Goal: Task Accomplishment & Management: Manage account settings

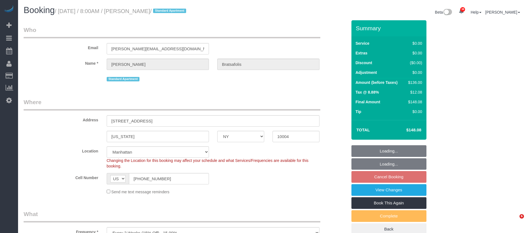
select select "NY"
select select "1"
select select "spot1"
select select "number:56"
select select "number:69"
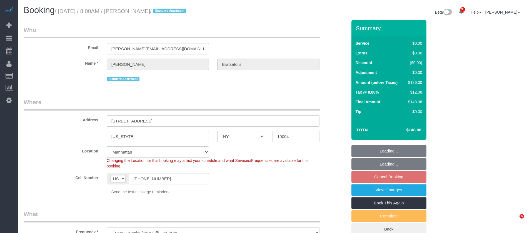
select select "number:14"
select select "number:7"
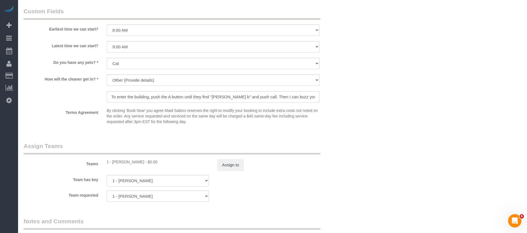
scroll to position [748, 0]
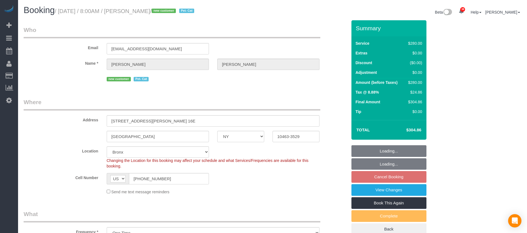
select select "NY"
select select "210"
select select "number:56"
select select "number:69"
select select "number:14"
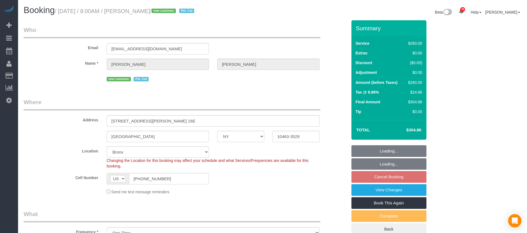
select select "number:6"
select select "spot61"
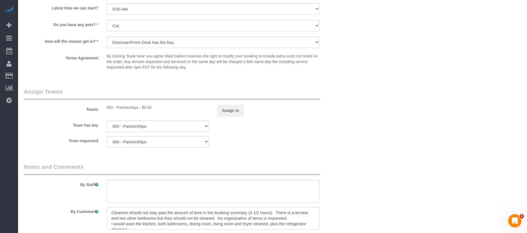
scroll to position [542, 0]
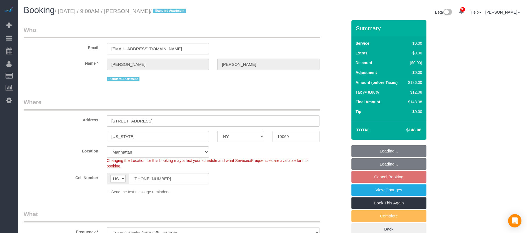
select select "NY"
select select "1"
select select "number:89"
select select "number:90"
select select "number:15"
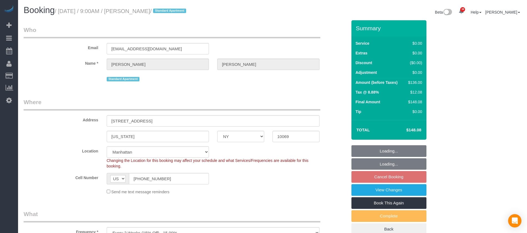
select select "number:5"
select select "spot60"
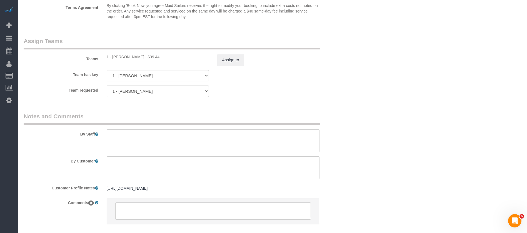
scroll to position [731, 0]
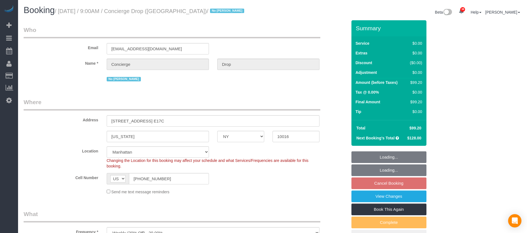
select select "NY"
select select "1"
select select "spot2"
select select "number:89"
select select "number:90"
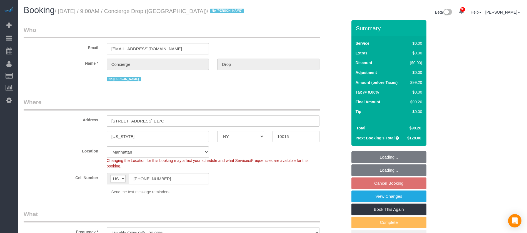
select select "number:15"
select select "number:6"
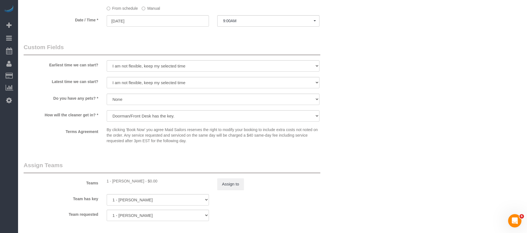
scroll to position [625, 0]
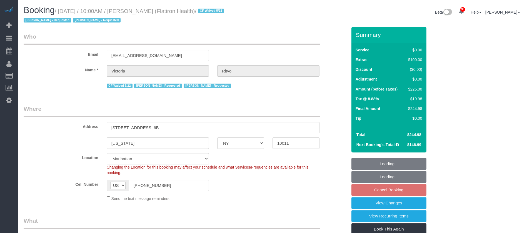
select select "NY"
select select "number:89"
select select "number:90"
select select "number:15"
select select "number:5"
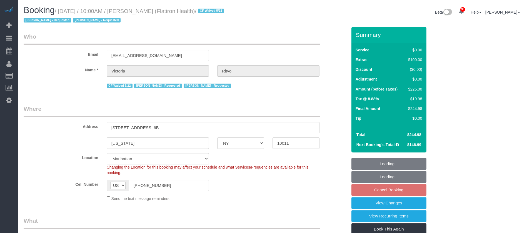
select select "spot61"
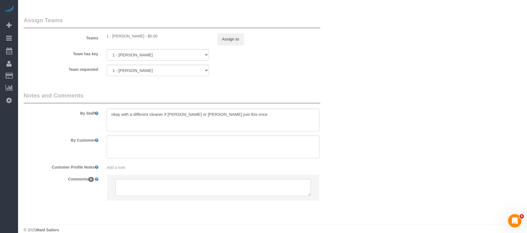
scroll to position [745, 0]
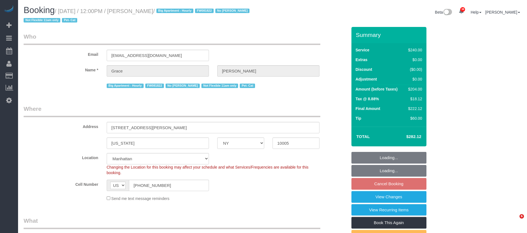
select select "NY"
select select "180"
select select "spot5"
select select "number:89"
select select "number:90"
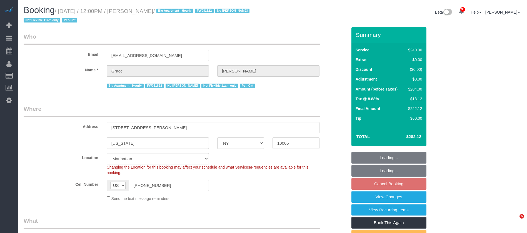
select select "number:14"
select select "number:5"
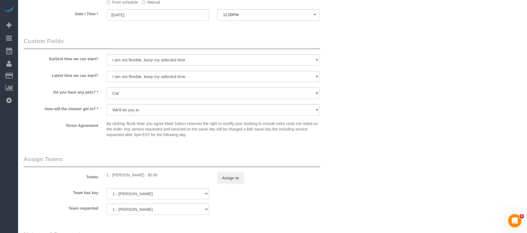
scroll to position [584, 0]
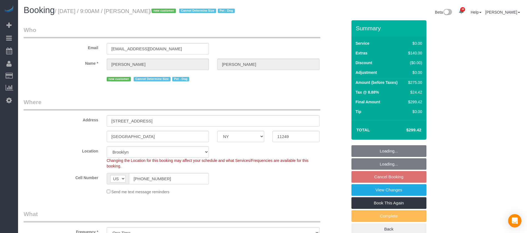
select select "NY"
select select "spot62"
select select "number:57"
select select "number:71"
select select "number:13"
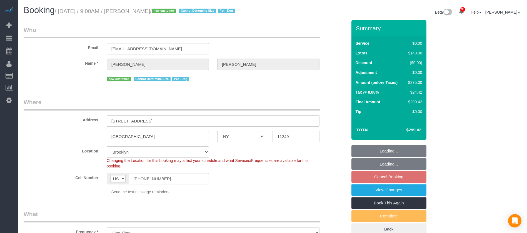
select select "number:5"
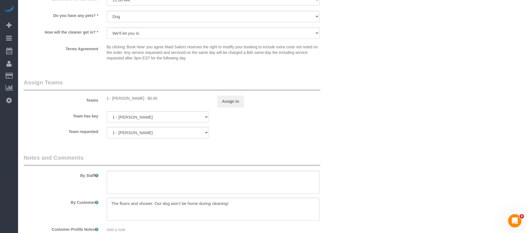
scroll to position [728, 0]
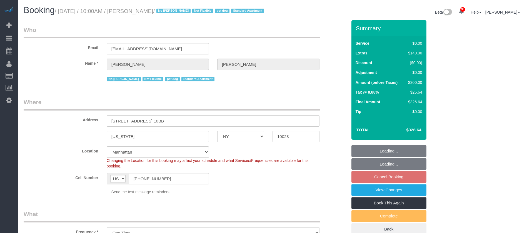
select select "NY"
select select "1"
select select "spot3"
select select "number:89"
select select "number:71"
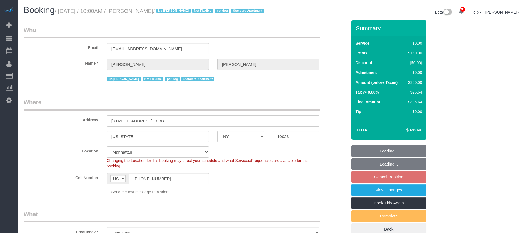
select select "number:15"
select select "number:5"
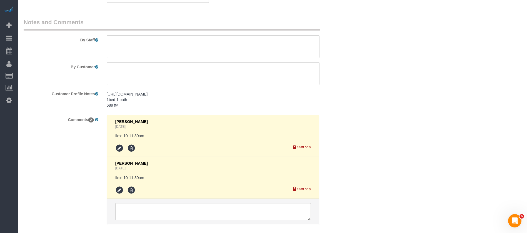
scroll to position [833, 0]
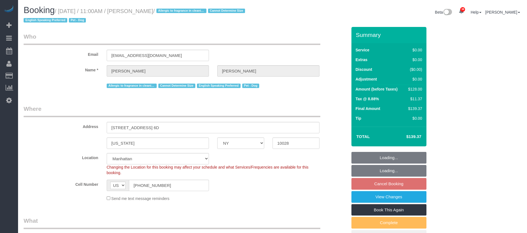
select select "NY"
select select "1"
select select "spot62"
select select "number:57"
select select "number:76"
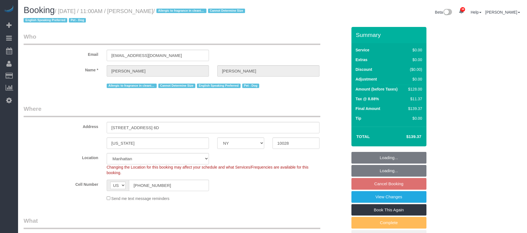
select select "number:13"
select select "number:5"
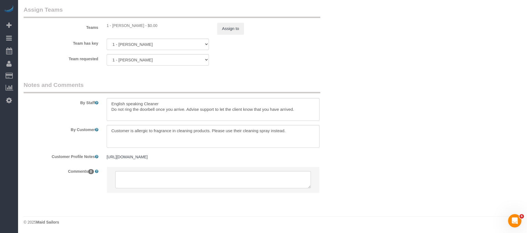
scroll to position [751, 0]
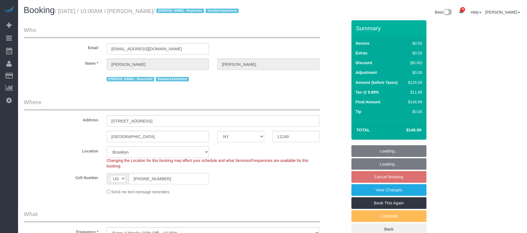
select select "NY"
select select "number:58"
select select "number:72"
select select "number:15"
select select "number:5"
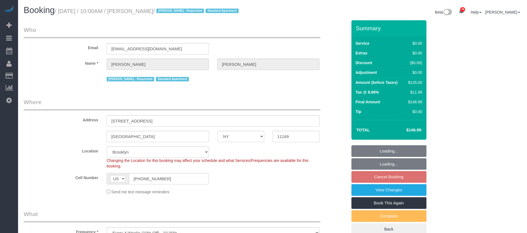
select select "spot63"
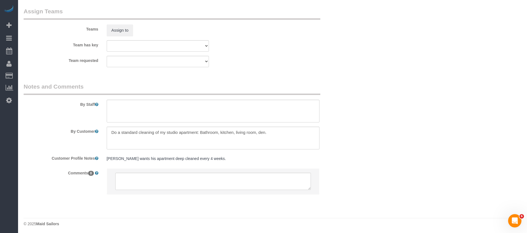
scroll to position [741, 0]
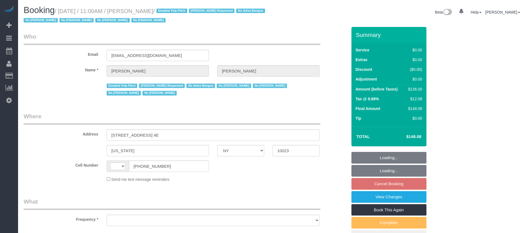
select select "NY"
select select "spot4"
select select "string:[GEOGRAPHIC_DATA]"
select select "object:1964"
select select "string:stripe-pm_1LDaJs4VGloSiKo7V5Tq0hTt"
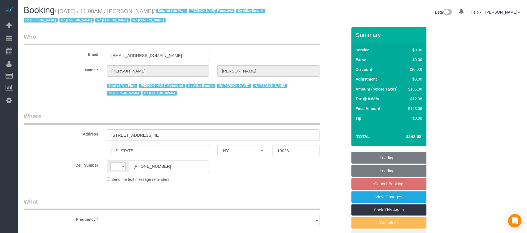
select select "1"
select select "number:58"
select select "number:72"
select select "number:15"
select select "number:6"
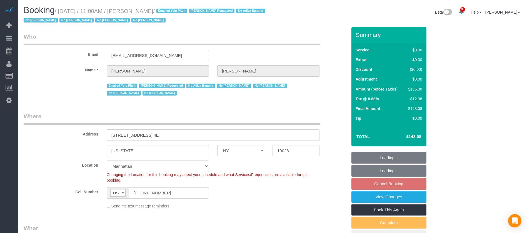
select select "spot62"
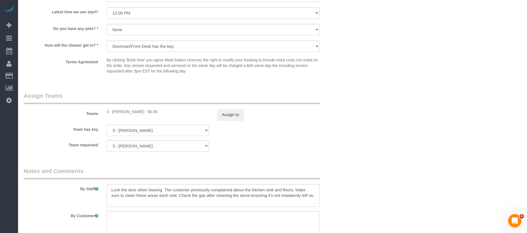
scroll to position [751, 0]
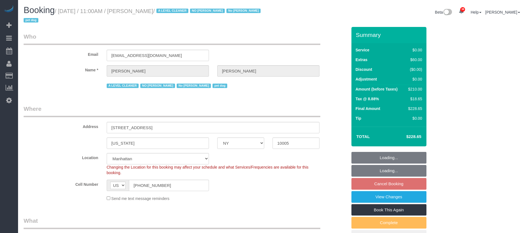
select select "NY"
select select "spot4"
select select "number:59"
select select "number:72"
select select "number:13"
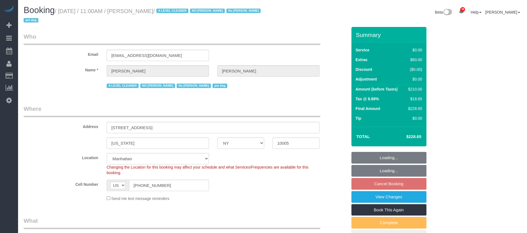
select select "number:6"
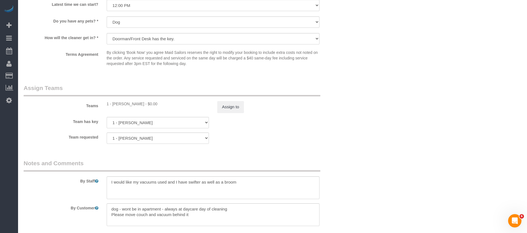
scroll to position [749, 0]
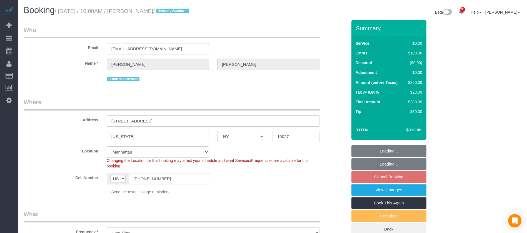
select select "NY"
select select "1"
select select "string:stripe-pm_1QwRw54VGloSiKo7jNYRKUeg"
select select "spot3"
select select "number:58"
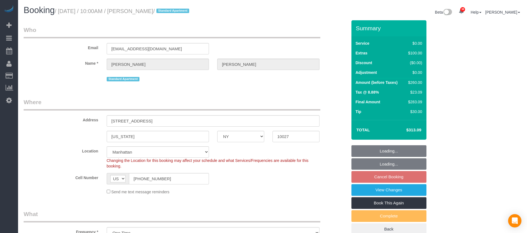
select select "number:77"
select select "number:15"
select select "number:5"
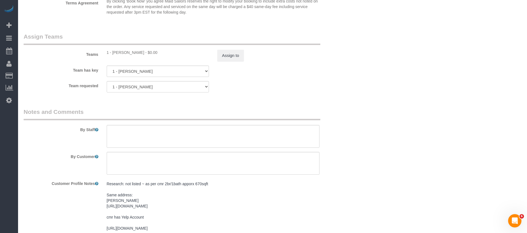
scroll to position [709, 0]
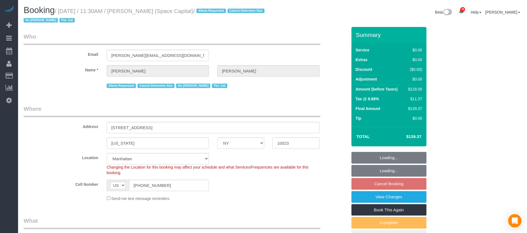
select select "NY"
select select "1"
select select "number:89"
select select "number:90"
select select "number:14"
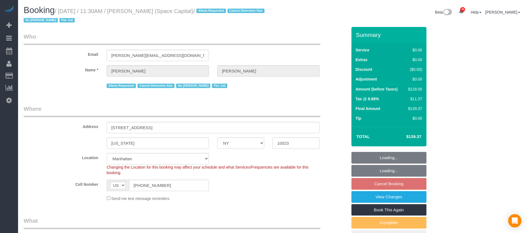
select select "number:6"
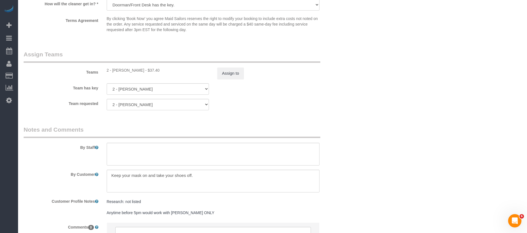
scroll to position [779, 0]
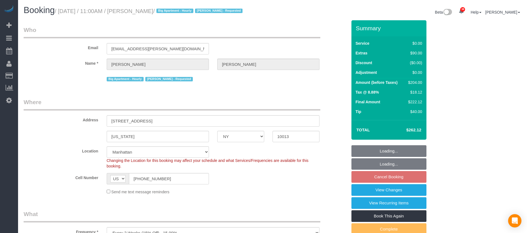
select select "NY"
select select "spot4"
select select "number:89"
select select "number:90"
select select "number:15"
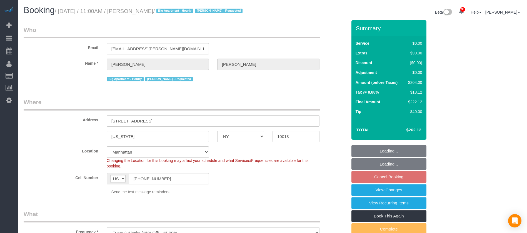
select select "number:5"
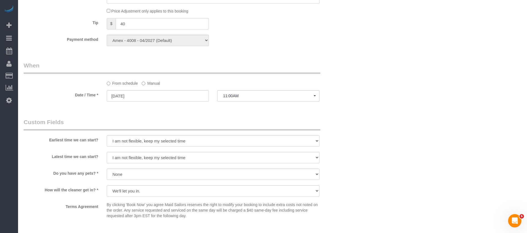
scroll to position [375, 0]
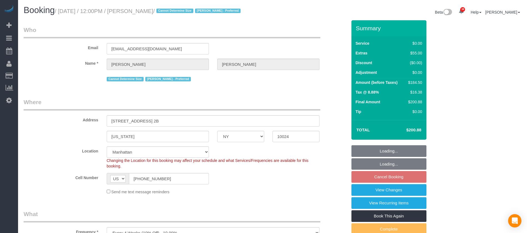
select select "NY"
select select "spot63"
select select "number:89"
select select "number:90"
select select "number:15"
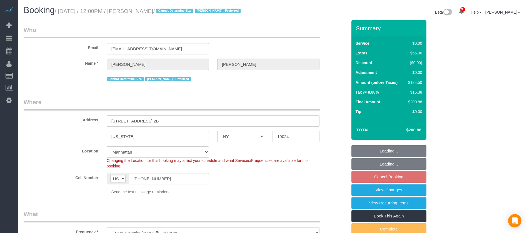
select select "number:5"
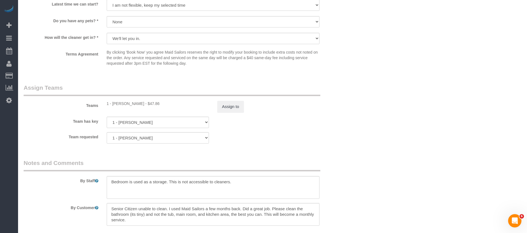
scroll to position [709, 0]
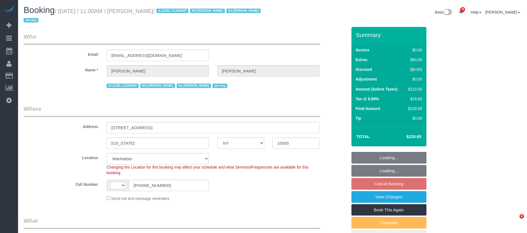
select select "NY"
select select "number:59"
select select "number:72"
select select "number:13"
select select "number:6"
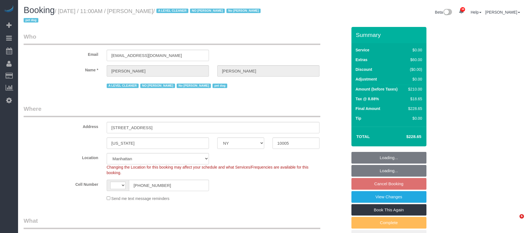
select select "string:US"
select select "spot4"
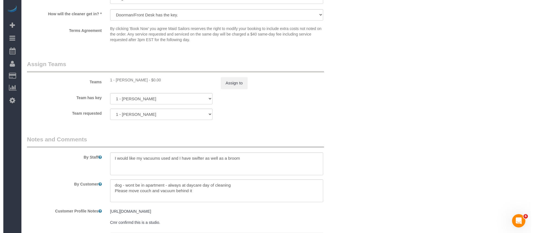
scroll to position [749, 0]
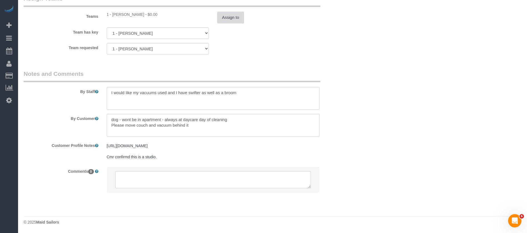
click at [226, 16] on button "Assign to" at bounding box center [230, 18] width 27 height 12
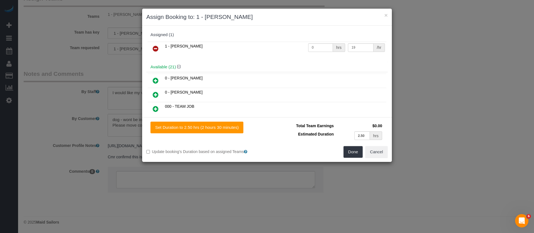
drag, startPoint x: 153, startPoint y: 50, endPoint x: 198, endPoint y: 68, distance: 48.0
click at [154, 50] on icon at bounding box center [156, 48] width 6 height 7
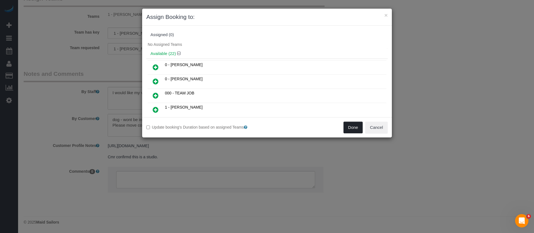
click at [347, 127] on button "Done" at bounding box center [352, 128] width 19 height 12
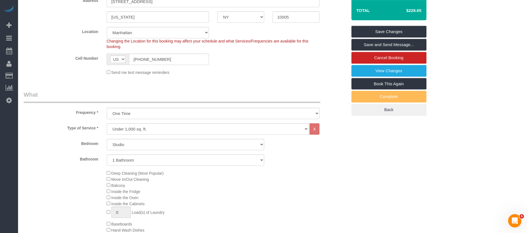
scroll to position [40, 0]
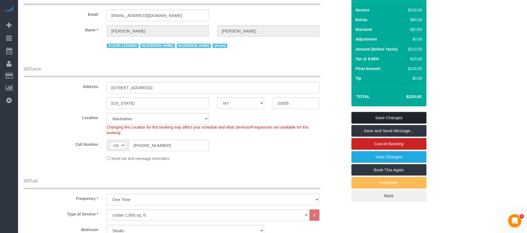
click at [404, 113] on link "Save Changes" at bounding box center [389, 118] width 75 height 12
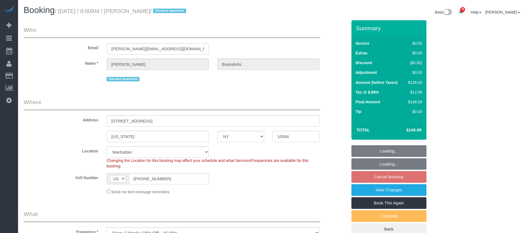
select select "NY"
select select "1"
select select "spot1"
select select "number:56"
select select "number:69"
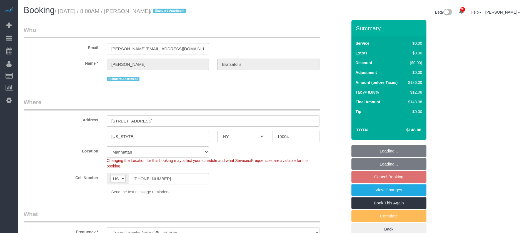
select select "number:14"
select select "number:7"
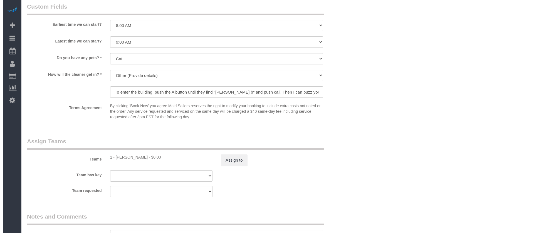
scroll to position [667, 0]
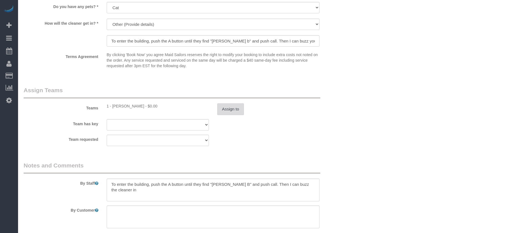
click at [233, 107] on button "Assign to" at bounding box center [230, 109] width 27 height 12
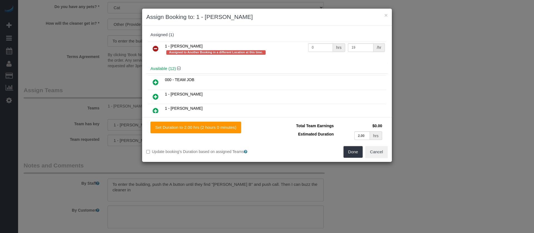
drag, startPoint x: 153, startPoint y: 49, endPoint x: 167, endPoint y: 50, distance: 13.4
click at [153, 49] on icon at bounding box center [156, 48] width 6 height 7
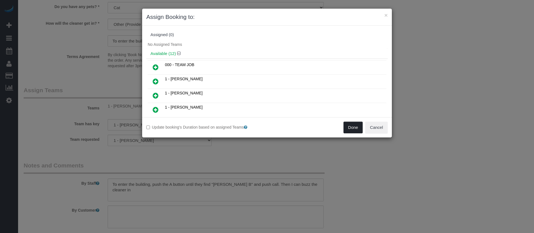
click at [352, 130] on button "Done" at bounding box center [352, 128] width 19 height 12
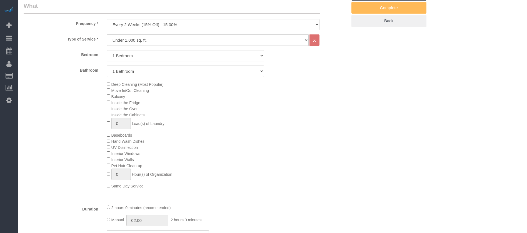
scroll to position [42, 0]
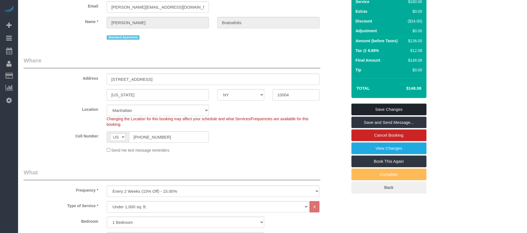
drag, startPoint x: 384, startPoint y: 105, endPoint x: 349, endPoint y: 83, distance: 41.1
click at [384, 105] on link "Save Changes" at bounding box center [389, 110] width 75 height 12
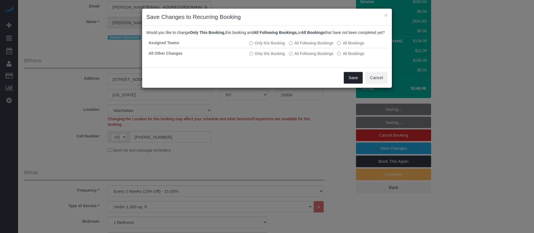
click at [349, 84] on button "Save" at bounding box center [353, 78] width 19 height 12
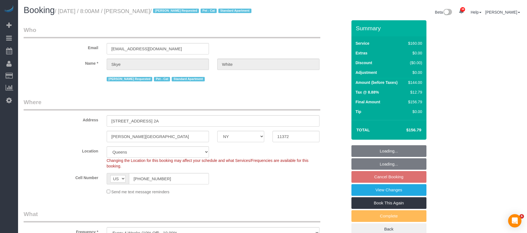
select select "NY"
select select "spot1"
select select "number:89"
select select "number:90"
select select "number:14"
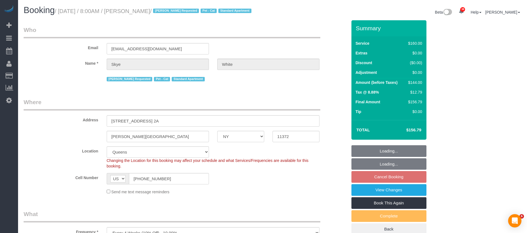
select select "number:5"
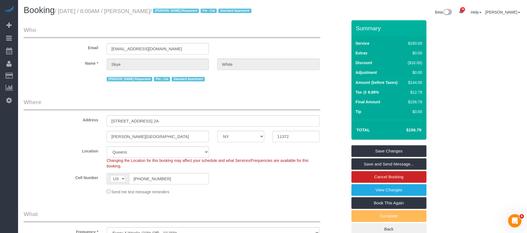
drag, startPoint x: 64, startPoint y: 11, endPoint x: 160, endPoint y: 11, distance: 95.6
click at [160, 10] on small "/ October 15, 2025 / 8:00AM / Skye White / Monica G. Requested Pet - Cat Standa…" at bounding box center [154, 11] width 198 height 6
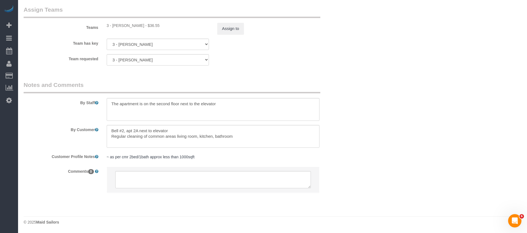
scroll to position [537, 0]
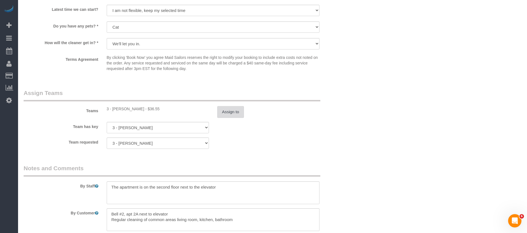
click at [235, 115] on button "Assign to" at bounding box center [230, 112] width 27 height 12
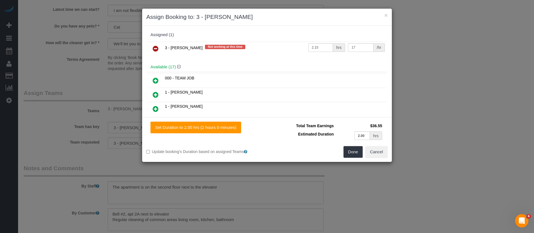
click at [154, 47] on icon at bounding box center [156, 48] width 6 height 7
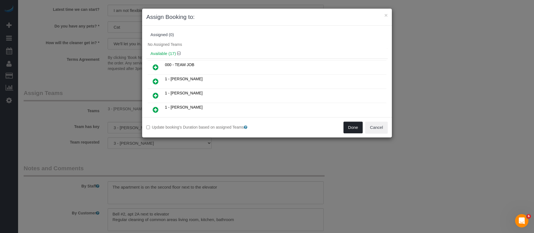
click at [352, 129] on button "Done" at bounding box center [352, 128] width 19 height 12
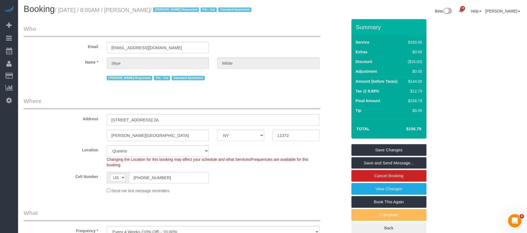
scroll to position [0, 0]
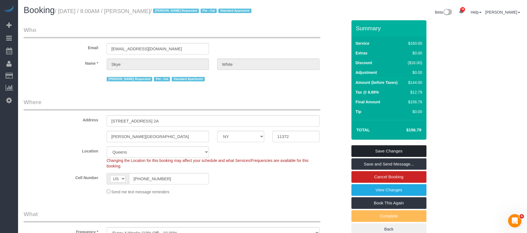
click at [401, 149] on link "Save Changes" at bounding box center [389, 151] width 75 height 12
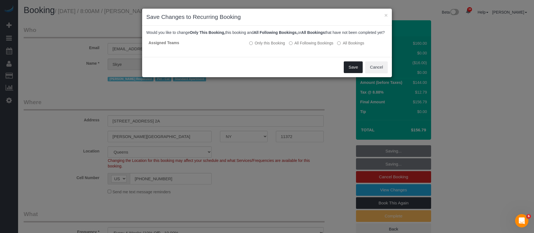
drag, startPoint x: 350, startPoint y: 73, endPoint x: 329, endPoint y: 133, distance: 64.1
click at [351, 73] on button "Save" at bounding box center [353, 67] width 19 height 12
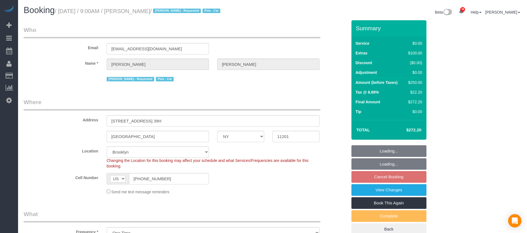
select select "NY"
select select "number:57"
select select "number:74"
select select "number:15"
select select "number:6"
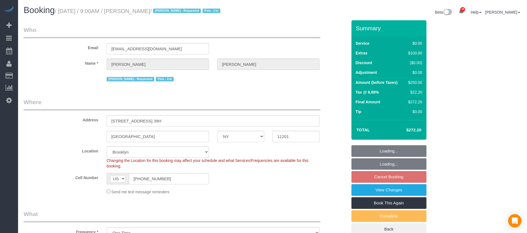
select select "spot62"
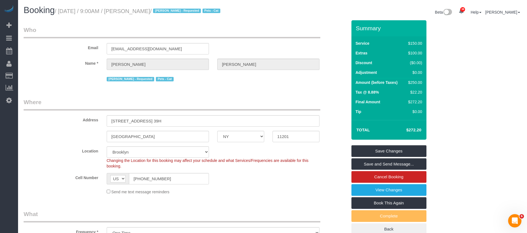
drag, startPoint x: 59, startPoint y: 11, endPoint x: 186, endPoint y: 32, distance: 127.9
click at [168, 9] on small "/ October 15, 2025 / 9:00AM / Daniel Rivera / Ana Araujo - Requested Pets - Cat" at bounding box center [138, 11] width 167 height 6
copy small "October 15, 2025 / 9:00AM / Daniel Rivera"
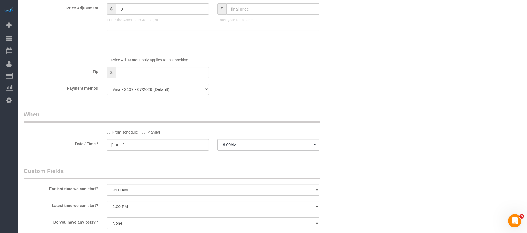
scroll to position [667, 0]
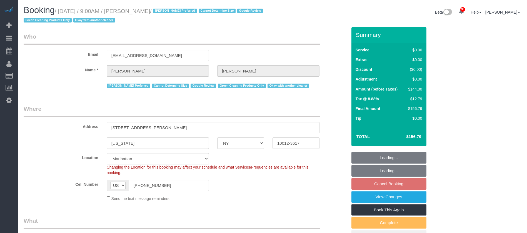
select select "NY"
select select "1"
select select "spot60"
select select "number:57"
select select "number:70"
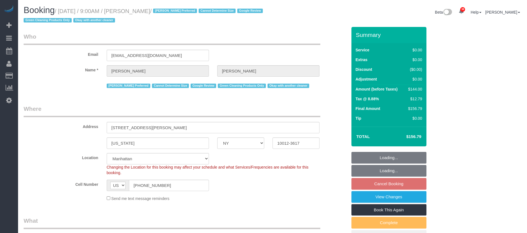
select select "number:15"
select select "number:5"
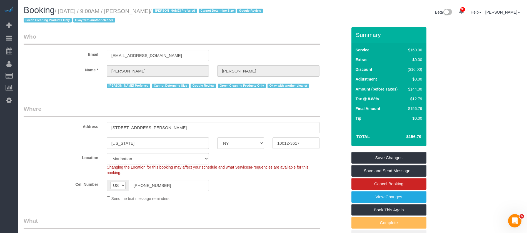
drag, startPoint x: 105, startPoint y: 13, endPoint x: 162, endPoint y: 8, distance: 57.4
click at [162, 8] on small "/ October 15, 2025 / 9:00AM / Sal Marsico / Anette Lopez Preferred Cannot Deter…" at bounding box center [144, 16] width 241 height 16
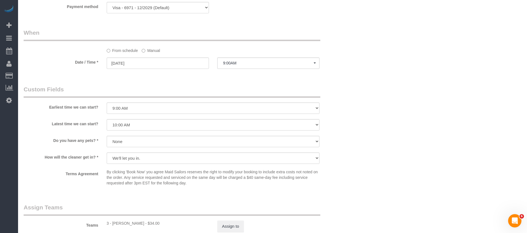
scroll to position [667, 0]
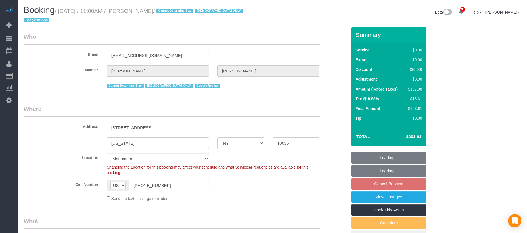
select select "NY"
select select "2"
select select "spot62"
select select "number:58"
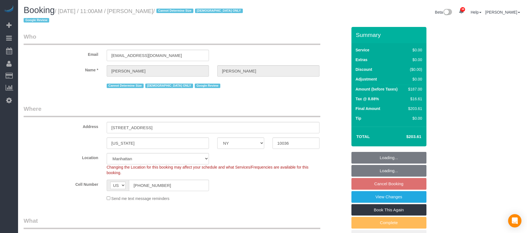
select select "number:73"
select select "number:15"
select select "number:6"
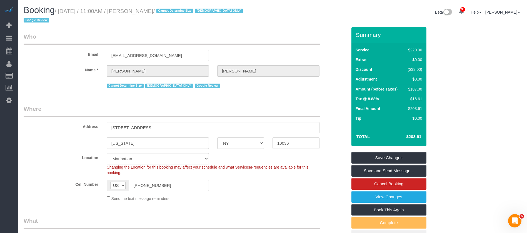
drag, startPoint x: 61, startPoint y: 9, endPoint x: 168, endPoint y: 10, distance: 107.3
click at [168, 10] on small "/ [DATE] / 11:00AM / [PERSON_NAME] / Cannot Determine Size [DEMOGRAPHIC_DATA] O…" at bounding box center [134, 16] width 221 height 16
copy small "[DATE] / 11:00AM / [PERSON_NAME]"
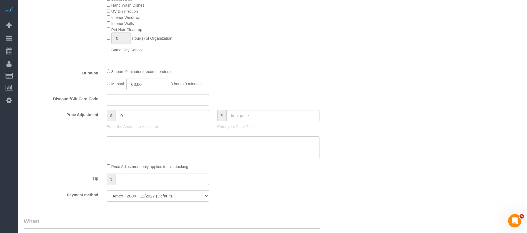
scroll to position [584, 0]
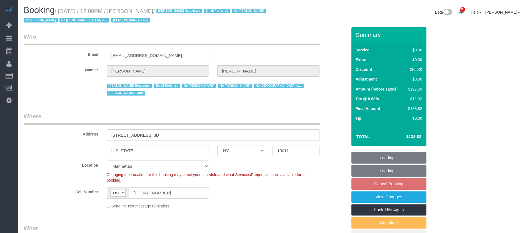
select select "NY"
select select "1"
select select "spot5"
select select "number:89"
select select "number:90"
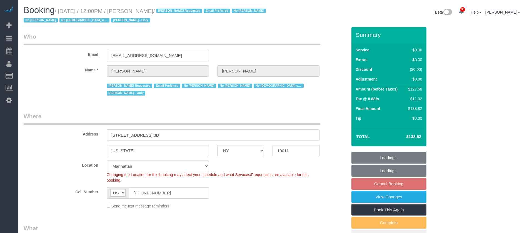
select select "number:15"
select select "number:5"
select select "number:21"
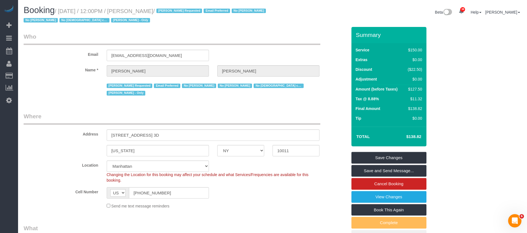
drag, startPoint x: 60, startPoint y: 9, endPoint x: 183, endPoint y: 11, distance: 123.5
click at [183, 11] on small "/ October 15, 2025 / 12:00PM / Michael Donaldson / Arianny Garcia Requested Ema…" at bounding box center [146, 16] width 244 height 16
copy small "October 15, 2025 / 12:00PM / Michael Donaldson"
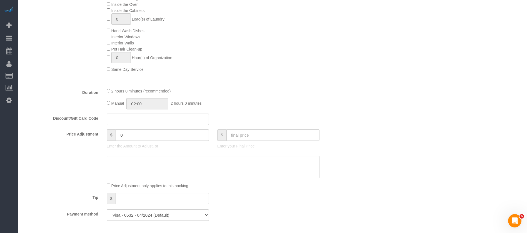
scroll to position [459, 0]
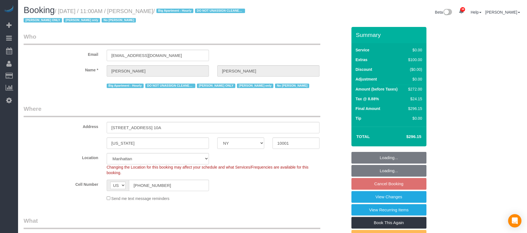
select select "NY"
select select "2"
select select "string:stripe-pm_1RRmor4VGloSiKo75q03orw4"
select select "number:89"
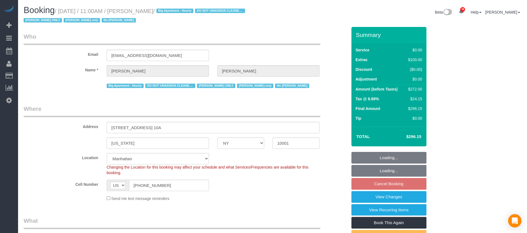
select select "number:73"
select select "number:15"
select select "number:5"
select select "spot62"
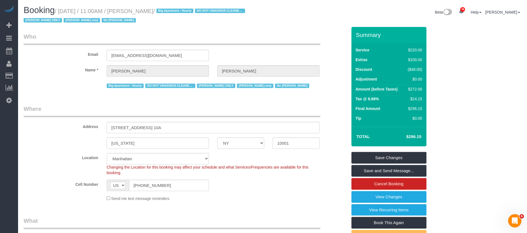
drag, startPoint x: 60, startPoint y: 10, endPoint x: 179, endPoint y: 8, distance: 118.7
click at [179, 8] on small "/ October 15, 2025 / 11:00AM / Cheryl-Rose Cruz / Big Apartment - Hourly DO NOT…" at bounding box center [135, 16] width 223 height 16
copy small "October 15, 2025 / 11:00AM / Cheryl-Rose Cruz"
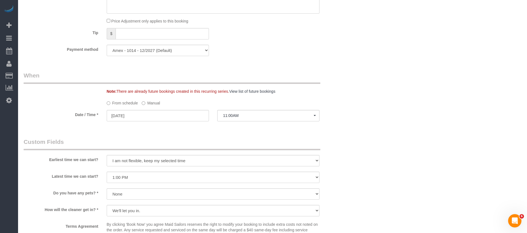
scroll to position [584, 0]
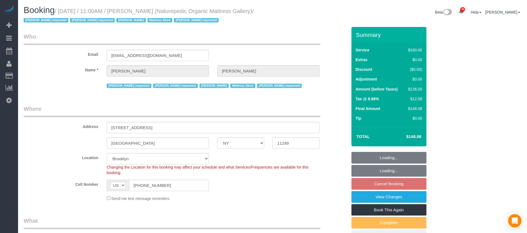
select select "NY"
select select "number:89"
select select "number:90"
select select "number:15"
select select "number:5"
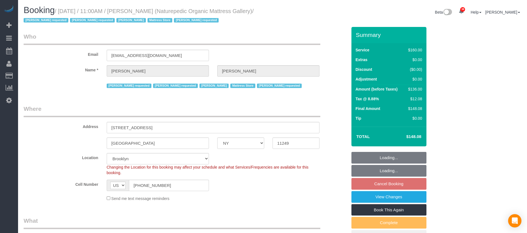
select select "spot64"
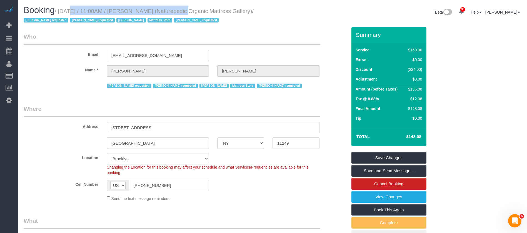
drag, startPoint x: 61, startPoint y: 10, endPoint x: 169, endPoint y: 23, distance: 108.9
click at [170, 7] on h1 "Booking / October 15, 2025 / 11:00AM / Luis Chevere (Naturepedic Organic Mattre…" at bounding box center [146, 15] width 245 height 19
copy small "October 15, 2025 / 11:00AM / Luis Chevere"
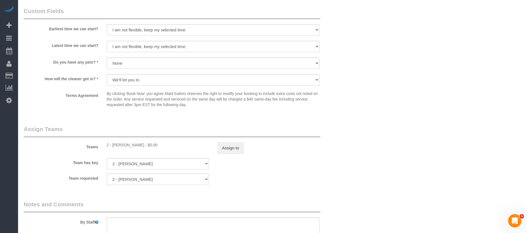
scroll to position [469, 0]
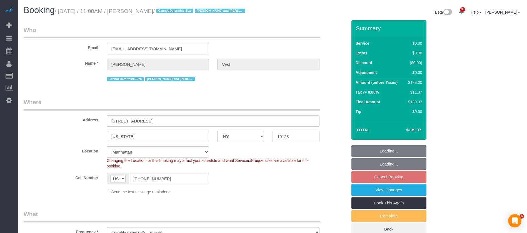
select select "NY"
select select "1"
select select "number:57"
select select "number:74"
select select "number:15"
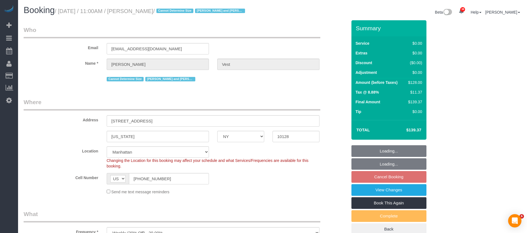
select select "number:6"
select select "spot62"
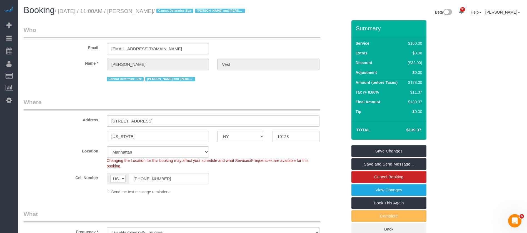
drag, startPoint x: 59, startPoint y: 11, endPoint x: 171, endPoint y: 22, distance: 112.1
click at [171, 10] on small "/ October 15, 2025 / 11:00AM / Jennifer Vest / Cannot Determine Size Isabella a…" at bounding box center [151, 11] width 192 height 6
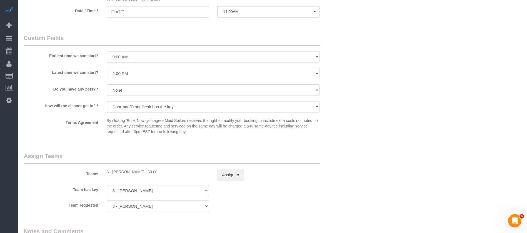
scroll to position [709, 0]
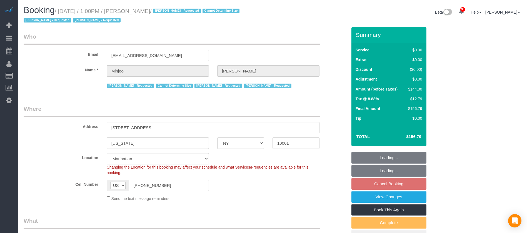
select select "NY"
select select "1"
select select "string:stripe-pm_1S195S4VGloSiKo7MwvOt8Nb"
select select "number:89"
select select "number:90"
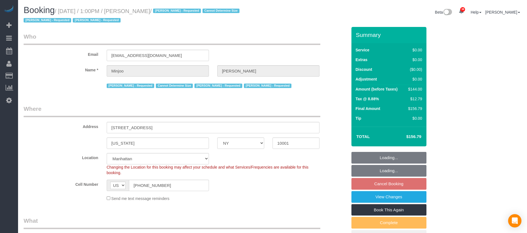
select select "number:15"
select select "number:5"
select select "spot64"
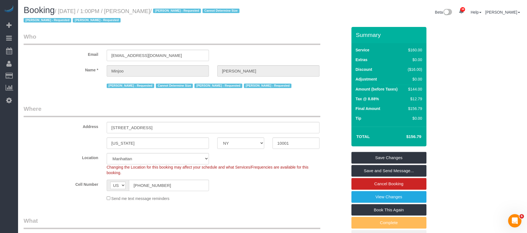
drag, startPoint x: 60, startPoint y: 11, endPoint x: 160, endPoint y: 9, distance: 99.8
click at [160, 9] on small "/ October 15, 2025 / 1:00PM / Minjoo Kim / Abdoulaye Sow - Requested Cannot Det…" at bounding box center [133, 16] width 218 height 16
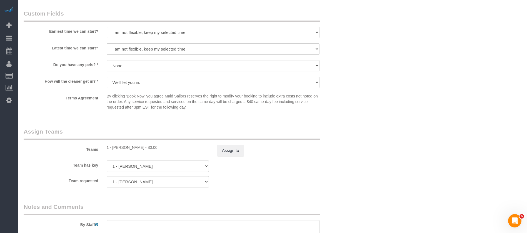
scroll to position [625, 0]
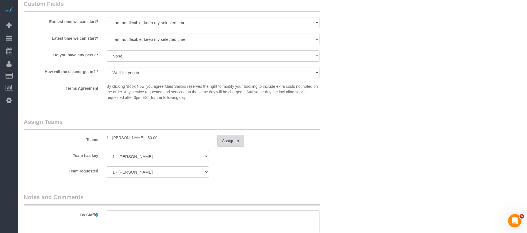
click at [239, 139] on button "Assign to" at bounding box center [230, 141] width 27 height 12
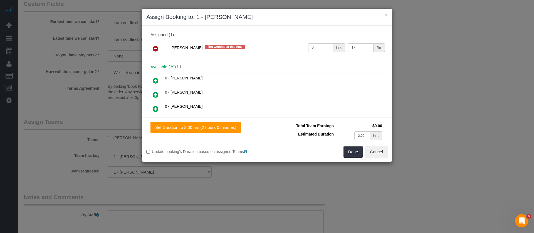
drag, startPoint x: 158, startPoint y: 48, endPoint x: 270, endPoint y: 80, distance: 116.3
click at [157, 48] on icon at bounding box center [156, 48] width 6 height 7
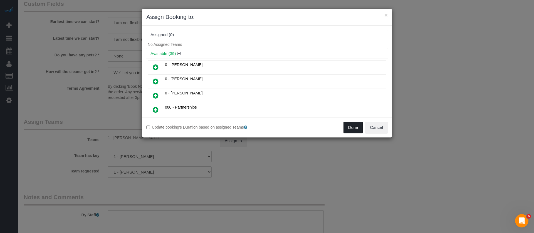
click at [355, 128] on button "Done" at bounding box center [352, 128] width 19 height 12
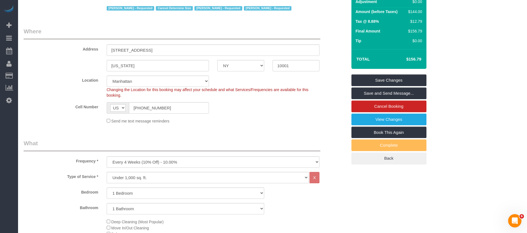
scroll to position [0, 0]
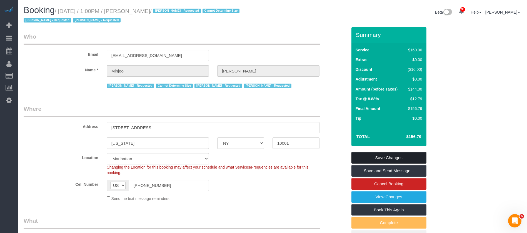
drag, startPoint x: 393, startPoint y: 153, endPoint x: 381, endPoint y: 151, distance: 12.4
click at [393, 153] on link "Save Changes" at bounding box center [389, 158] width 75 height 12
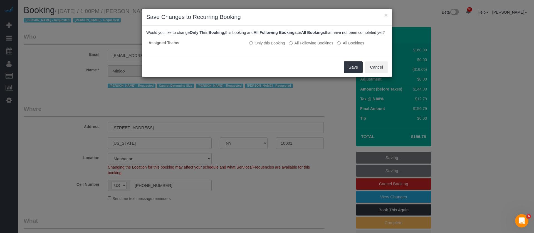
drag, startPoint x: 291, startPoint y: 46, endPoint x: 337, endPoint y: 56, distance: 47.2
click at [299, 46] on label "All Following Bookings" at bounding box center [311, 43] width 44 height 6
click at [353, 71] on button "Save" at bounding box center [353, 67] width 19 height 12
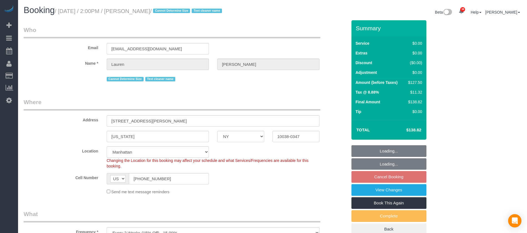
select select "NY"
select select "number:89"
select select "number:90"
select select "number:15"
select select "number:5"
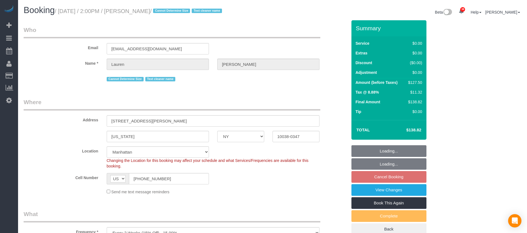
select select "spot65"
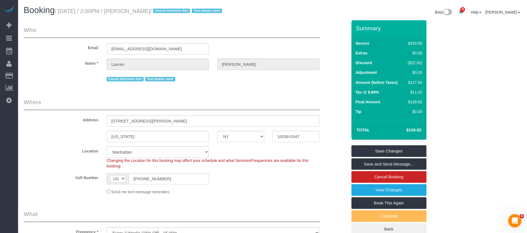
drag, startPoint x: 60, startPoint y: 12, endPoint x: 167, endPoint y: 15, distance: 107.4
click at [166, 11] on small "/ [DATE] / 2:00PM / [PERSON_NAME] / Cannot Determine Size Text cleaner name" at bounding box center [139, 11] width 169 height 6
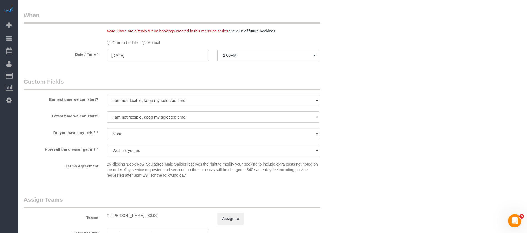
scroll to position [709, 0]
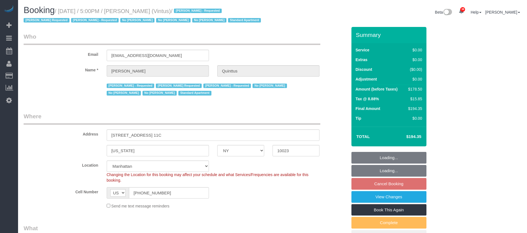
select select "NY"
select select "2"
select select "number:57"
select select "number:75"
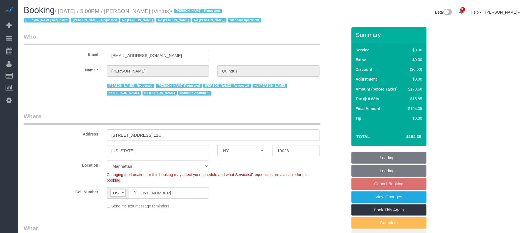
select select "number:15"
select select "number:6"
select select "number:21"
select select "spot68"
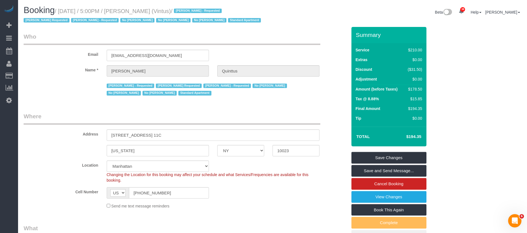
drag, startPoint x: 60, startPoint y: 11, endPoint x: 175, endPoint y: 7, distance: 114.3
click at [175, 7] on h1 "Booking / October 15, 2025 / 5:00PM / Michael Quinttus (Vintus) / Arianny Garci…" at bounding box center [146, 15] width 245 height 19
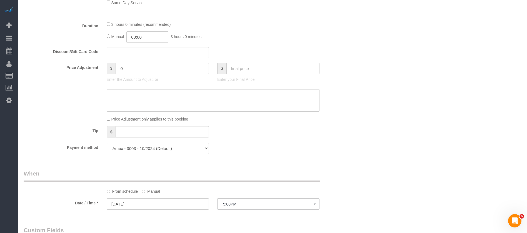
scroll to position [459, 0]
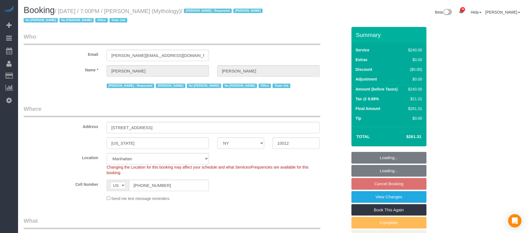
select select "NY"
select select "2"
select select "120"
select select "spot12"
select select "number:89"
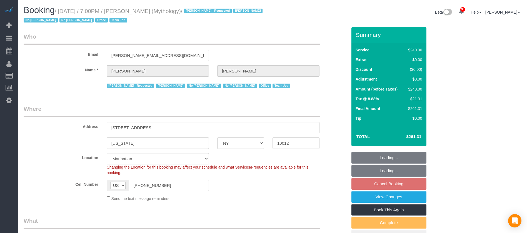
select select "number:90"
select select "number:15"
select select "number:7"
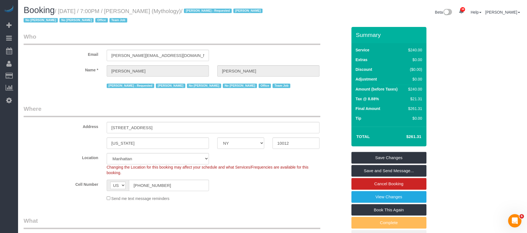
drag, startPoint x: 72, startPoint y: 10, endPoint x: 171, endPoint y: 13, distance: 98.7
click at [170, 6] on h1 "Booking / [DATE] / 7:00PM / [PERSON_NAME] (Mythology) / [PERSON_NAME] - Request…" at bounding box center [146, 15] width 245 height 19
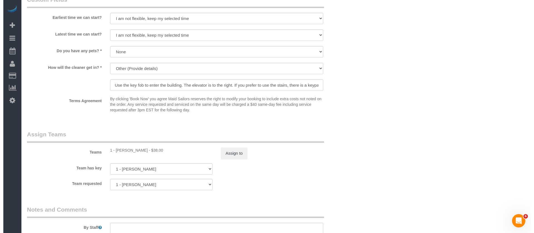
scroll to position [584, 0]
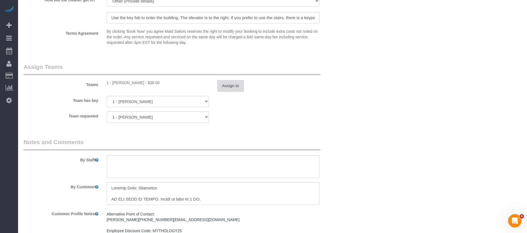
click at [235, 86] on button "Assign to" at bounding box center [230, 86] width 27 height 12
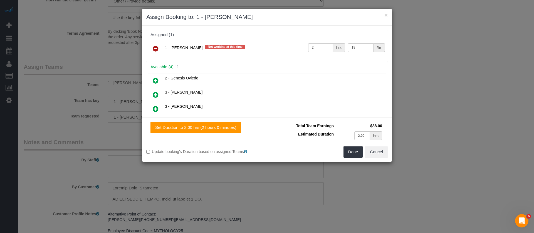
drag, startPoint x: 155, startPoint y: 47, endPoint x: 168, endPoint y: 47, distance: 12.8
click at [155, 47] on icon at bounding box center [156, 48] width 6 height 7
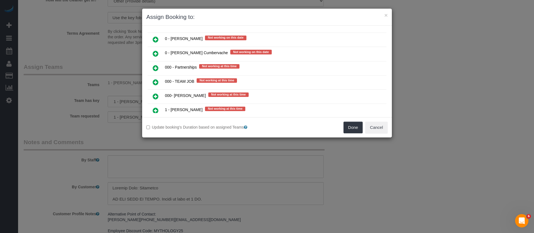
scroll to position [292, 0]
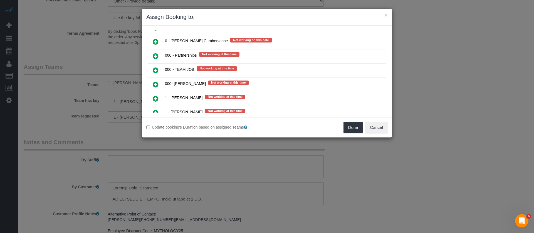
drag, startPoint x: 153, startPoint y: 82, endPoint x: 168, endPoint y: 83, distance: 14.7
click at [154, 83] on icon at bounding box center [156, 84] width 6 height 7
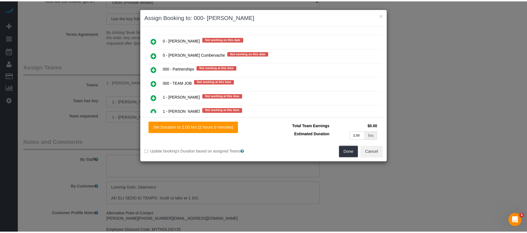
scroll to position [305, 0]
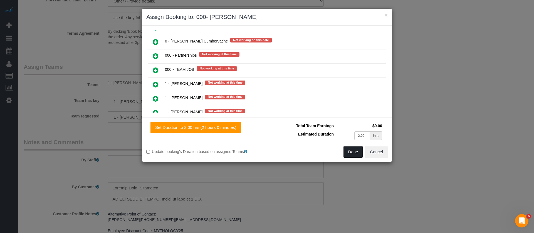
click at [351, 151] on button "Done" at bounding box center [352, 152] width 19 height 12
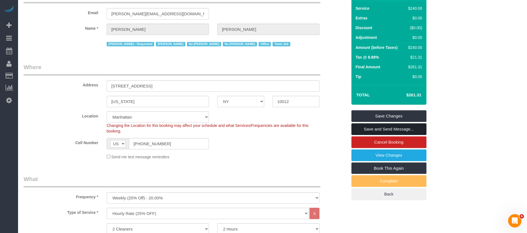
scroll to position [0, 0]
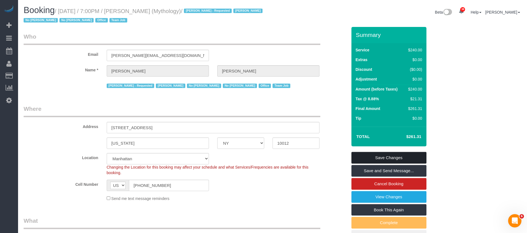
click at [410, 154] on link "Save Changes" at bounding box center [389, 158] width 75 height 12
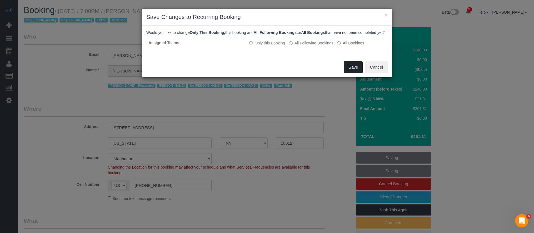
click at [355, 71] on button "Save" at bounding box center [353, 67] width 19 height 12
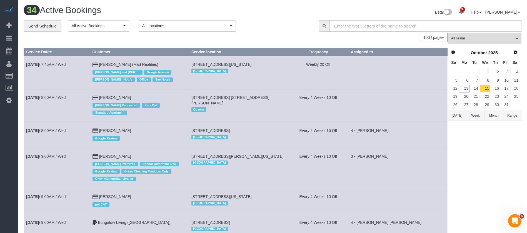
click at [215, 24] on span "All Locations" at bounding box center [185, 26] width 86 height 6
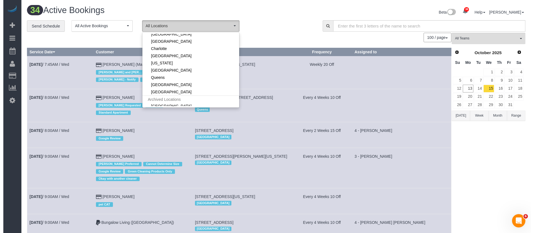
scroll to position [79, 0]
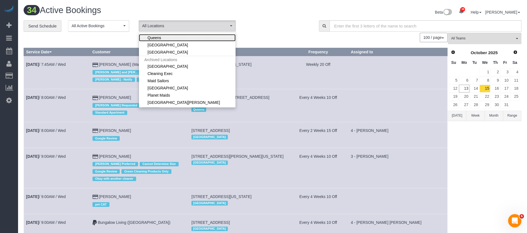
click at [171, 38] on link "Queens" at bounding box center [187, 37] width 97 height 7
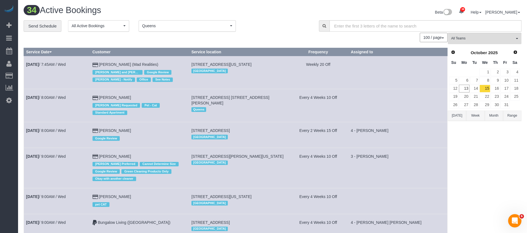
click at [272, 23] on div "**********" at bounding box center [167, 26] width 287 height 12
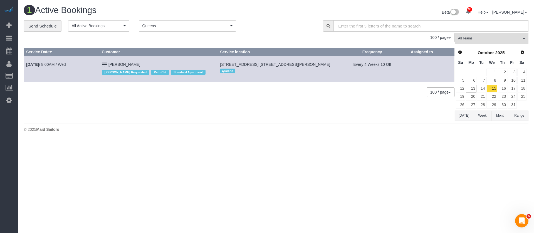
click at [218, 26] on span "Queens" at bounding box center [185, 26] width 86 height 6
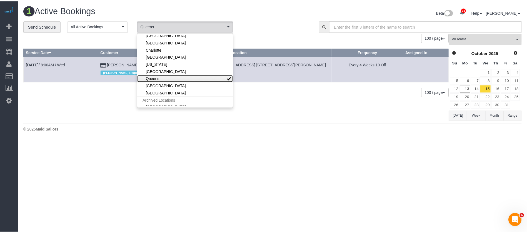
scroll to position [0, 0]
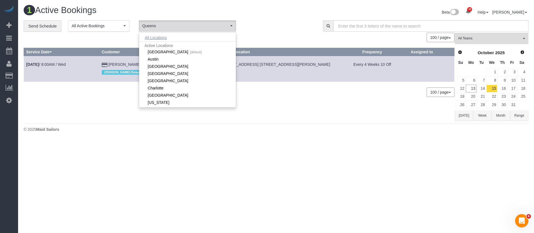
click at [160, 38] on button "All Locations" at bounding box center [156, 38] width 34 height 8
click at [270, 16] on div "1 Active Bookings" at bounding box center [147, 12] width 257 height 12
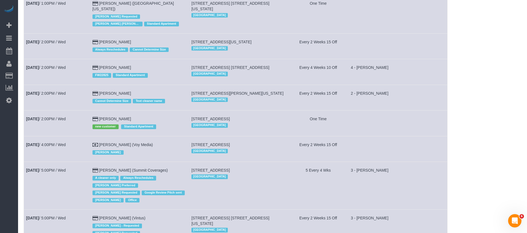
scroll to position [930, 0]
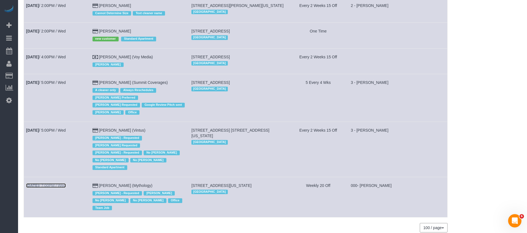
click at [64, 183] on link "Oct 15th / 7:00PM / Wed" at bounding box center [46, 185] width 40 height 4
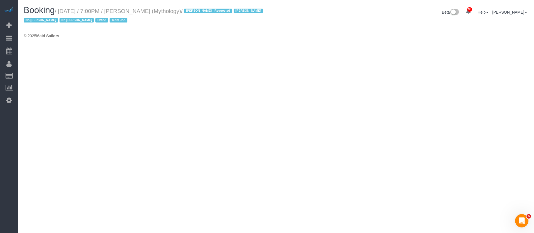
select select "NY"
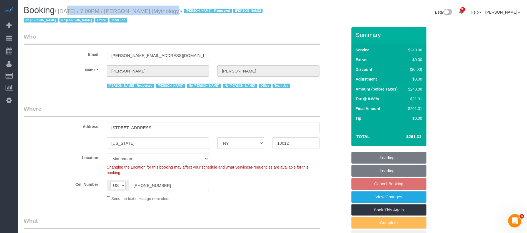
select select "object:5785"
select select "string:stripe-card_1F0CXe4VGloSiKo7V7BiKmvB"
select select "2"
select select "120"
select select "spot70"
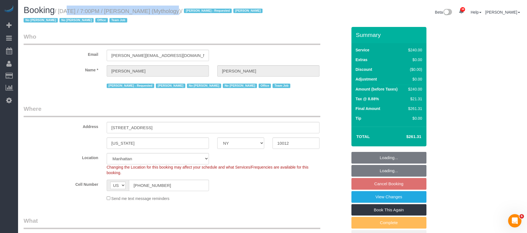
select select "number:89"
select select "number:90"
select select "number:15"
select select "number:7"
select select "object:6380"
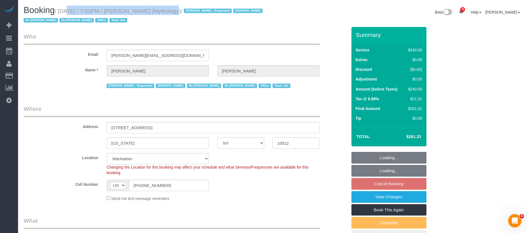
drag, startPoint x: 59, startPoint y: 10, endPoint x: 169, endPoint y: 8, distance: 109.8
click at [169, 8] on small "/ October 15, 2025 / 7:00PM / Elaine Pugsley (Mythology) / Ebony Howard - Reque…" at bounding box center [144, 16] width 241 height 16
copy small "October 15, 2025 / 7:00PM / Elaine Pugsley"
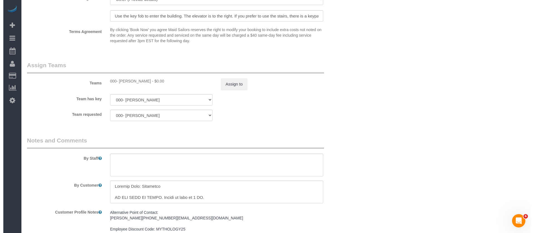
scroll to position [625, 0]
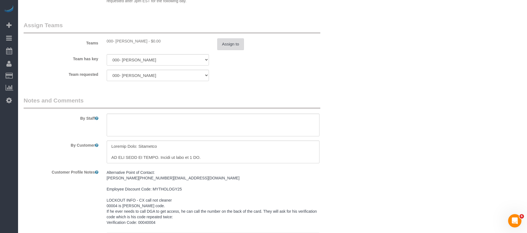
click at [227, 45] on button "Assign to" at bounding box center [230, 44] width 27 height 12
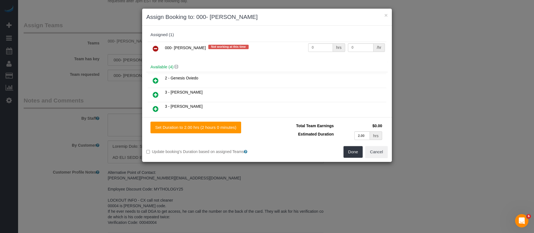
drag, startPoint x: 154, startPoint y: 48, endPoint x: 158, endPoint y: 47, distance: 3.9
click at [154, 47] on icon at bounding box center [156, 48] width 6 height 7
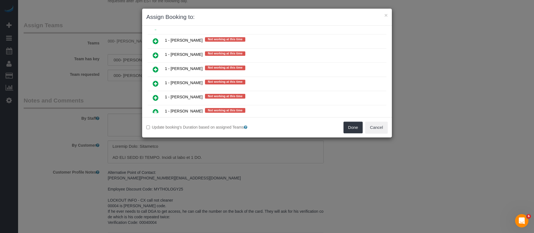
scroll to position [542, 0]
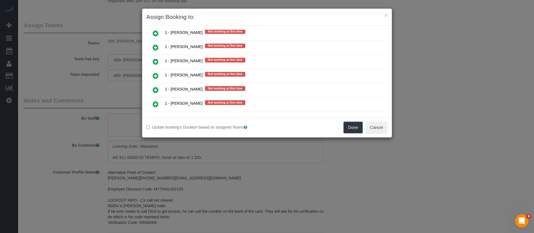
click at [154, 63] on icon at bounding box center [156, 61] width 6 height 7
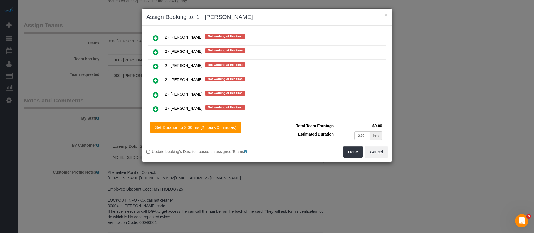
scroll to position [806, 0]
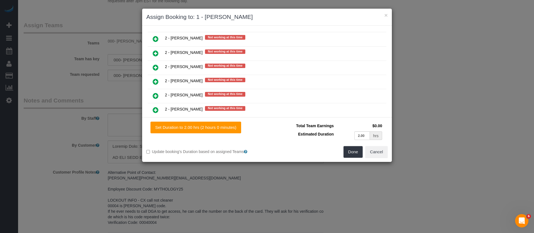
drag, startPoint x: 155, startPoint y: 80, endPoint x: 359, endPoint y: 90, distance: 203.8
click at [155, 80] on icon at bounding box center [156, 81] width 6 height 7
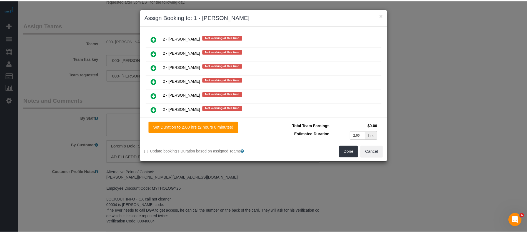
scroll to position [820, 0]
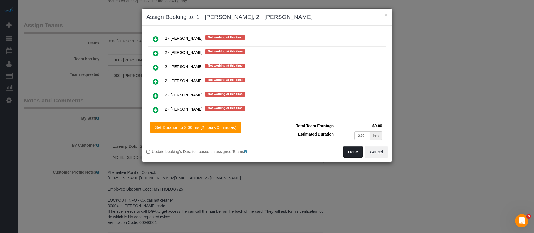
click at [348, 150] on button "Done" at bounding box center [352, 152] width 19 height 12
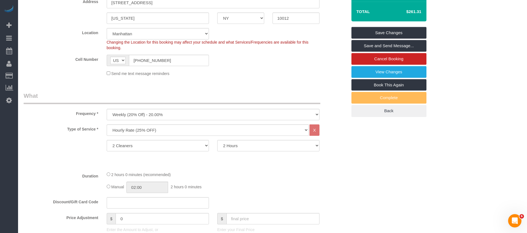
scroll to position [0, 0]
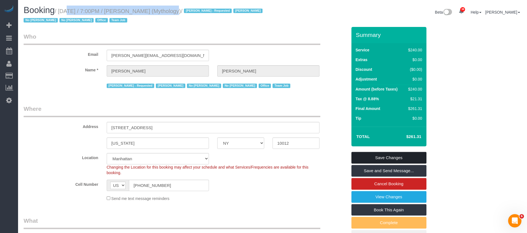
click at [401, 154] on link "Save Changes" at bounding box center [389, 158] width 75 height 12
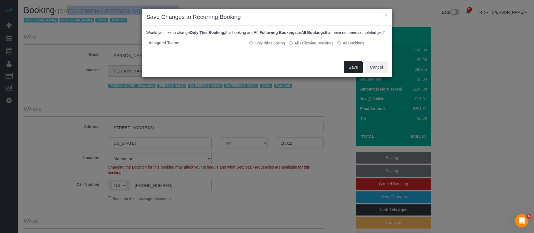
click at [353, 68] on button "Save" at bounding box center [353, 67] width 19 height 12
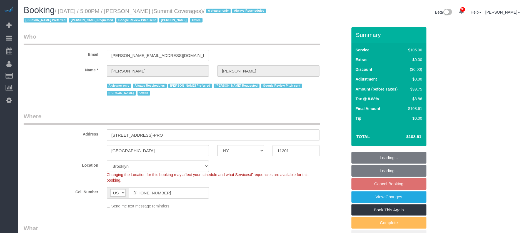
select select "NY"
select select "90"
select select "spot70"
select select "number:89"
select select "number:90"
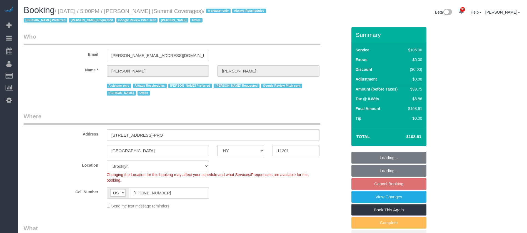
select select "number:15"
select select "number:5"
select select "number:21"
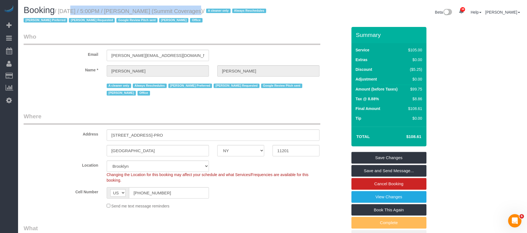
drag, startPoint x: 60, startPoint y: 9, endPoint x: 201, endPoint y: 27, distance: 142.1
click at [180, 9] on small "/ October 15, 2025 / 5:00PM / Giovanna Pietanza (Summit Coverages) / A cleaner …" at bounding box center [146, 16] width 244 height 16
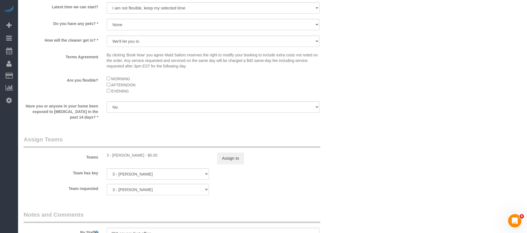
scroll to position [667, 0]
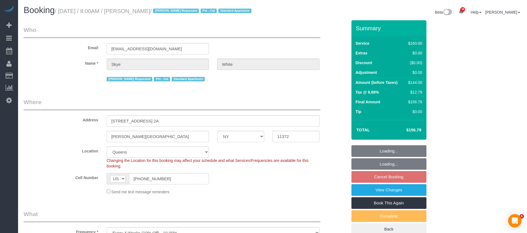
select select "NY"
select select "number:89"
select select "number:90"
select select "number:14"
select select "number:5"
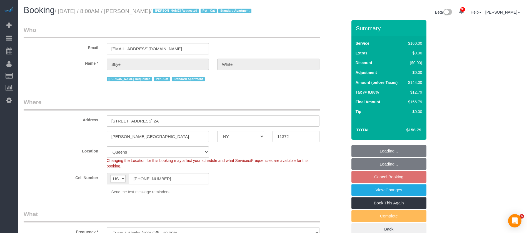
select select "spot1"
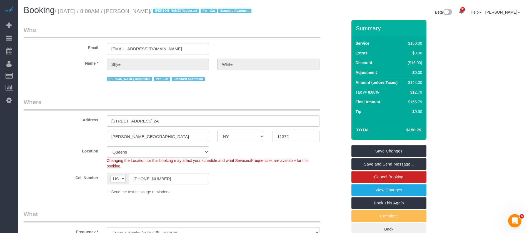
drag, startPoint x: 60, startPoint y: 9, endPoint x: 167, endPoint y: 10, distance: 106.8
click at [161, 10] on small "/ October 15, 2025 / 8:00AM / Skye White / Monica G. Requested Pet - Cat Standa…" at bounding box center [154, 11] width 198 height 6
copy small "October 15, 2025 / 8:00AM / Skye White"
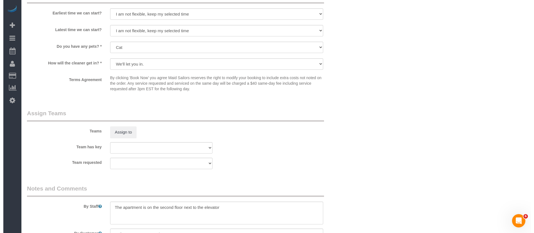
scroll to position [584, 0]
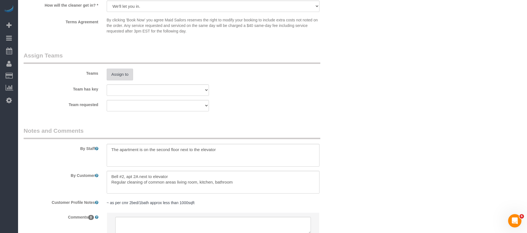
click at [121, 76] on button "Assign to" at bounding box center [120, 75] width 27 height 12
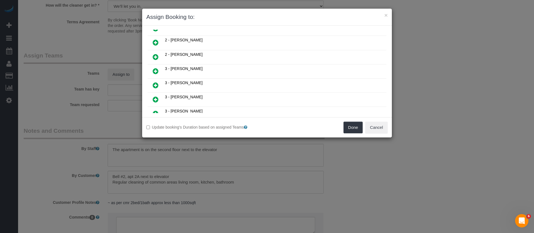
scroll to position [208, 0]
drag, startPoint x: 154, startPoint y: 58, endPoint x: 184, endPoint y: 61, distance: 30.2
click at [154, 58] on icon at bounding box center [156, 57] width 6 height 7
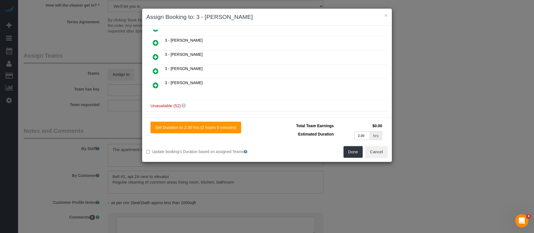
scroll to position [222, 0]
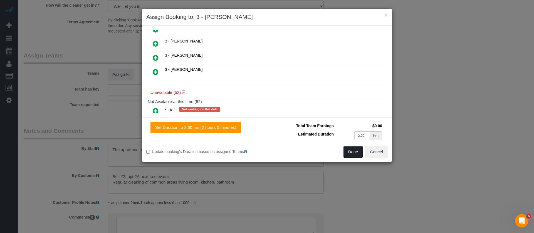
click at [349, 154] on button "Done" at bounding box center [352, 152] width 19 height 12
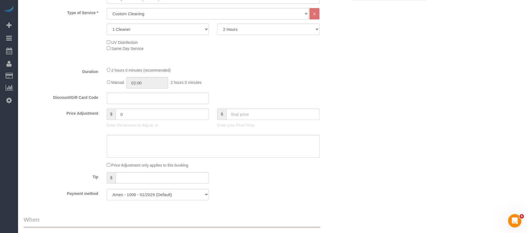
scroll to position [125, 0]
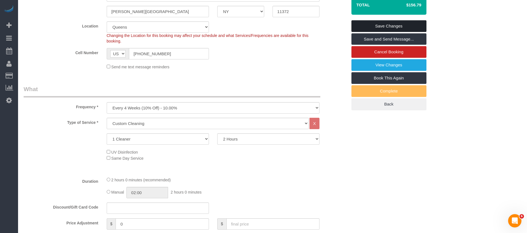
click at [389, 27] on link "Save Changes" at bounding box center [389, 26] width 75 height 12
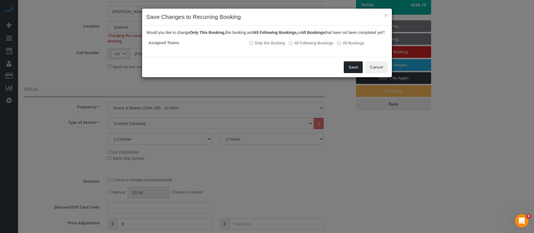
click at [353, 71] on button "Save" at bounding box center [353, 67] width 19 height 12
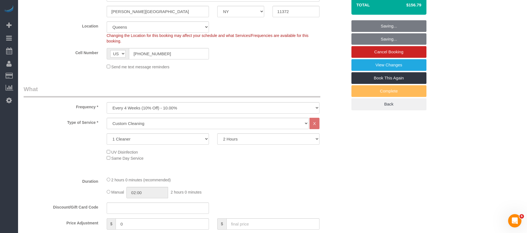
scroll to position [0, 0]
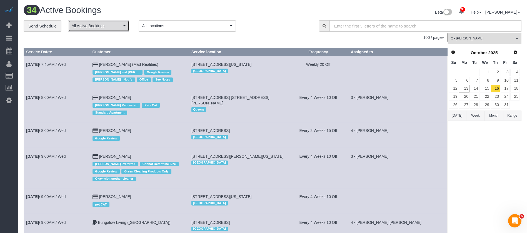
drag, startPoint x: 128, startPoint y: 26, endPoint x: 123, endPoint y: 29, distance: 5.0
click at [127, 26] on button "All Active Bookings" at bounding box center [98, 25] width 61 height 11
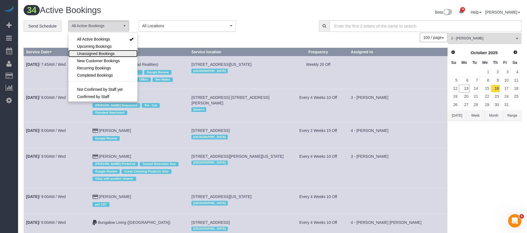
click at [106, 50] on link "Unassigned Bookings" at bounding box center [102, 53] width 69 height 7
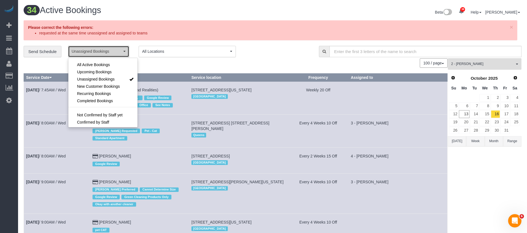
click at [123, 48] on button "Unassigned Bookings" at bounding box center [98, 51] width 61 height 11
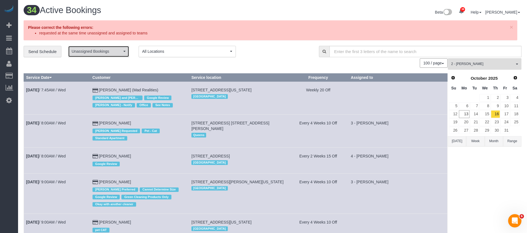
click at [125, 48] on button "Unassigned Bookings" at bounding box center [98, 51] width 61 height 11
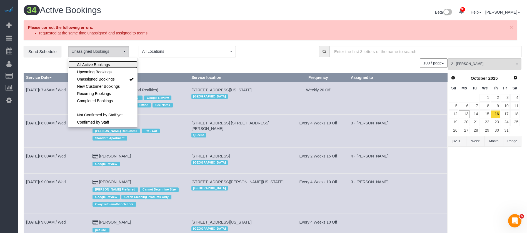
click at [106, 63] on span "All Active Bookings" at bounding box center [93, 65] width 33 height 6
drag, startPoint x: 262, startPoint y: 48, endPoint x: 302, endPoint y: 51, distance: 40.5
click at [262, 48] on div "**********" at bounding box center [167, 52] width 287 height 12
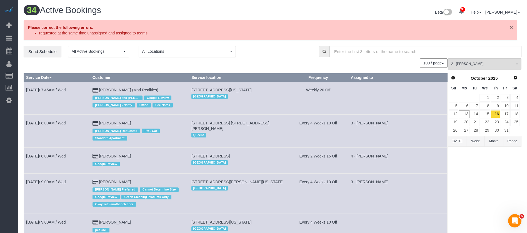
click at [510, 26] on span "×" at bounding box center [511, 27] width 3 height 6
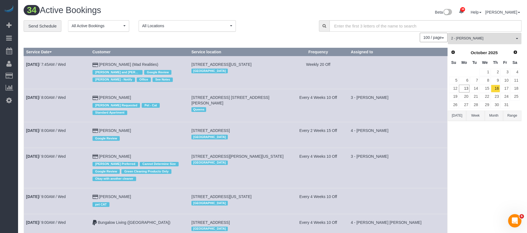
click at [514, 40] on span "2 - [PERSON_NAME]" at bounding box center [482, 38] width 63 height 5
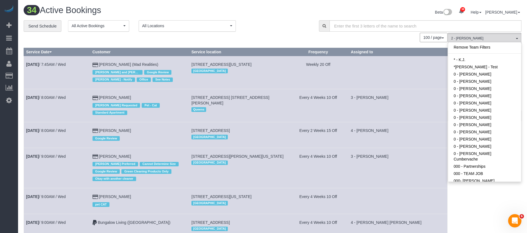
scroll to position [331, 0]
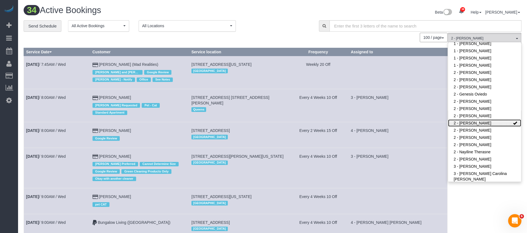
drag, startPoint x: 483, startPoint y: 111, endPoint x: 428, endPoint y: 106, distance: 55.0
click at [483, 120] on link "2 - [PERSON_NAME]" at bounding box center [484, 123] width 73 height 7
click at [265, 10] on h1 "34 Active Bookings" at bounding box center [146, 10] width 245 height 9
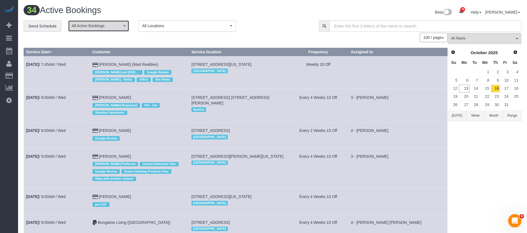
click at [121, 23] on span "All Active Bookings" at bounding box center [97, 26] width 50 height 6
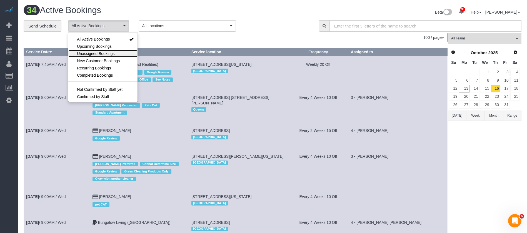
drag, startPoint x: 115, startPoint y: 55, endPoint x: 157, endPoint y: 47, distance: 42.4
click at [115, 54] on link "Unassigned Bookings" at bounding box center [102, 53] width 69 height 7
select select "**********"
click at [280, 19] on div "Beta 38 Your Notifications You have 0 alerts × You have 7 to charge for 10/10/2…" at bounding box center [399, 13] width 253 height 15
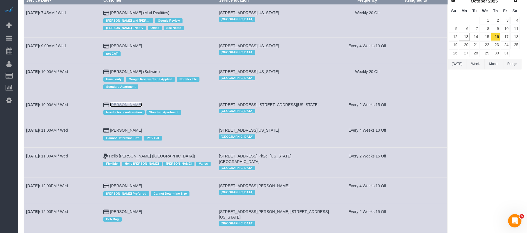
scroll to position [0, 0]
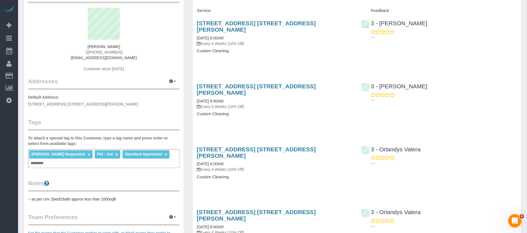
scroll to position [125, 0]
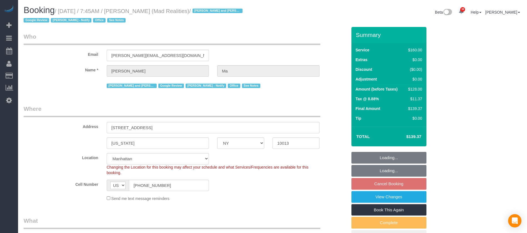
select select "NY"
select select "number:89"
select select "number:90"
select select "number:15"
select select "number:7"
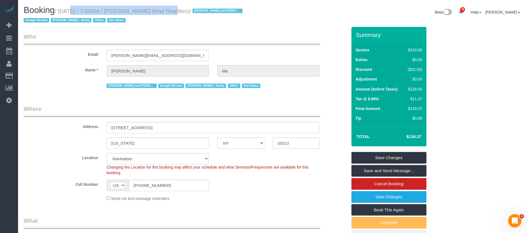
drag, startPoint x: 60, startPoint y: 8, endPoint x: 155, endPoint y: 9, distance: 94.5
click at [155, 9] on small "/ October 15, 2025 / 7:45AM / Alice Ma (Mad Realities) / Ana Rodriguez and Amid…" at bounding box center [134, 16] width 221 height 16
copy small "October 15, 2025 / 7:45AM / Alice Ma"
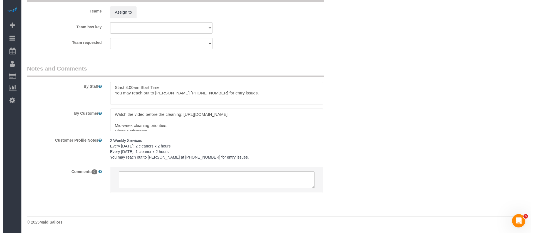
scroll to position [613, 0]
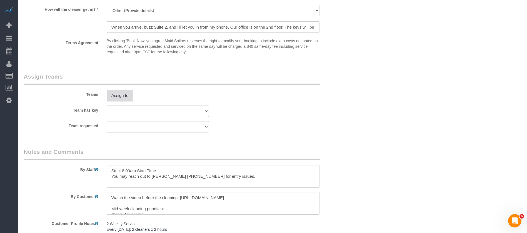
click at [114, 94] on button "Assign to" at bounding box center [120, 96] width 27 height 12
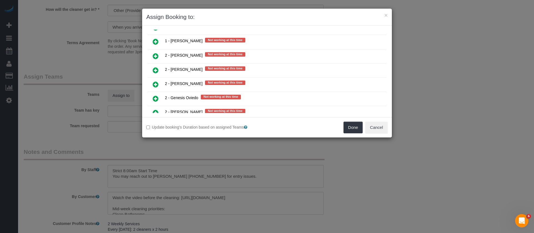
scroll to position [751, 0]
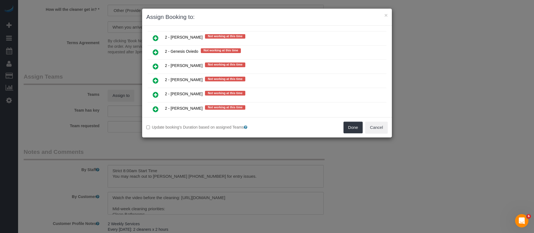
click at [155, 51] on icon at bounding box center [156, 52] width 6 height 7
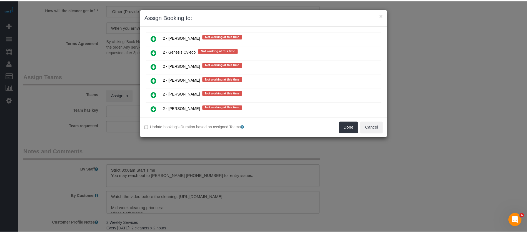
scroll to position [764, 0]
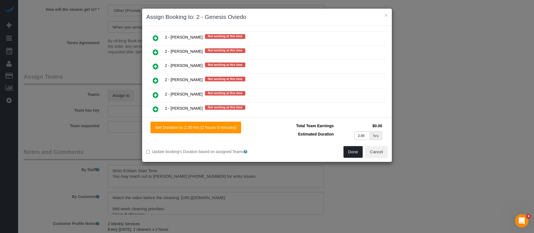
click at [358, 152] on button "Done" at bounding box center [352, 152] width 19 height 12
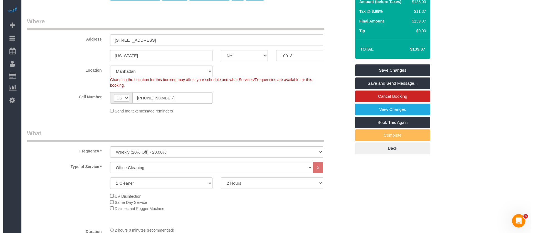
scroll to position [0, 0]
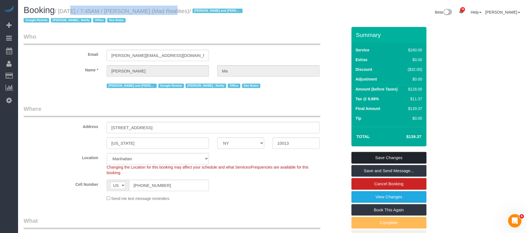
drag, startPoint x: 391, startPoint y: 155, endPoint x: 376, endPoint y: 147, distance: 17.3
click at [391, 155] on link "Save Changes" at bounding box center [389, 158] width 75 height 12
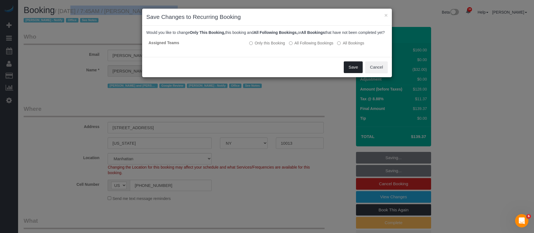
drag, startPoint x: 350, startPoint y: 73, endPoint x: 332, endPoint y: 89, distance: 24.0
click at [350, 73] on button "Save" at bounding box center [353, 67] width 19 height 12
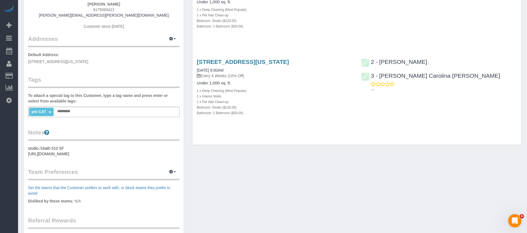
scroll to position [42, 0]
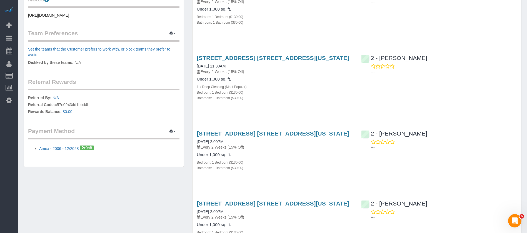
scroll to position [292, 0]
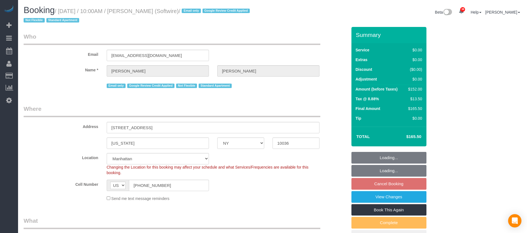
select select "NY"
select select "1"
select select "2"
select select "spot3"
select select "number:89"
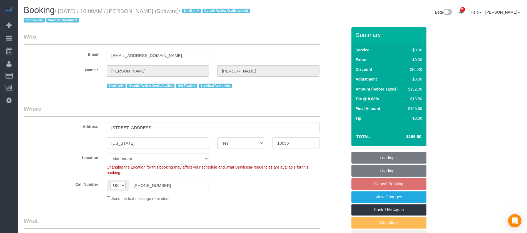
select select "number:90"
select select "number:15"
select select "number:6"
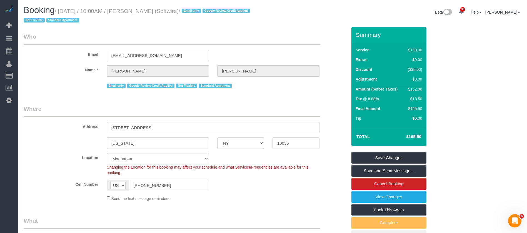
drag, startPoint x: 170, startPoint y: 11, endPoint x: 203, endPoint y: 19, distance: 33.8
click at [178, 11] on small "/ [DATE] / 10:00AM / [PERSON_NAME] (Softwire) / Email only Google Review Credit…" at bounding box center [138, 16] width 228 height 16
copy small "[DATE] / 10:00AM / [PERSON_NAME]"
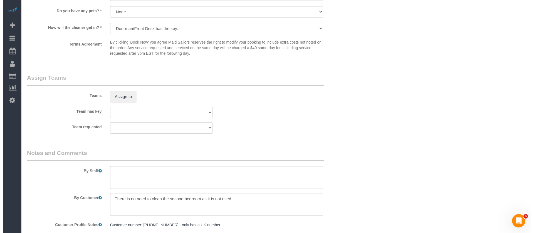
scroll to position [751, 0]
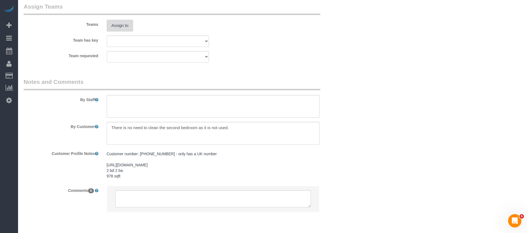
click at [123, 23] on button "Assign to" at bounding box center [120, 26] width 27 height 12
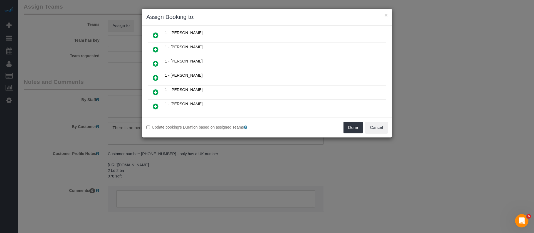
scroll to position [250, 0]
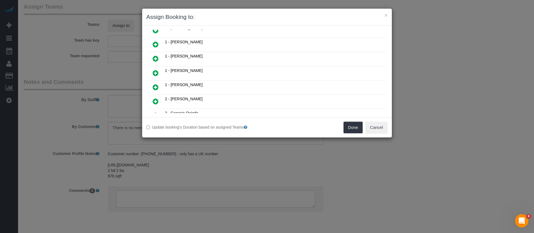
drag, startPoint x: 156, startPoint y: 87, endPoint x: 283, endPoint y: 90, distance: 127.1
click at [156, 86] on icon at bounding box center [156, 87] width 6 height 7
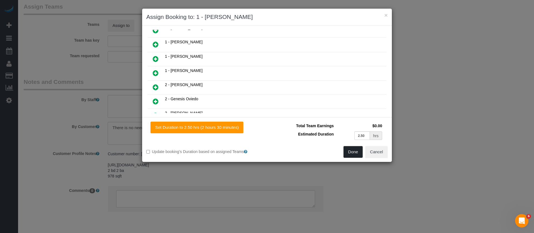
click at [348, 152] on button "Done" at bounding box center [352, 152] width 19 height 12
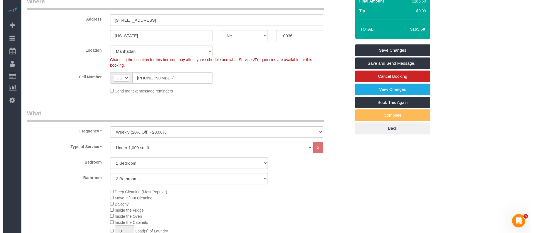
scroll to position [0, 0]
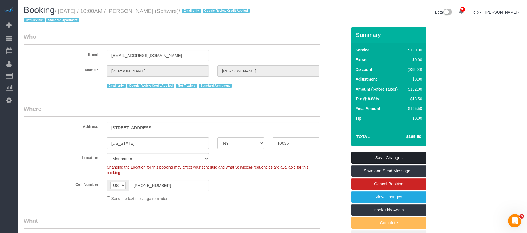
click at [402, 158] on link "Save Changes" at bounding box center [389, 158] width 75 height 12
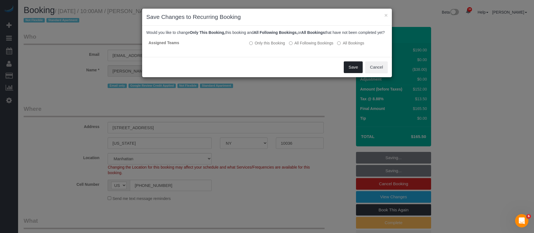
click at [347, 71] on button "Save" at bounding box center [353, 67] width 19 height 12
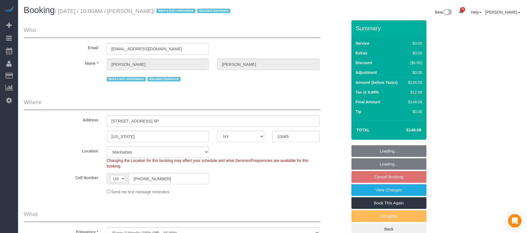
select select "NY"
select select "1"
select select "number:57"
select select "number:75"
select select "number:15"
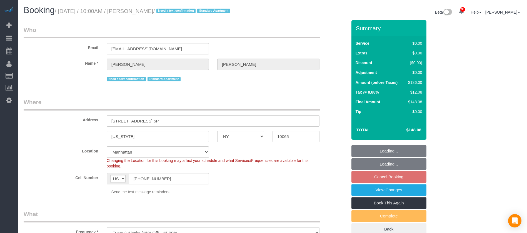
select select "number:6"
select select "spot61"
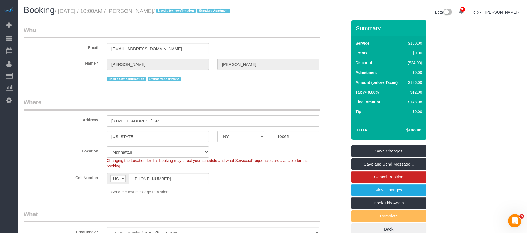
drag, startPoint x: 59, startPoint y: 11, endPoint x: 173, endPoint y: 10, distance: 114.0
click at [173, 10] on small "/ October 15, 2025 / 10:00AM / Robert Frerich / Need a text confirmation Standa…" at bounding box center [143, 11] width 177 height 6
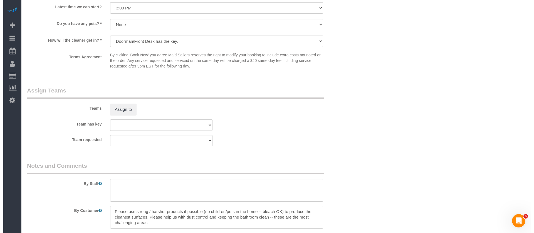
scroll to position [709, 0]
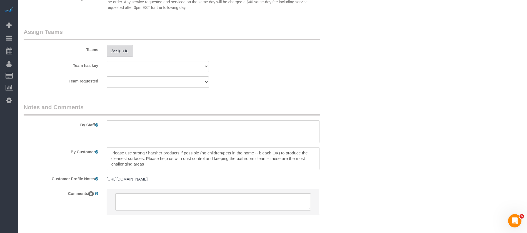
click at [131, 51] on button "Assign to" at bounding box center [120, 51] width 27 height 12
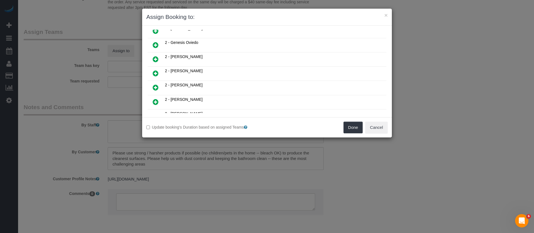
scroll to position [334, 0]
drag, startPoint x: 156, startPoint y: 74, endPoint x: 180, endPoint y: 77, distance: 23.6
click at [156, 74] on icon at bounding box center [156, 74] width 6 height 7
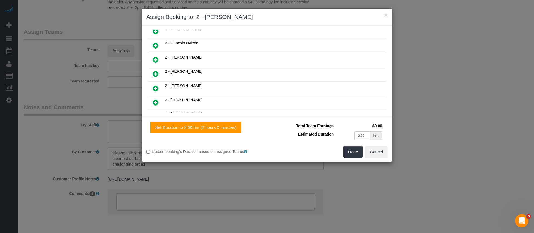
scroll to position [347, 0]
click at [352, 149] on button "Done" at bounding box center [352, 152] width 19 height 12
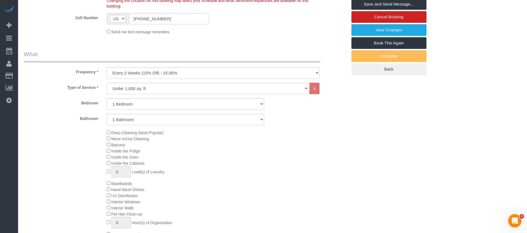
scroll to position [83, 0]
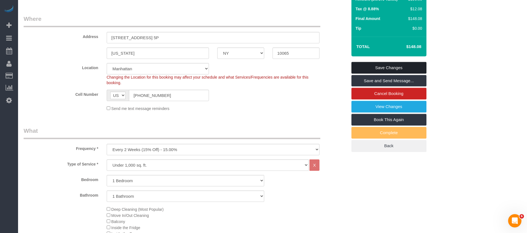
drag, startPoint x: 393, startPoint y: 66, endPoint x: 331, endPoint y: 49, distance: 63.5
click at [393, 66] on link "Save Changes" at bounding box center [389, 68] width 75 height 12
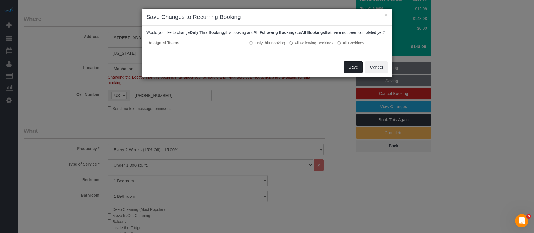
click at [354, 73] on button "Save" at bounding box center [353, 67] width 19 height 12
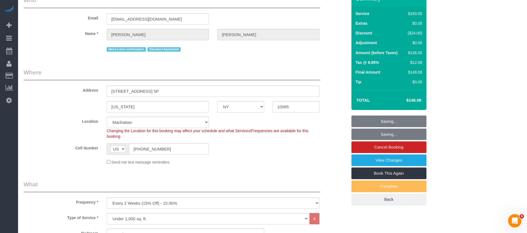
scroll to position [0, 0]
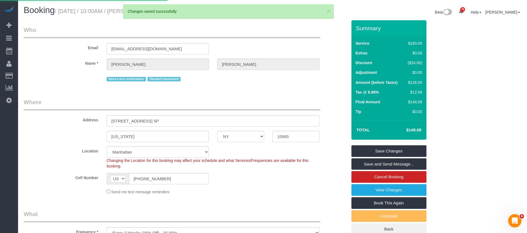
select select "**********"
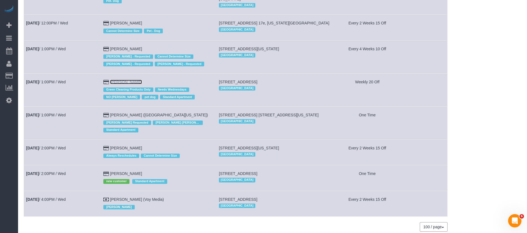
scroll to position [168, 0]
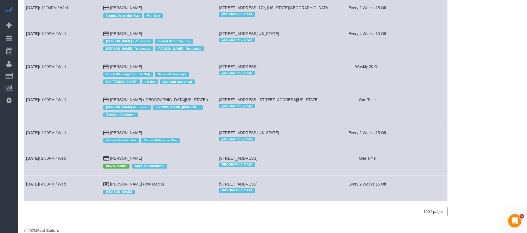
drag, startPoint x: 62, startPoint y: 89, endPoint x: 56, endPoint y: 96, distance: 9.4
click at [49, 105] on td "Oct 15th / 1:00PM / Wed" at bounding box center [62, 107] width 77 height 33
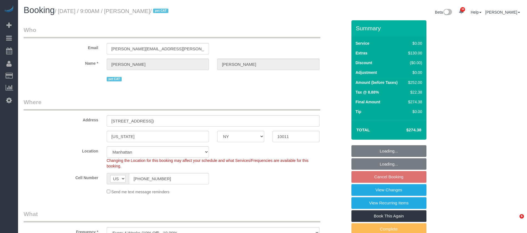
select select "NY"
select select "number:89"
select select "number:72"
select select "number:14"
select select "number:6"
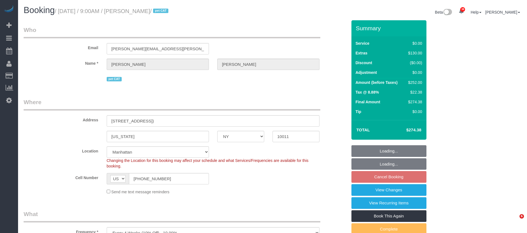
select select "spot60"
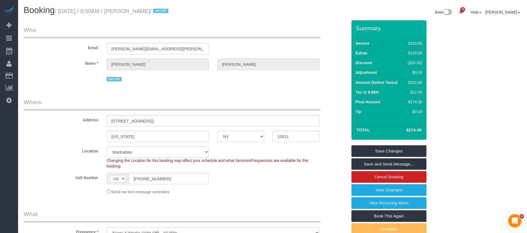
drag, startPoint x: 60, startPoint y: 11, endPoint x: 167, endPoint y: 11, distance: 106.2
click at [167, 11] on small "/ October 15, 2025 / 9:00AM / Jennifer Lazo / pet CAT" at bounding box center [112, 11] width 115 height 6
copy small "October 15, 2025 / 9:00AM / Jennifer Lazo"
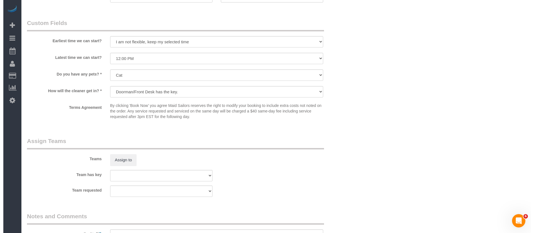
scroll to position [709, 0]
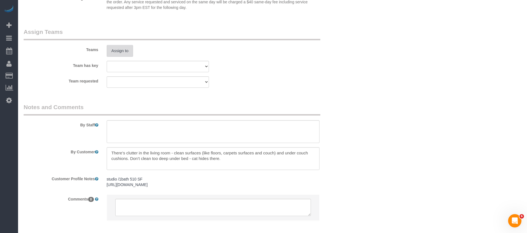
click at [128, 55] on button "Assign to" at bounding box center [120, 51] width 27 height 12
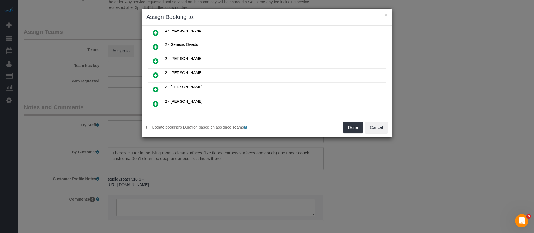
scroll to position [250, 0]
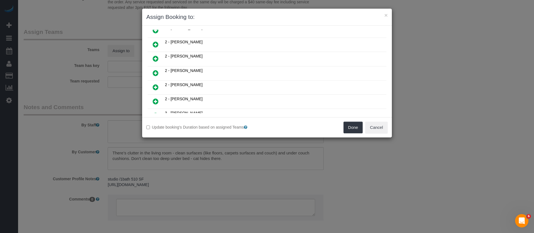
click at [155, 71] on icon at bounding box center [156, 73] width 6 height 7
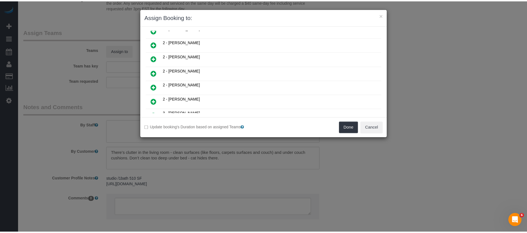
scroll to position [264, 0]
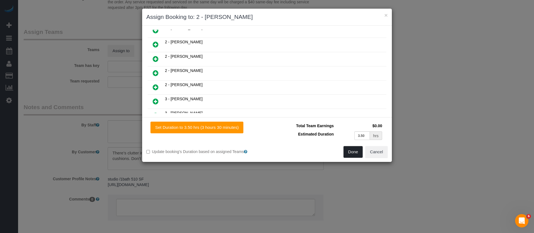
click at [347, 150] on button "Done" at bounding box center [352, 152] width 19 height 12
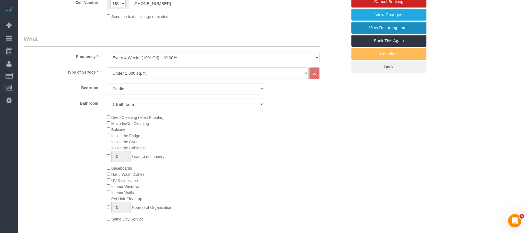
scroll to position [83, 0]
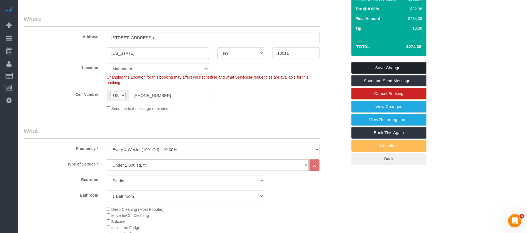
drag, startPoint x: 389, startPoint y: 63, endPoint x: 356, endPoint y: 55, distance: 33.7
click at [389, 63] on link "Save Changes" at bounding box center [389, 68] width 75 height 12
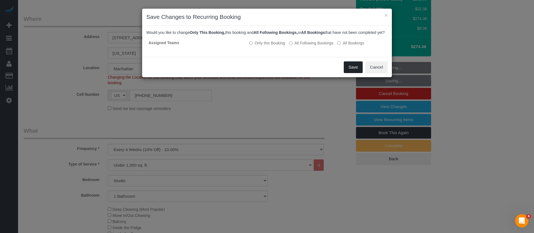
click at [356, 73] on button "Save" at bounding box center [353, 67] width 19 height 12
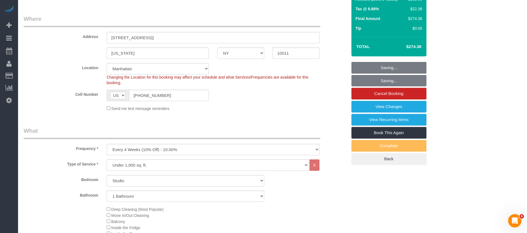
scroll to position [0, 0]
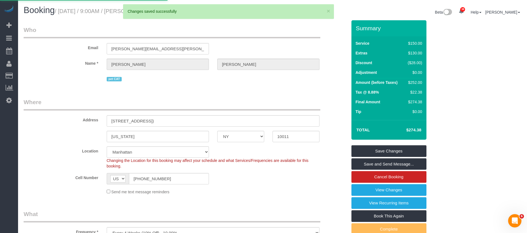
select select "**********"
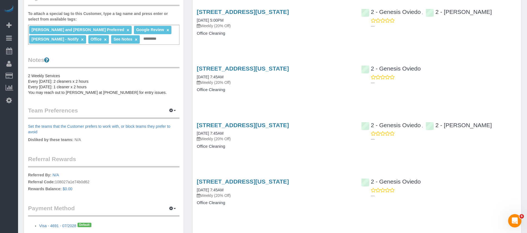
scroll to position [167, 0]
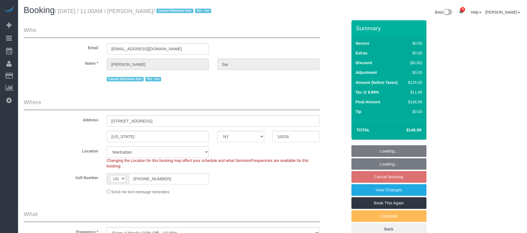
select select "NY"
select select "spot4"
select select "number:56"
select select "number:73"
select select "number:14"
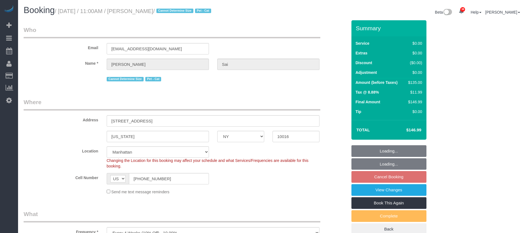
select select "number:5"
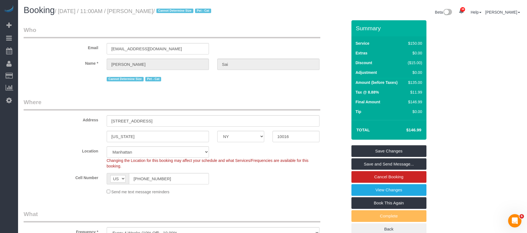
drag, startPoint x: 61, startPoint y: 13, endPoint x: 162, endPoint y: 30, distance: 102.3
click at [158, 15] on div "Booking / October 15, 2025 / 11:00AM / Janvi Sai / Cannot Determine Size Pet - …" at bounding box center [145, 12] width 253 height 12
copy small "October 15, 2025 / 11:00AM / Janvi Sai"
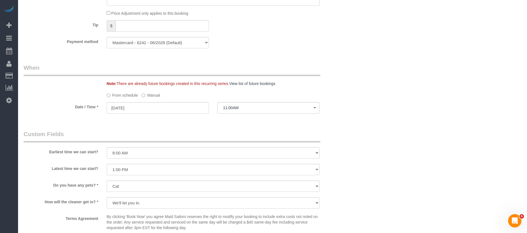
scroll to position [500, 0]
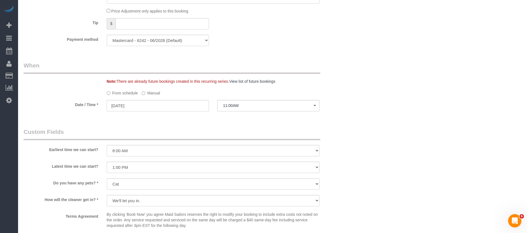
select select "spot62"
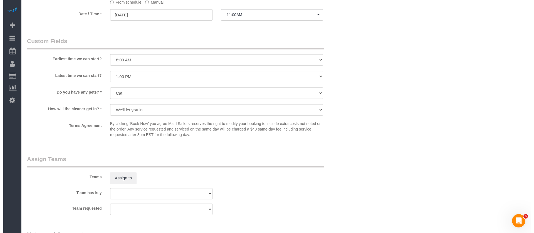
scroll to position [667, 0]
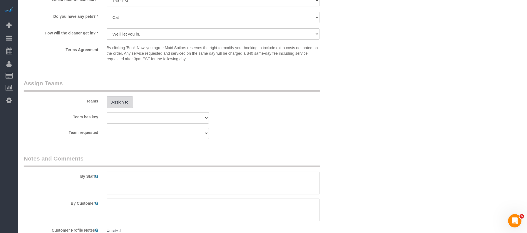
click at [123, 103] on button "Assign to" at bounding box center [120, 102] width 27 height 12
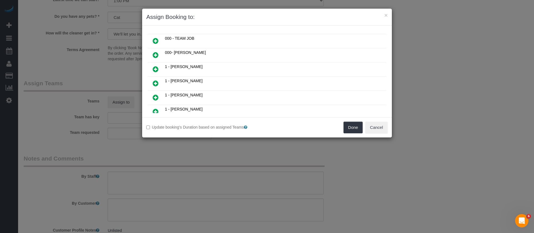
scroll to position [167, 0]
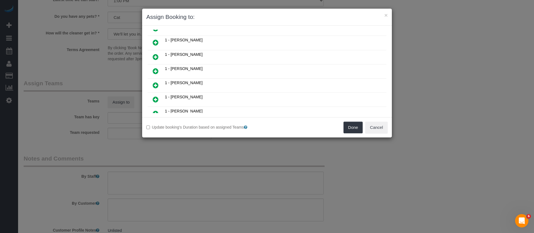
click at [155, 84] on icon at bounding box center [156, 85] width 6 height 7
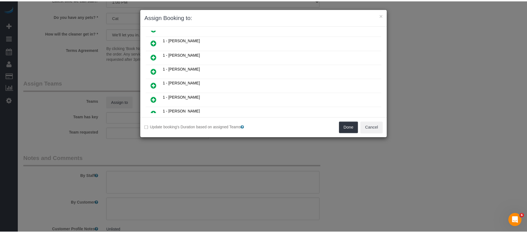
scroll to position [180, 0]
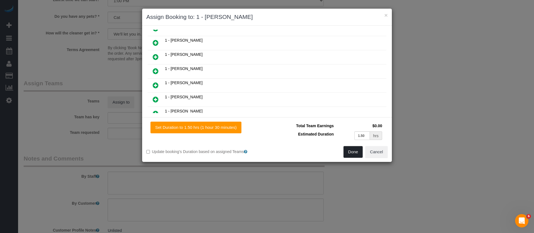
drag, startPoint x: 352, startPoint y: 153, endPoint x: 348, endPoint y: 152, distance: 4.7
click at [352, 153] on button "Done" at bounding box center [352, 152] width 19 height 12
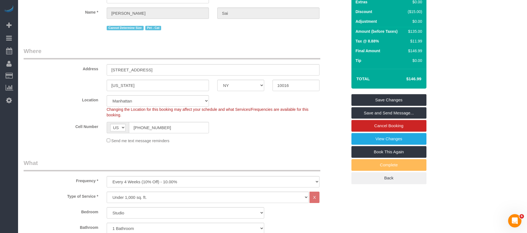
scroll to position [0, 0]
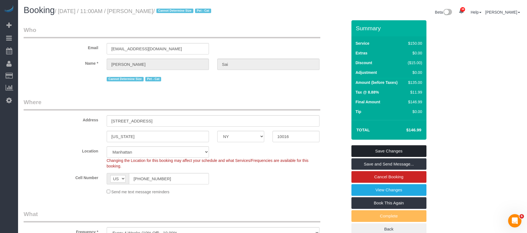
click at [402, 148] on link "Save Changes" at bounding box center [389, 151] width 75 height 12
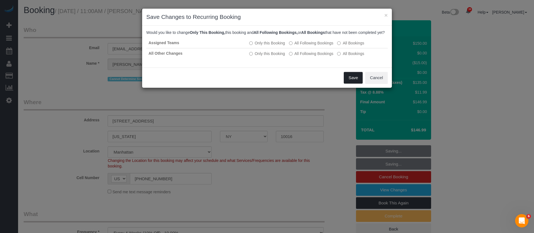
click at [345, 84] on button "Save" at bounding box center [353, 78] width 19 height 12
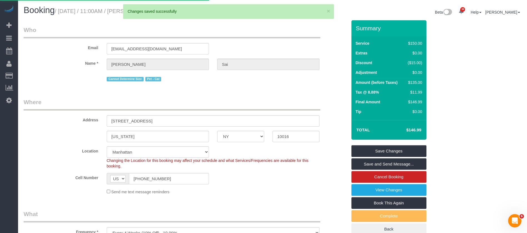
select select "**********"
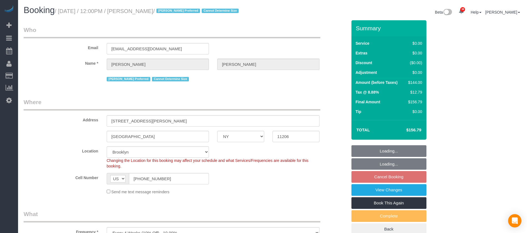
select select "NY"
select select "1"
select select "spot5"
select select "number:58"
select select "number:72"
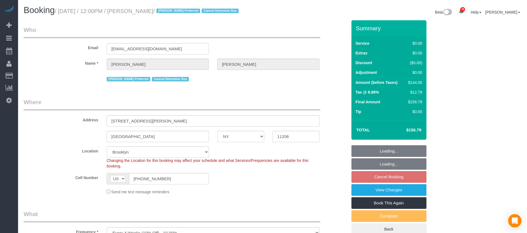
select select "number:15"
select select "number:7"
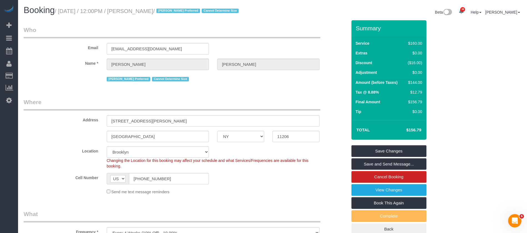
drag, startPoint x: 59, startPoint y: 10, endPoint x: 178, endPoint y: 48, distance: 124.8
click at [170, 11] on small "/ [DATE] / 12:00PM / [PERSON_NAME] / [PERSON_NAME] Preferred Cannot Determine S…" at bounding box center [148, 11] width 186 height 6
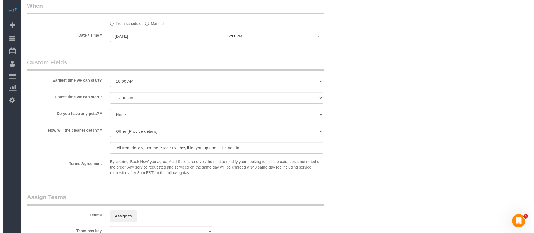
scroll to position [667, 0]
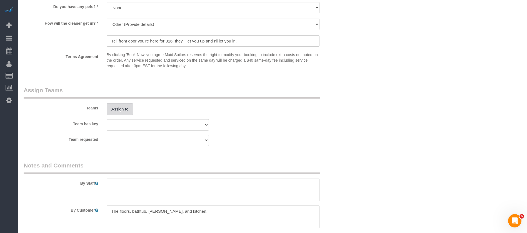
click at [116, 110] on button "Assign to" at bounding box center [120, 109] width 27 height 12
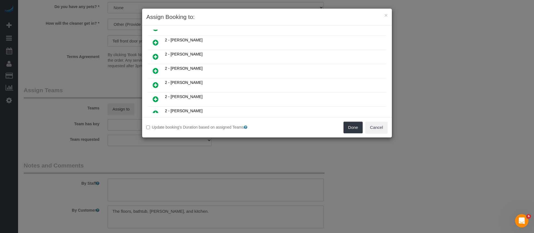
scroll to position [292, 0]
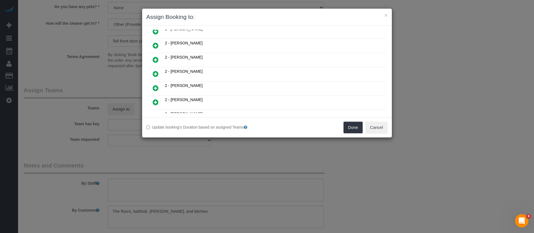
click at [154, 73] on icon at bounding box center [156, 74] width 6 height 7
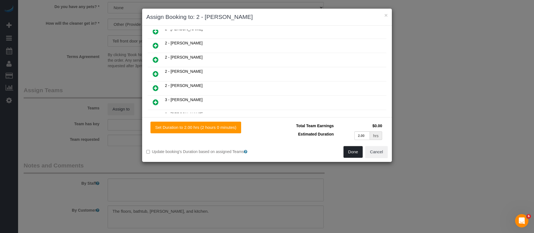
click at [350, 151] on button "Done" at bounding box center [352, 152] width 19 height 12
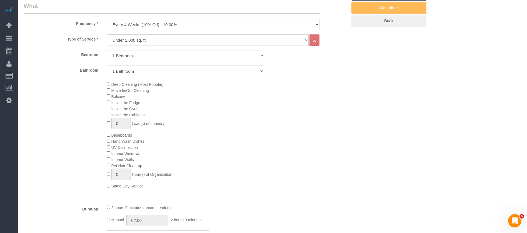
scroll to position [0, 0]
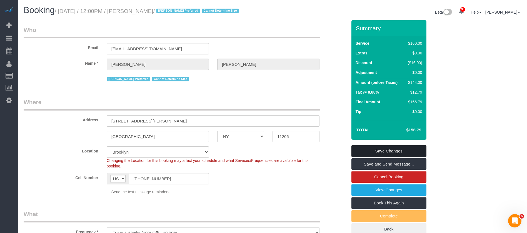
click at [404, 148] on link "Save Changes" at bounding box center [389, 151] width 75 height 12
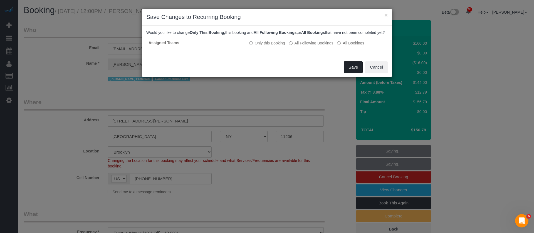
click at [350, 69] on button "Save" at bounding box center [353, 67] width 19 height 12
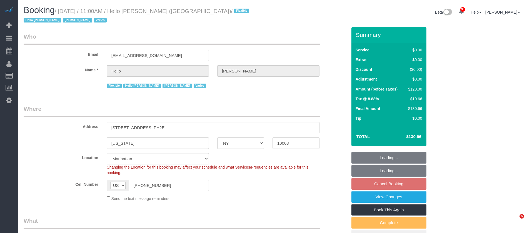
select select "NY"
select select "1"
select select "number:89"
select select "number:90"
select select "number:15"
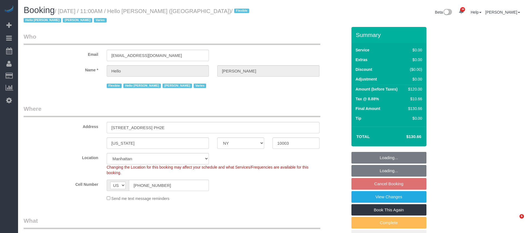
select select "number:6"
select select "number:21"
select select "spot62"
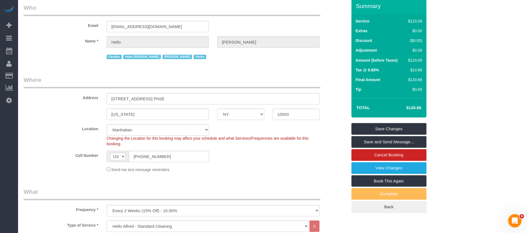
scroll to position [42, 0]
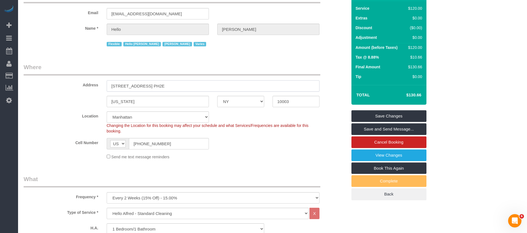
drag, startPoint x: 110, startPoint y: 77, endPoint x: 183, endPoint y: 67, distance: 74.0
click at [183, 73] on div "Address 1 Union Square South, Apt. PH2E" at bounding box center [185, 77] width 332 height 29
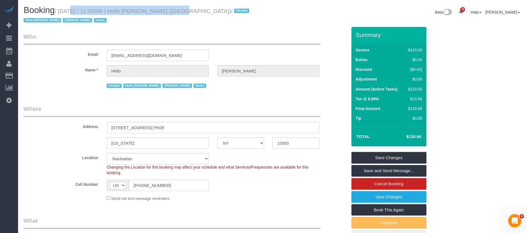
drag, startPoint x: 60, startPoint y: 9, endPoint x: 167, endPoint y: 14, distance: 107.2
click at [165, 9] on small "/ October 15, 2025 / 11:00AM / Hello Alfred (NYC) / Flexible Hello Alfred Jacky…" at bounding box center [137, 16] width 227 height 16
copy small "October 15, 2025 / 11:00AM / Hello Alfred"
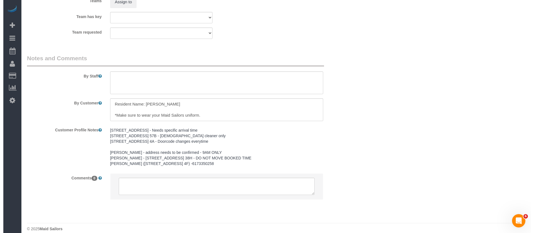
scroll to position [684, 0]
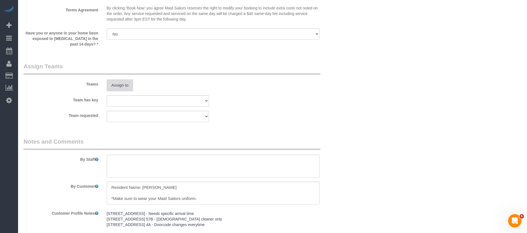
click at [124, 80] on button "Assign to" at bounding box center [120, 86] width 27 height 12
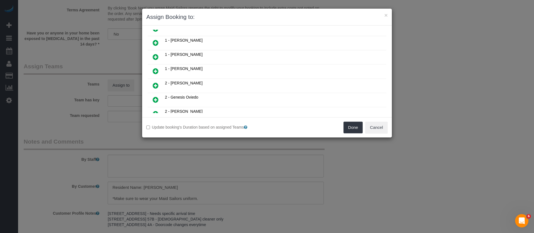
scroll to position [250, 0]
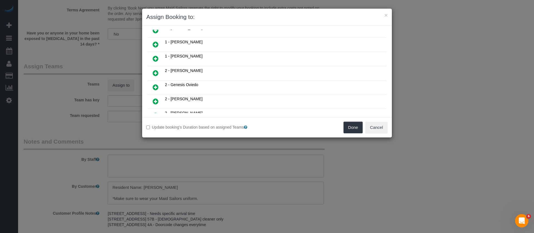
click at [156, 85] on icon at bounding box center [156, 87] width 6 height 7
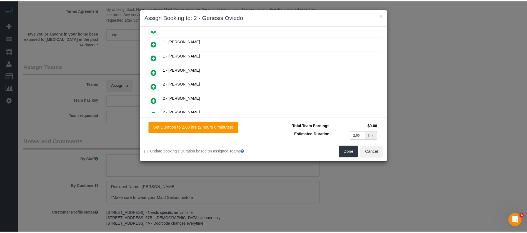
scroll to position [264, 0]
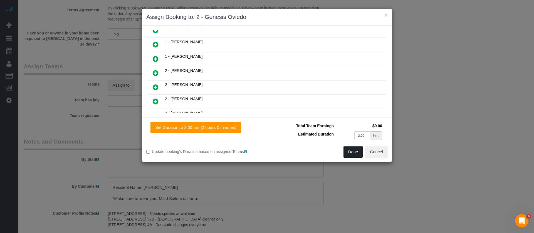
click at [350, 148] on button "Done" at bounding box center [352, 152] width 19 height 12
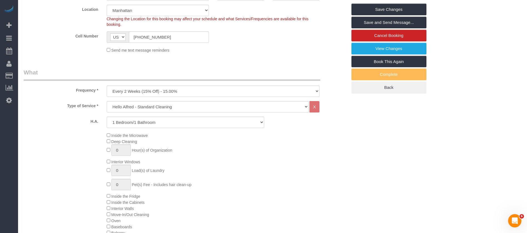
scroll to position [59, 0]
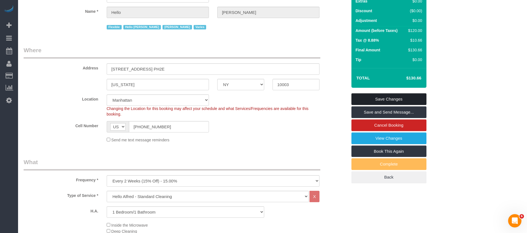
click at [405, 93] on link "Save Changes" at bounding box center [389, 99] width 75 height 12
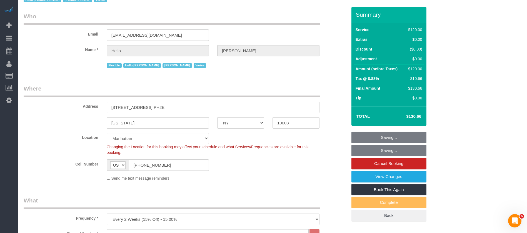
scroll to position [0, 0]
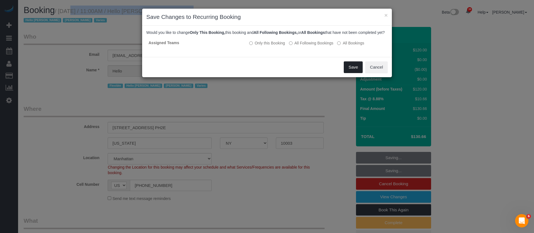
click at [352, 73] on button "Save" at bounding box center [353, 67] width 19 height 12
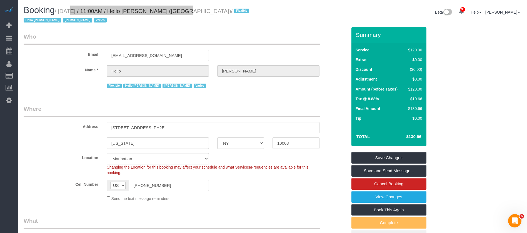
select select "**********"
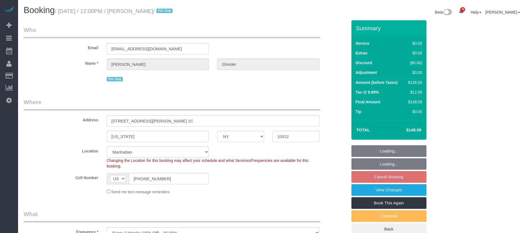
select select "NY"
select select "1"
select select "spot5"
select select "number:89"
select select "number:90"
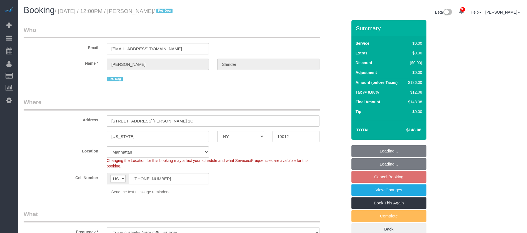
select select "number:13"
select select "number:5"
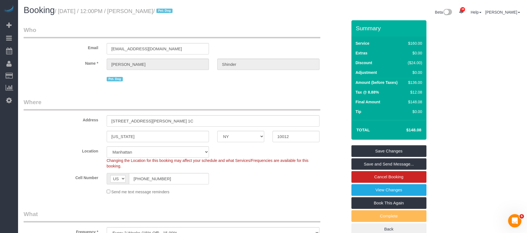
drag, startPoint x: 61, startPoint y: 11, endPoint x: 202, endPoint y: 62, distance: 149.4
click at [174, 11] on small "/ October 15, 2025 / 12:00PM / Alexandra Shinder / Pet- Dog" at bounding box center [115, 11] width 120 height 6
copy small "October 15, 2025 / 12:00PM / Alexandra Shinder"
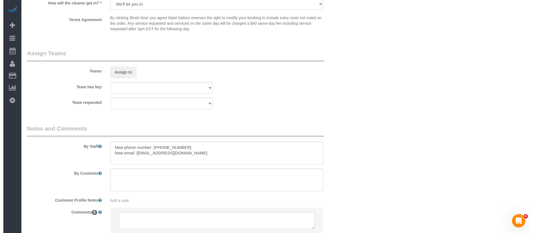
scroll to position [613, 0]
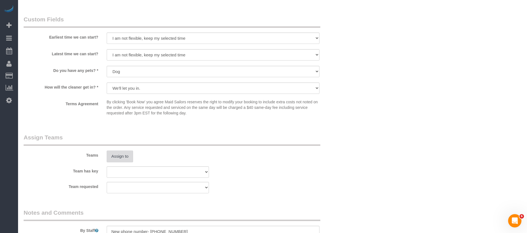
click at [126, 157] on button "Assign to" at bounding box center [120, 157] width 27 height 12
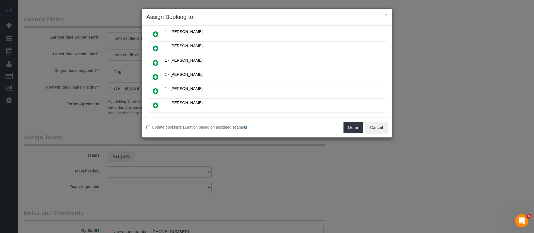
scroll to position [208, 0]
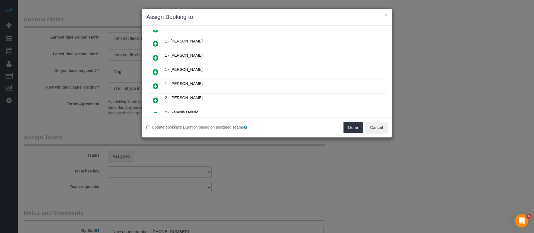
click at [153, 57] on icon at bounding box center [156, 57] width 6 height 7
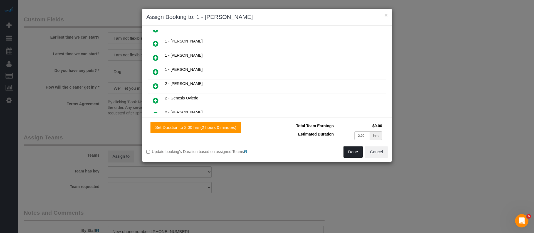
click at [353, 152] on button "Done" at bounding box center [352, 152] width 19 height 12
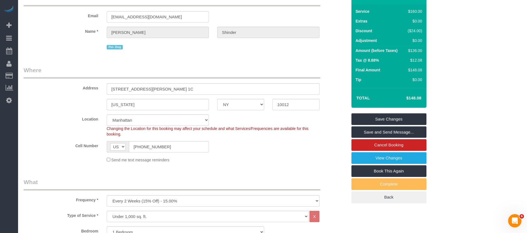
scroll to position [0, 0]
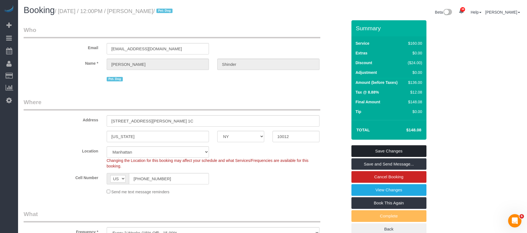
click at [399, 150] on link "Save Changes" at bounding box center [389, 151] width 75 height 12
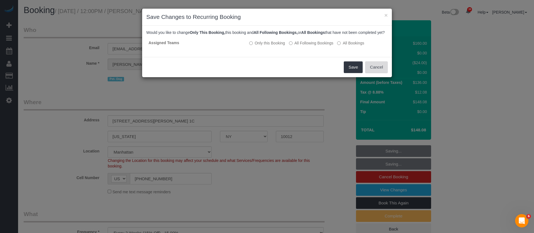
click at [378, 72] on button "Cancel" at bounding box center [376, 67] width 23 height 12
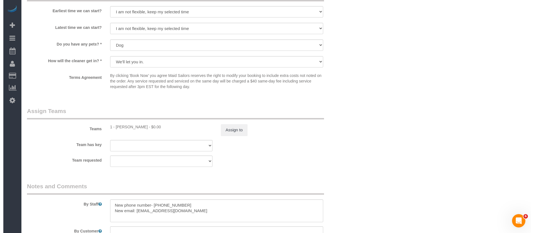
scroll to position [709, 0]
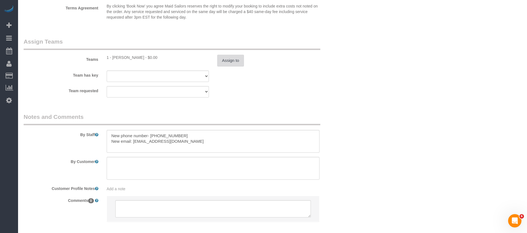
click at [238, 60] on button "Assign to" at bounding box center [230, 61] width 27 height 12
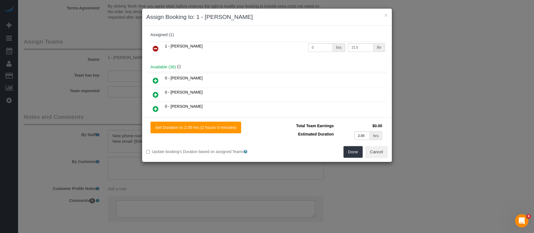
click at [155, 46] on icon at bounding box center [156, 48] width 6 height 7
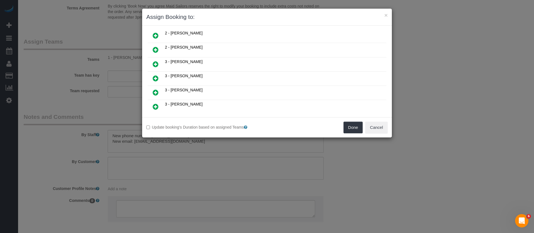
scroll to position [417, 0]
drag, startPoint x: 154, startPoint y: 64, endPoint x: 210, endPoint y: 76, distance: 56.9
click at [155, 64] on icon at bounding box center [156, 62] width 6 height 7
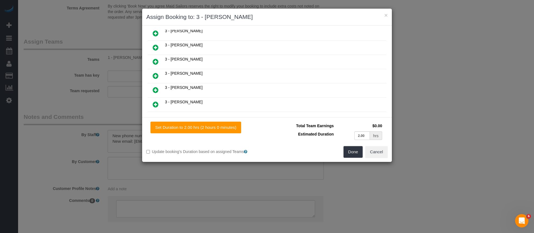
scroll to position [430, 0]
click at [357, 151] on button "Done" at bounding box center [352, 152] width 19 height 12
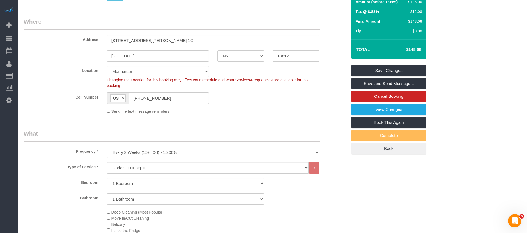
scroll to position [0, 0]
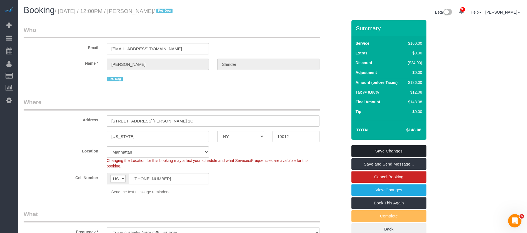
drag, startPoint x: 404, startPoint y: 148, endPoint x: 390, endPoint y: 141, distance: 16.0
click at [404, 147] on link "Save Changes" at bounding box center [389, 151] width 75 height 12
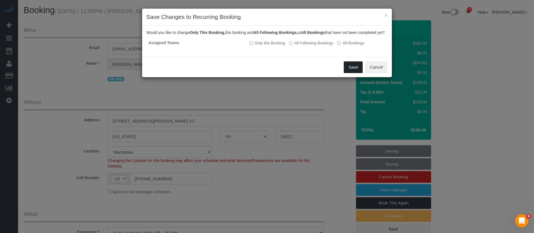
click at [355, 73] on button "Save" at bounding box center [353, 67] width 19 height 12
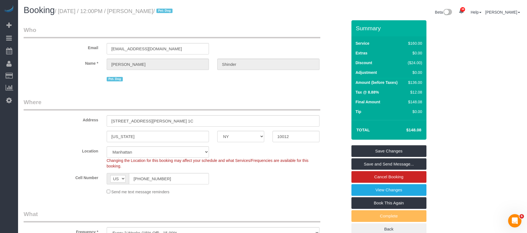
select select "**********"
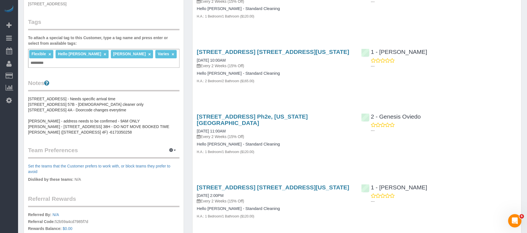
scroll to position [726, 0]
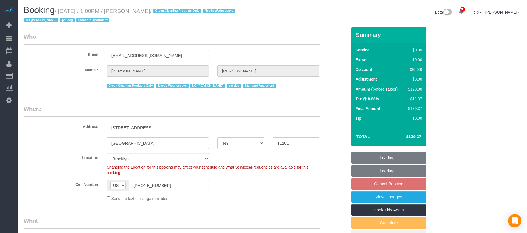
select select "NY"
select select "1"
select select "number:57"
select select "number:74"
select select "number:13"
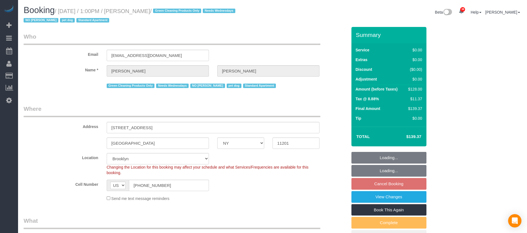
select select "number:7"
select select "spot66"
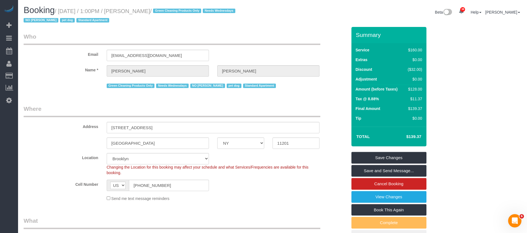
drag, startPoint x: 61, startPoint y: 12, endPoint x: 180, endPoint y: 26, distance: 120.0
click at [169, 7] on h1 "Booking / [DATE] / 1:00PM / [PERSON_NAME] / Green Cleaning Products Only Needs …" at bounding box center [146, 15] width 245 height 19
copy small "[DATE] / 1:00PM / [PERSON_NAME]"
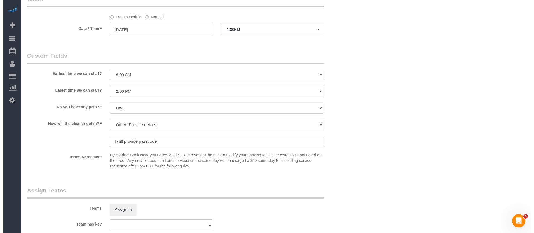
scroll to position [667, 0]
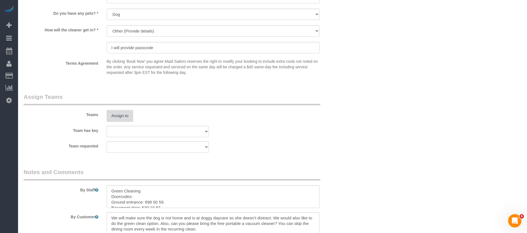
click at [121, 117] on button "Assign to" at bounding box center [120, 116] width 27 height 12
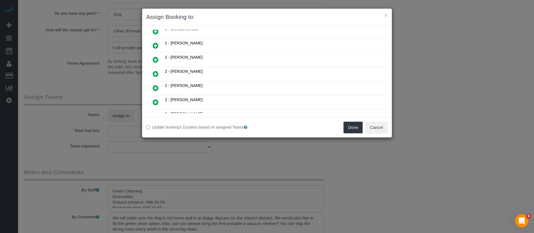
scroll to position [334, 0]
click at [154, 103] on icon at bounding box center [156, 103] width 6 height 7
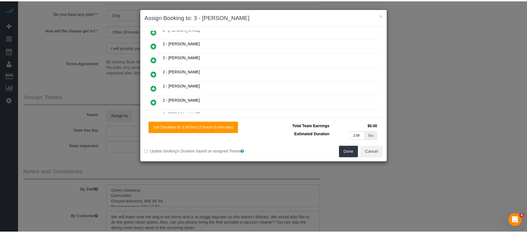
scroll to position [347, 0]
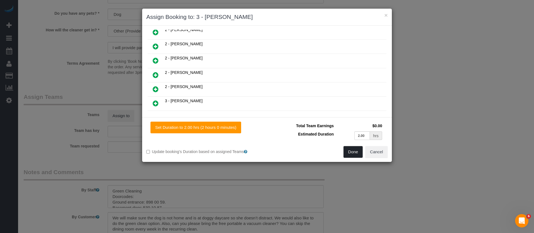
click at [351, 151] on button "Done" at bounding box center [352, 152] width 19 height 12
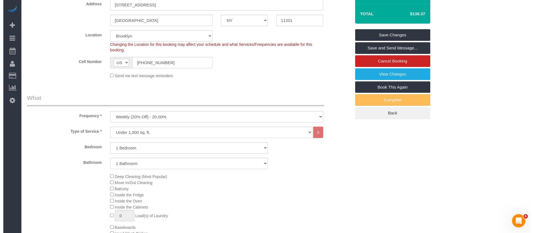
scroll to position [0, 0]
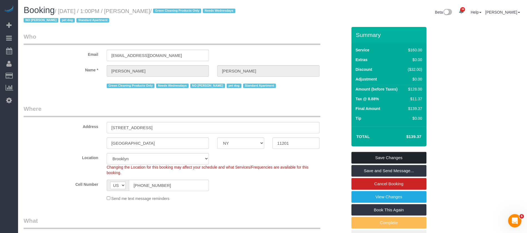
click at [404, 158] on link "Save Changes" at bounding box center [389, 158] width 75 height 12
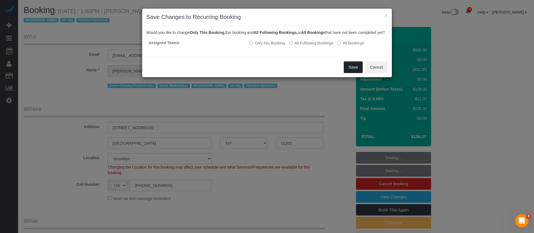
drag, startPoint x: 353, startPoint y: 70, endPoint x: 324, endPoint y: 73, distance: 28.7
click at [353, 70] on button "Save" at bounding box center [353, 67] width 19 height 12
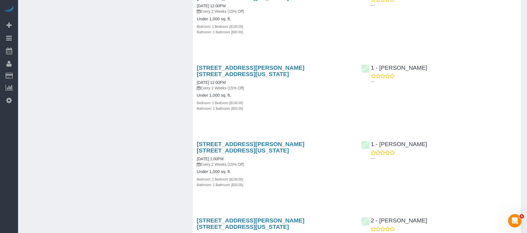
scroll to position [1126, 0]
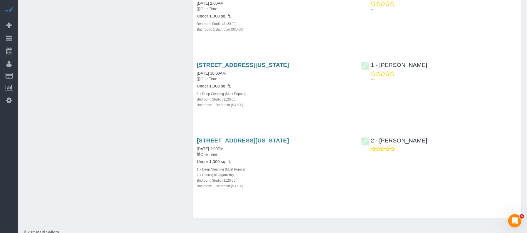
scroll to position [779, 0]
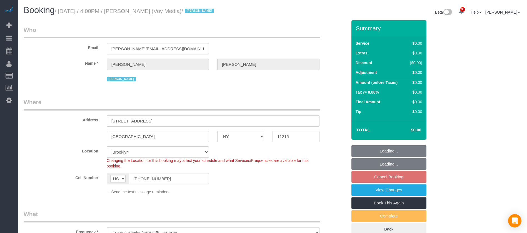
select select "NY"
select select "120"
select select "spot69"
select select "number:89"
select select "number:90"
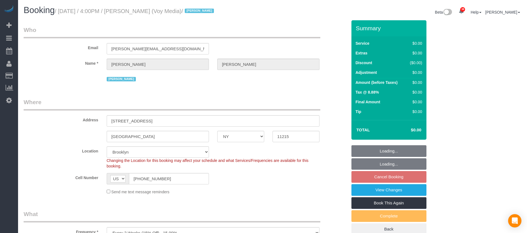
select select "number:15"
select select "number:5"
select select "number:21"
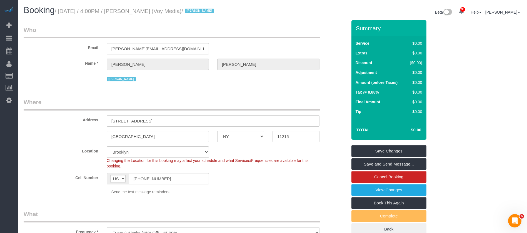
drag, startPoint x: 60, startPoint y: 10, endPoint x: 159, endPoint y: 29, distance: 100.8
click at [164, 10] on small "/ October 15, 2025 / 4:00PM / Kevin Urrutia (Voy Media) / Jacky Xu" at bounding box center [135, 11] width 161 height 6
copy small "October 15, 2025 / 4:00PM / Kevin Urrutia"
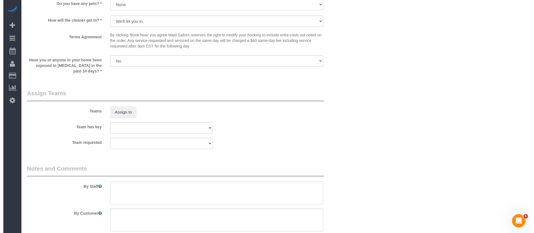
scroll to position [625, 0]
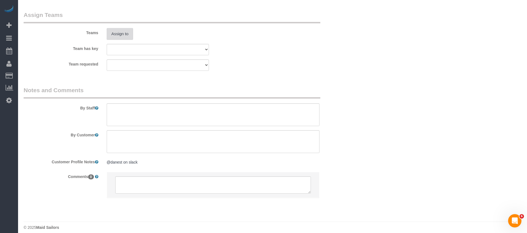
click at [122, 35] on button "Assign to" at bounding box center [120, 34] width 27 height 12
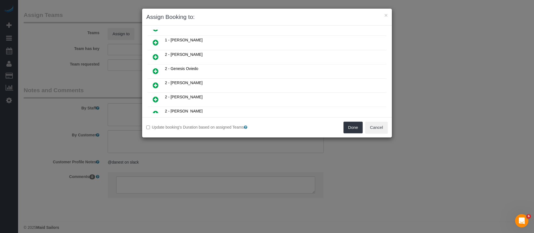
click at [158, 43] on icon at bounding box center [156, 42] width 6 height 7
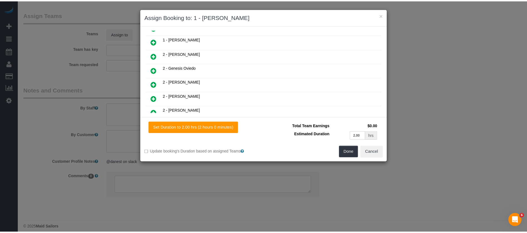
scroll to position [180, 0]
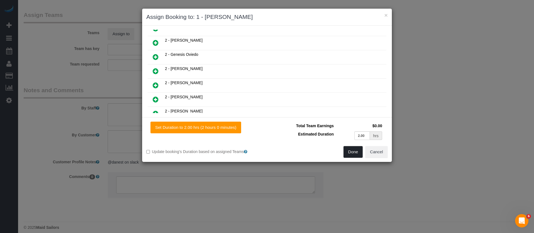
click at [349, 151] on button "Done" at bounding box center [352, 152] width 19 height 12
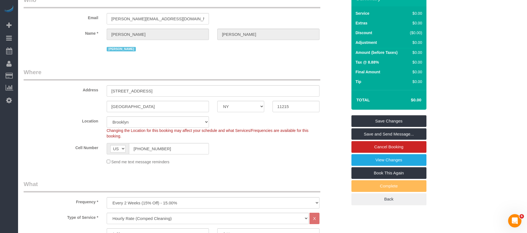
scroll to position [83, 0]
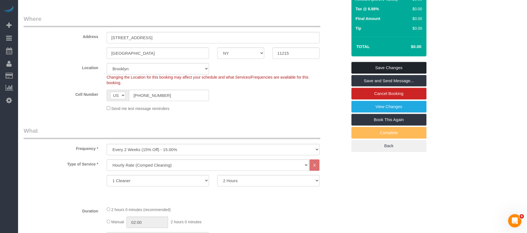
click at [401, 64] on link "Save Changes" at bounding box center [389, 68] width 75 height 12
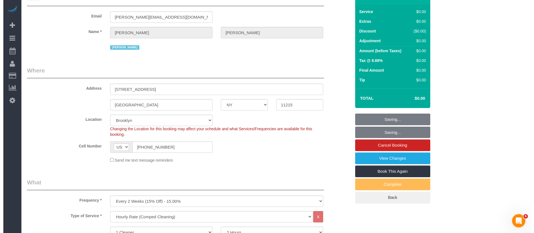
scroll to position [0, 0]
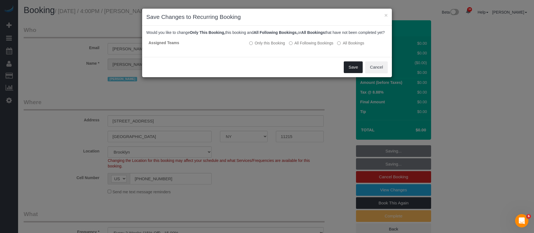
click at [347, 71] on button "Save" at bounding box center [353, 67] width 19 height 12
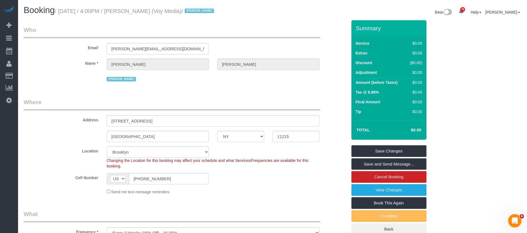
select select "**********"
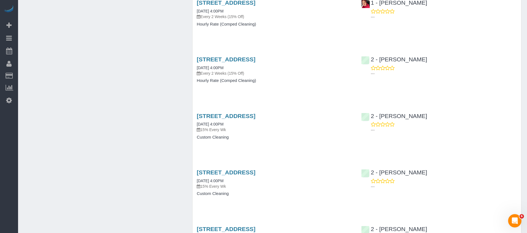
scroll to position [459, 0]
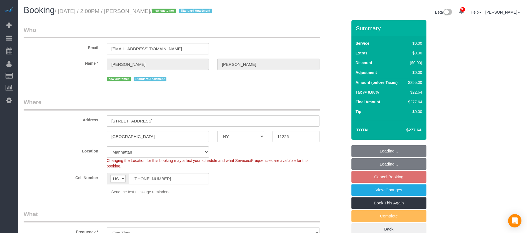
select select "NY"
select select "3"
select select "2"
select select "number:89"
select select "number:75"
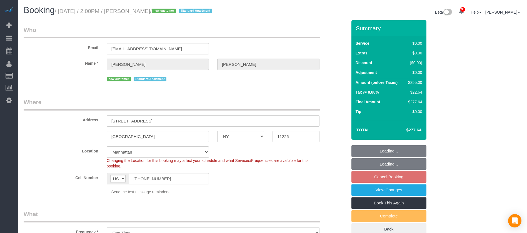
select select "number:15"
select select "number:5"
select select "spot65"
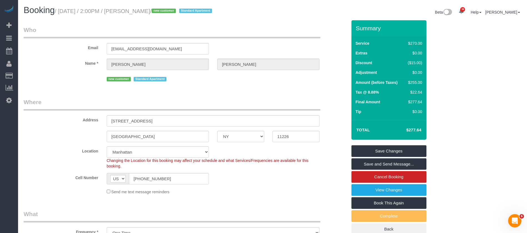
drag, startPoint x: 59, startPoint y: 11, endPoint x: 161, endPoint y: 11, distance: 101.5
click at [161, 11] on small "/ [DATE] / 2:00PM / [PERSON_NAME] / new customer Standard Apartment" at bounding box center [134, 11] width 159 height 6
copy small "[DATE] / 2:00PM / [PERSON_NAME]"
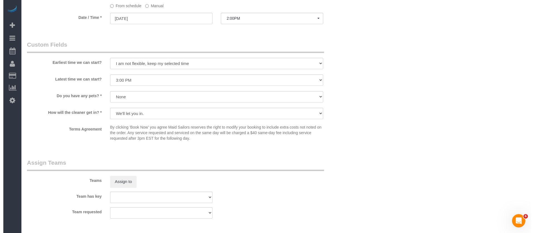
scroll to position [625, 0]
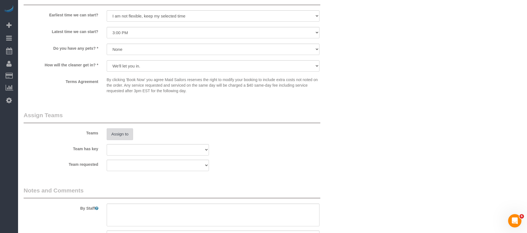
click at [128, 134] on button "Assign to" at bounding box center [120, 134] width 27 height 12
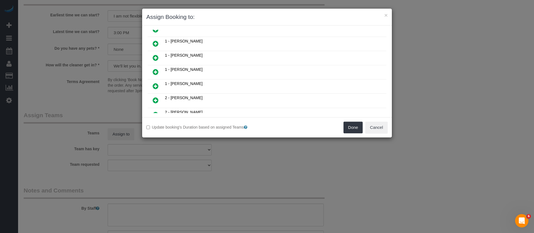
scroll to position [292, 0]
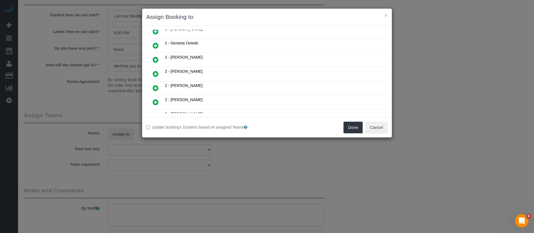
click at [157, 45] on icon at bounding box center [156, 45] width 6 height 7
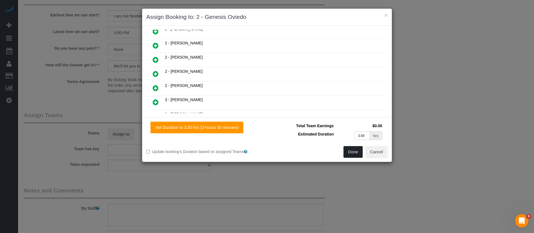
click at [350, 153] on button "Done" at bounding box center [352, 152] width 19 height 12
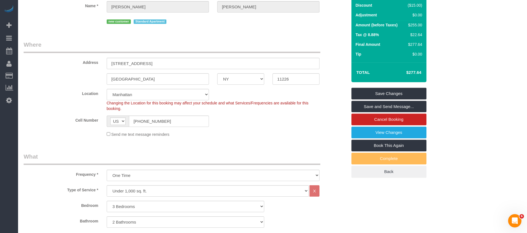
scroll to position [0, 0]
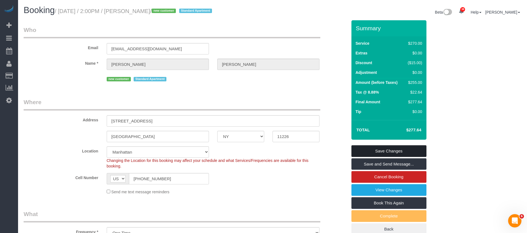
drag, startPoint x: 399, startPoint y: 147, endPoint x: 386, endPoint y: 147, distance: 12.8
click at [398, 147] on link "Save Changes" at bounding box center [389, 151] width 75 height 12
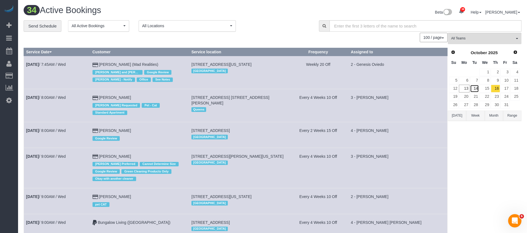
click at [474, 89] on link "14" at bounding box center [474, 89] width 9 height 8
click at [475, 88] on link "14" at bounding box center [474, 89] width 9 height 8
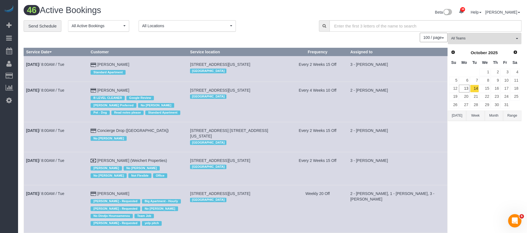
click at [517, 39] on button "All Teams" at bounding box center [485, 38] width 74 height 11
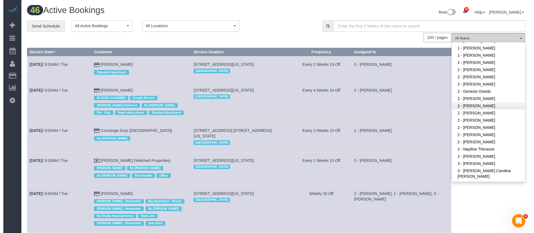
scroll to position [250, 0]
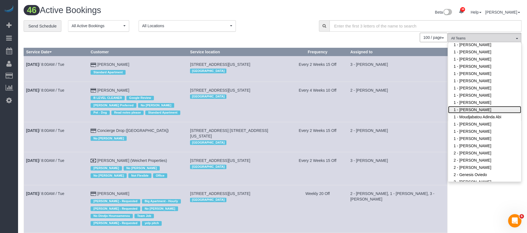
click at [491, 106] on link "1 - [PERSON_NAME]" at bounding box center [484, 109] width 73 height 7
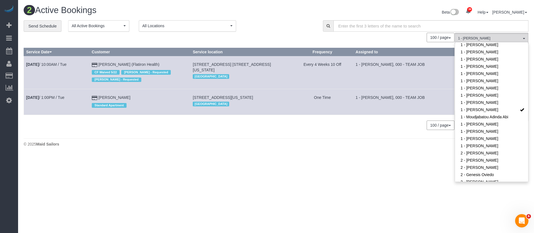
click at [179, 71] on div "CF Waived 5/22 Marlenyn Robles - Requested Paula Avila - Requested" at bounding box center [140, 75] width 96 height 16
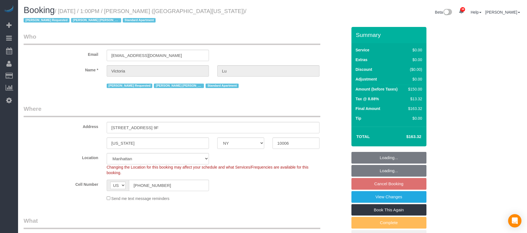
select select "NY"
select select "spot6"
select select "number:61"
select select "number:75"
select select "number:15"
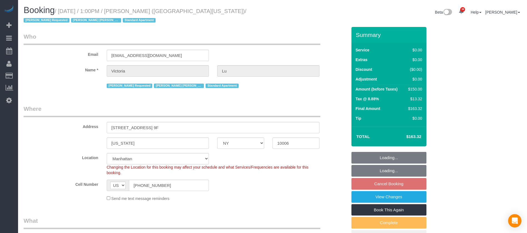
select select "number:5"
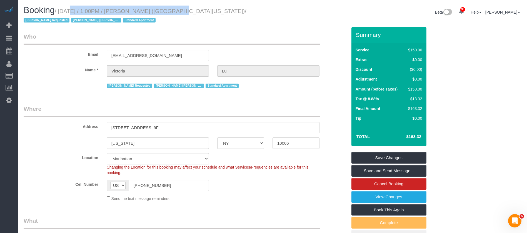
drag, startPoint x: 61, startPoint y: 10, endPoint x: 158, endPoint y: 16, distance: 96.7
click at [159, 11] on small "/ [DATE] / 1:00PM / [PERSON_NAME] ([GEOGRAPHIC_DATA][US_STATE]) / [PERSON_NAME]…" at bounding box center [135, 16] width 223 height 16
copy small "[DATE] / 1:00PM / [PERSON_NAME]"
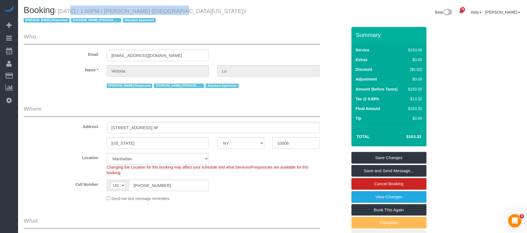
copy small "[DATE] / 1:00PM / [PERSON_NAME]"
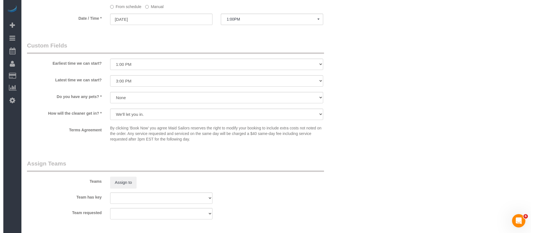
scroll to position [667, 0]
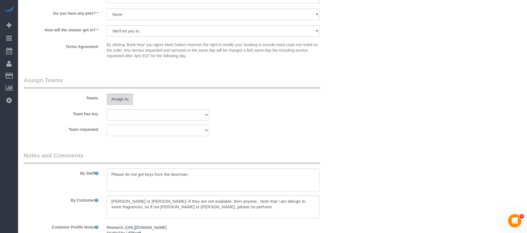
click at [115, 99] on button "Assign to" at bounding box center [120, 99] width 27 height 12
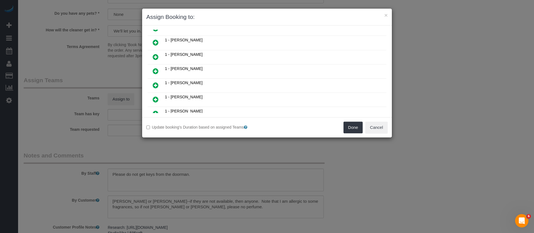
scroll to position [208, 0]
click at [153, 86] on icon at bounding box center [156, 86] width 6 height 7
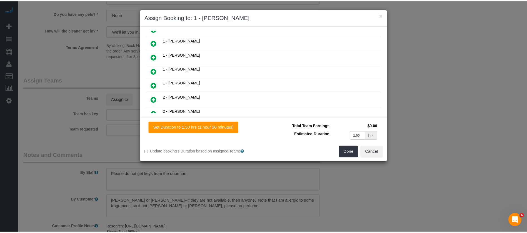
scroll to position [222, 0]
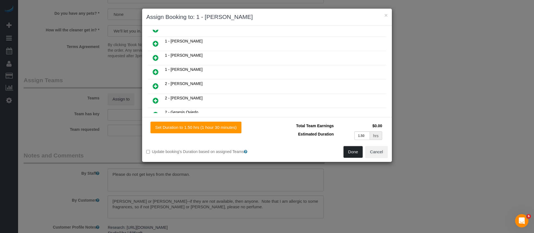
click at [349, 151] on button "Done" at bounding box center [352, 152] width 19 height 12
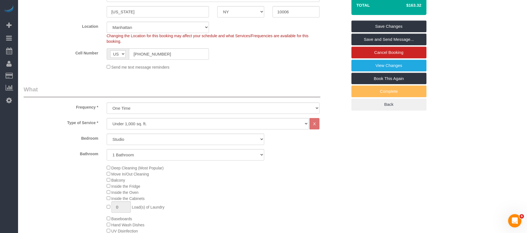
scroll to position [42, 0]
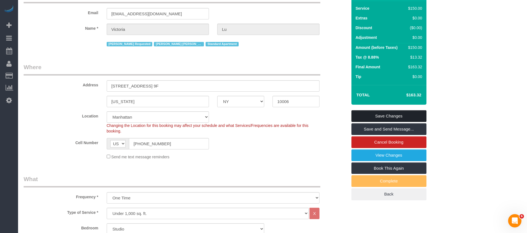
click at [394, 117] on link "Save Changes" at bounding box center [389, 116] width 75 height 12
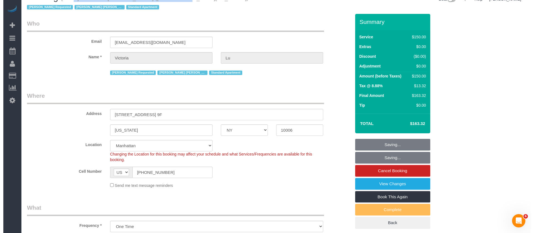
scroll to position [0, 0]
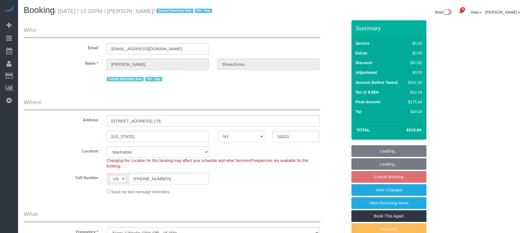
select select "NY"
select select "1"
select select "2"
select select "spot5"
select select "number:59"
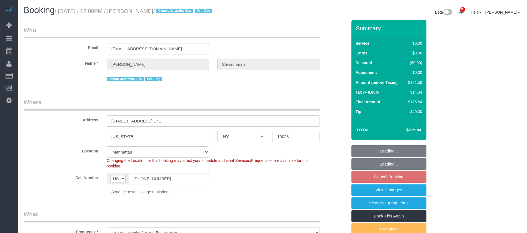
select select "number:73"
select select "number:13"
select select "number:5"
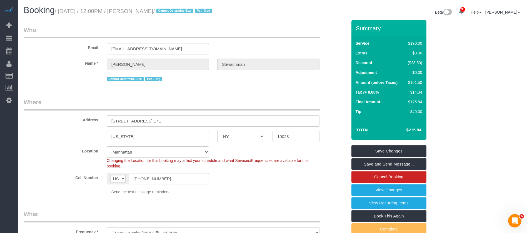
drag, startPoint x: 61, startPoint y: 10, endPoint x: 214, endPoint y: 78, distance: 167.9
click at [180, 10] on small "/ October 15, 2025 / 12:00PM / Tyler Shwachman / Cannot Determine Size Pet - Dog" at bounding box center [134, 11] width 159 height 6
copy small "October 15, 2025 / 12:00PM / Tyler Shwachman"
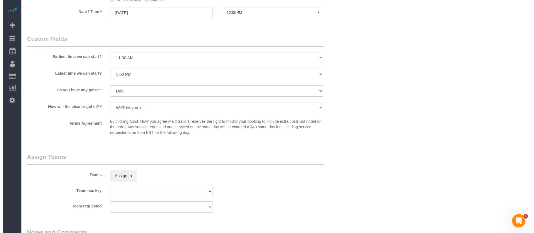
scroll to position [709, 0]
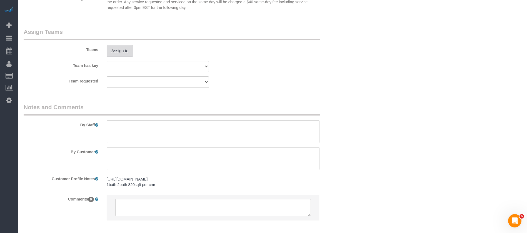
click at [125, 46] on button "Assign to" at bounding box center [120, 51] width 27 height 12
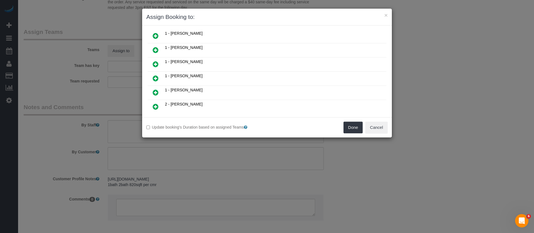
scroll to position [250, 0]
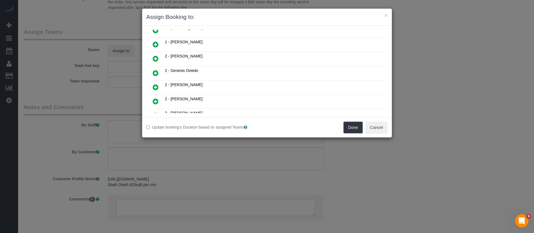
drag, startPoint x: 156, startPoint y: 58, endPoint x: 284, endPoint y: 94, distance: 133.1
click at [156, 58] on icon at bounding box center [156, 58] width 6 height 7
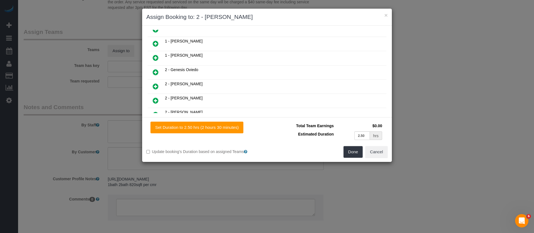
scroll to position [264, 0]
click at [349, 153] on button "Done" at bounding box center [352, 152] width 19 height 12
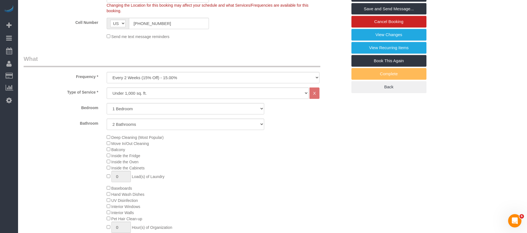
scroll to position [42, 0]
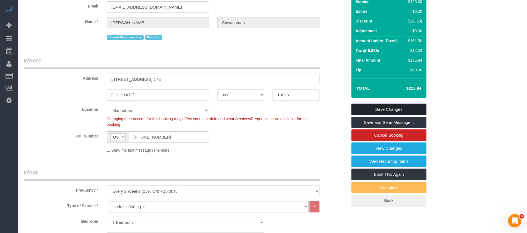
click at [404, 107] on link "Save Changes" at bounding box center [389, 110] width 75 height 12
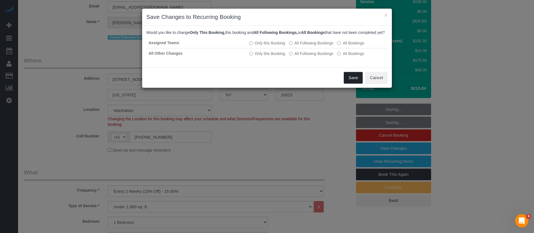
drag, startPoint x: 353, startPoint y: 83, endPoint x: 251, endPoint y: 29, distance: 115.0
click at [354, 83] on button "Save" at bounding box center [353, 78] width 19 height 12
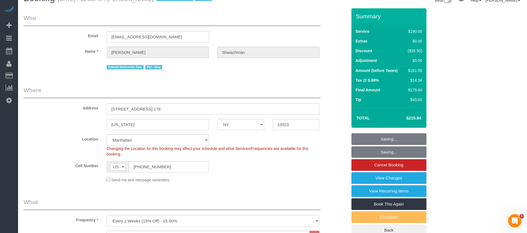
scroll to position [0, 0]
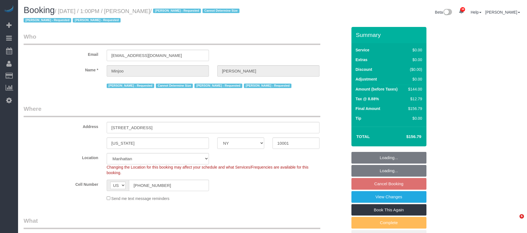
select select "NY"
select select "1"
select select "string:stripe-pm_1S195S4VGloSiKo7MwvOt8Nb"
select select "number:89"
select select "number:90"
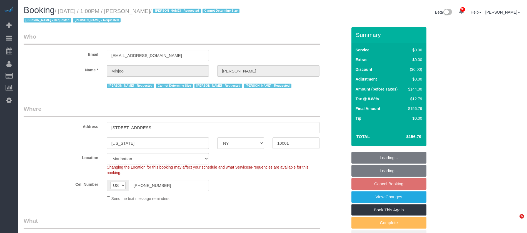
select select "number:15"
select select "number:5"
select select "spot64"
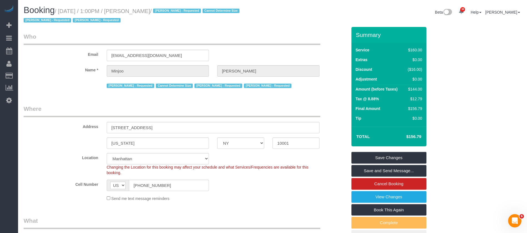
drag, startPoint x: 59, startPoint y: 11, endPoint x: 161, endPoint y: 10, distance: 101.5
click at [161, 10] on small "/ [DATE] / 1:00PM / [PERSON_NAME] / [PERSON_NAME] - Requested Cannot Determine …" at bounding box center [133, 16] width 218 height 16
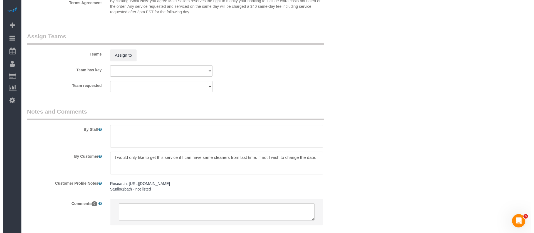
scroll to position [743, 0]
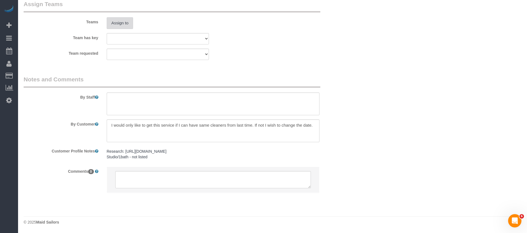
click at [122, 25] on button "Assign to" at bounding box center [120, 23] width 27 height 12
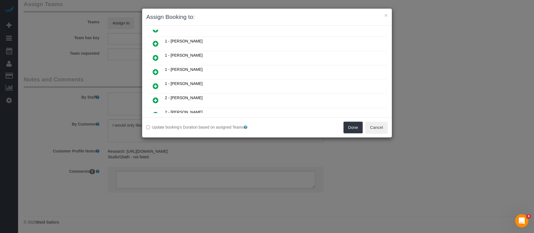
scroll to position [167, 0]
click at [157, 85] on icon at bounding box center [156, 85] width 6 height 7
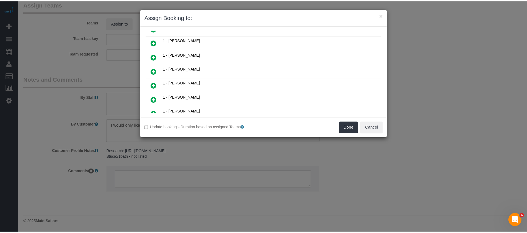
scroll to position [180, 0]
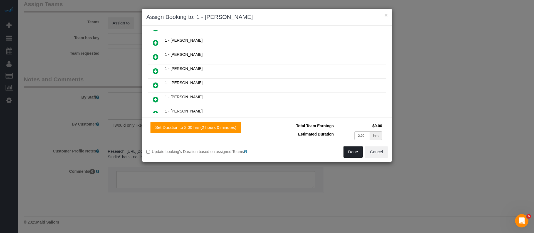
drag, startPoint x: 354, startPoint y: 153, endPoint x: 349, endPoint y: 144, distance: 10.1
click at [353, 153] on button "Done" at bounding box center [352, 152] width 19 height 12
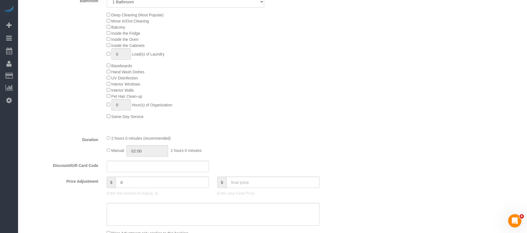
scroll to position [34, 0]
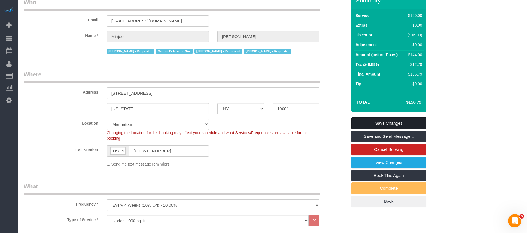
drag, startPoint x: 401, startPoint y: 121, endPoint x: 347, endPoint y: 98, distance: 59.1
click at [401, 121] on link "Save Changes" at bounding box center [389, 124] width 75 height 12
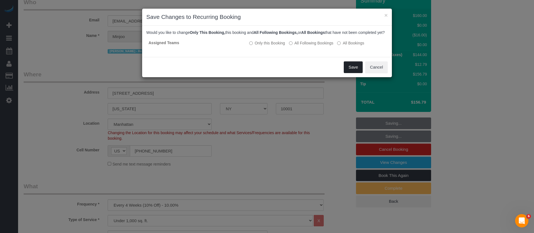
drag, startPoint x: 359, startPoint y: 74, endPoint x: 355, endPoint y: 77, distance: 5.7
click at [359, 73] on button "Save" at bounding box center [353, 67] width 19 height 12
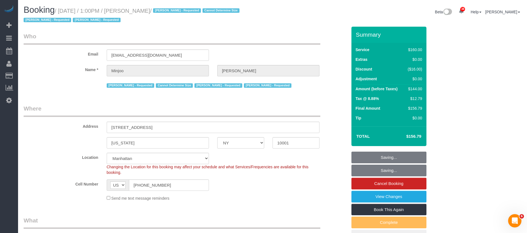
scroll to position [0, 0]
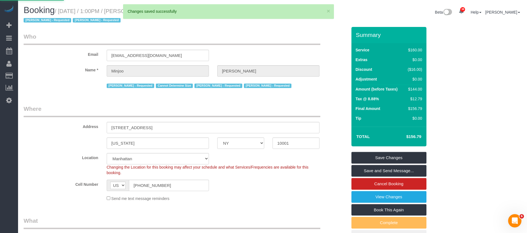
select select "**********"
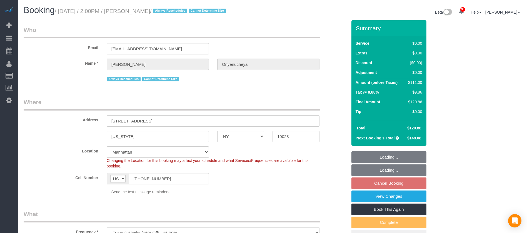
select select "NY"
select select "1"
select select "number:89"
select select "number:90"
select select "number:15"
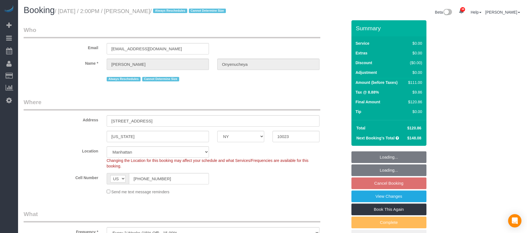
select select "number:5"
select select "spot65"
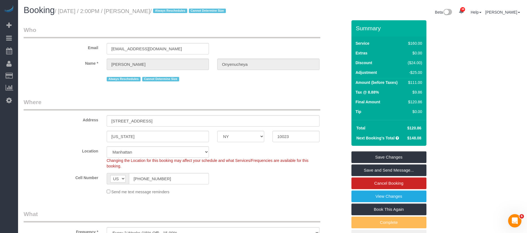
drag, startPoint x: 58, startPoint y: 9, endPoint x: 184, endPoint y: 14, distance: 126.0
click at [184, 8] on h1 "Booking / October 15, 2025 / 2:00PM / Janet Onyenucheya / Always Reschedules Ca…" at bounding box center [146, 10] width 245 height 9
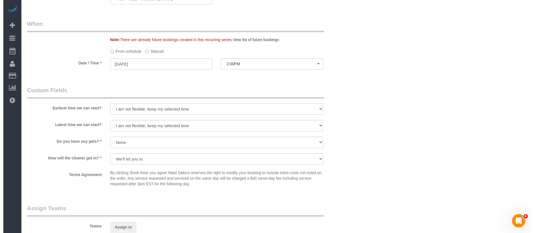
scroll to position [709, 0]
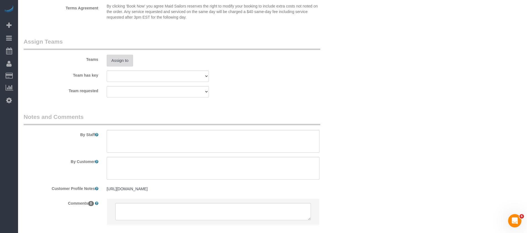
click at [127, 56] on button "Assign to" at bounding box center [120, 61] width 27 height 12
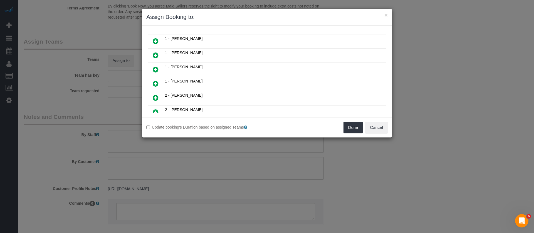
scroll to position [250, 0]
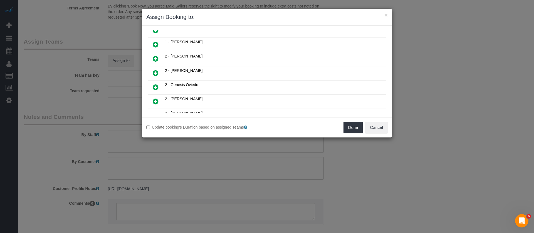
drag, startPoint x: 156, startPoint y: 86, endPoint x: 163, endPoint y: 92, distance: 8.9
click at [156, 85] on icon at bounding box center [156, 87] width 6 height 7
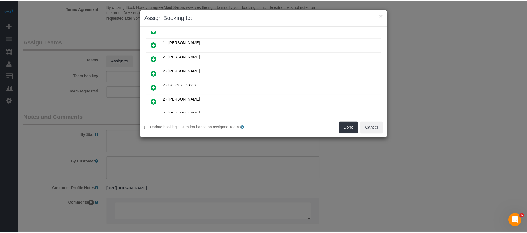
scroll to position [264, 0]
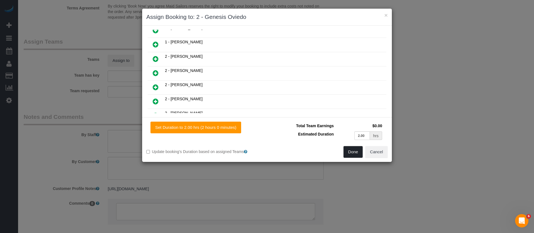
click at [356, 153] on button "Done" at bounding box center [352, 152] width 19 height 12
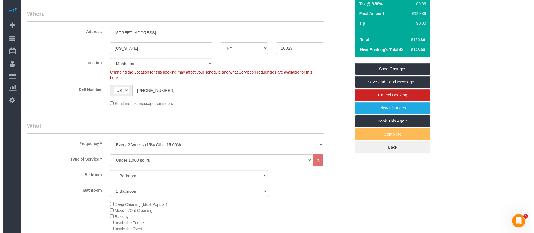
scroll to position [0, 0]
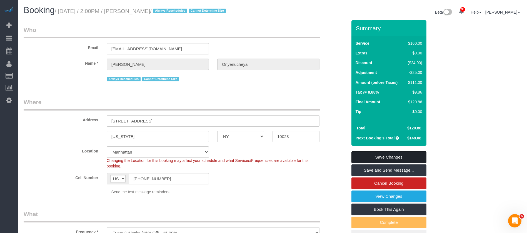
click at [394, 157] on link "Save Changes" at bounding box center [389, 158] width 75 height 12
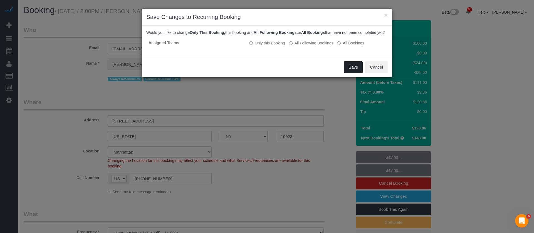
drag, startPoint x: 351, startPoint y: 75, endPoint x: 344, endPoint y: 73, distance: 7.8
click at [351, 73] on button "Save" at bounding box center [353, 67] width 19 height 12
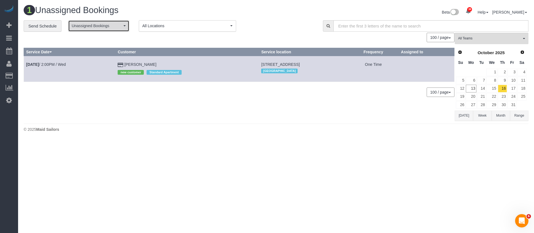
click at [117, 21] on button "Unassigned Bookings" at bounding box center [98, 25] width 61 height 11
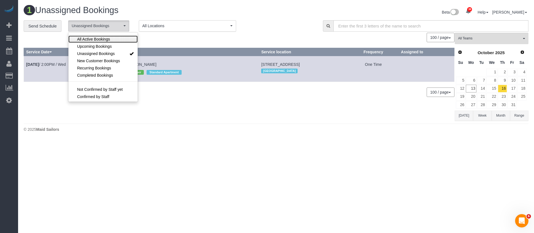
click at [111, 38] on link "All Active Bookings" at bounding box center [102, 39] width 69 height 7
select select "***"
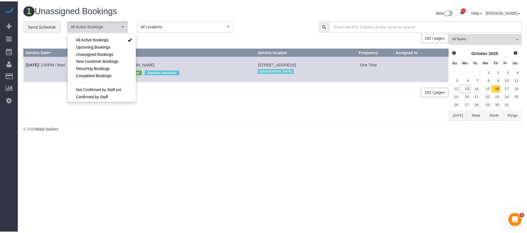
scroll to position [8, 0]
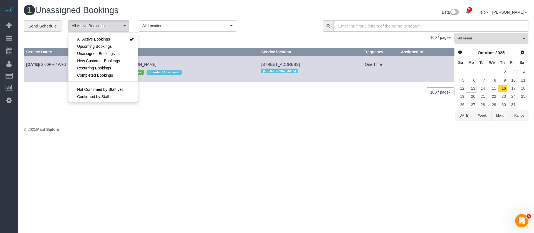
click at [170, 38] on div "100 / page 10 / page 20 / page 30 / page 40 / page 50 / page 100 / page" at bounding box center [239, 37] width 431 height 9
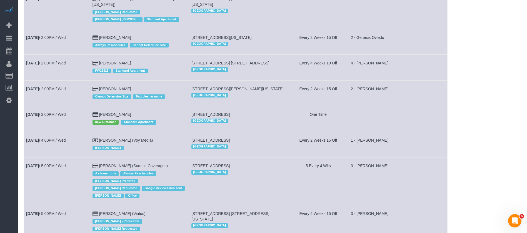
scroll to position [805, 0]
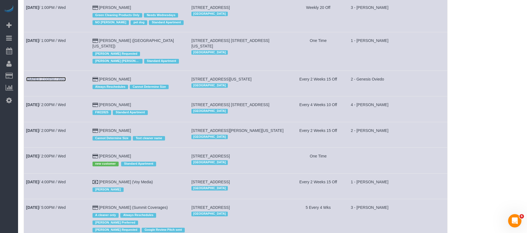
click at [61, 77] on link "Oct 15th / 2:00PM / Wed" at bounding box center [46, 79] width 40 height 4
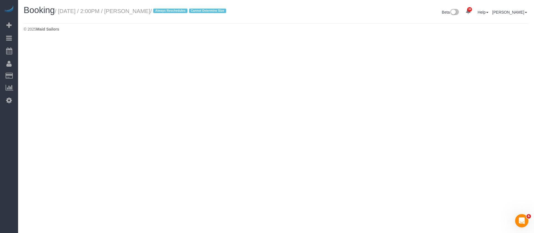
select select "NY"
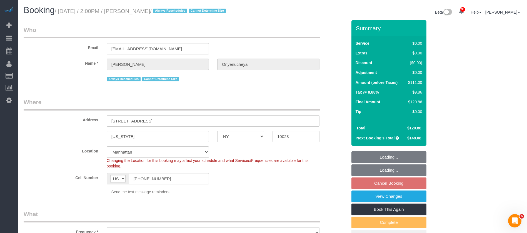
select select "number:89"
select select "number:90"
select select "number:15"
select select "number:5"
select select "object:5872"
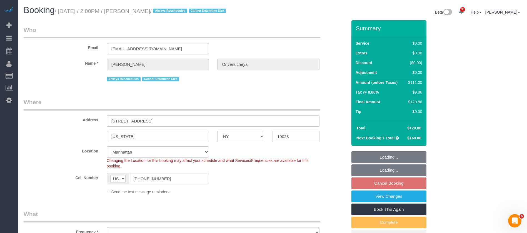
select select "string:stripe-pm_1PnktZ4VGloSiKo7Ktd3QMsw"
select select "1"
select select "spot123"
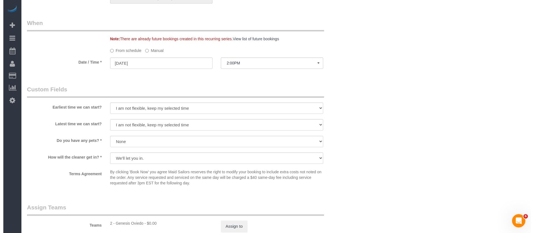
scroll to position [625, 0]
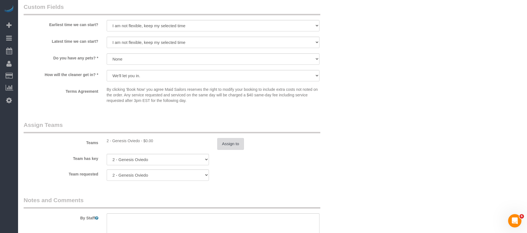
click at [231, 146] on button "Assign to" at bounding box center [230, 144] width 27 height 12
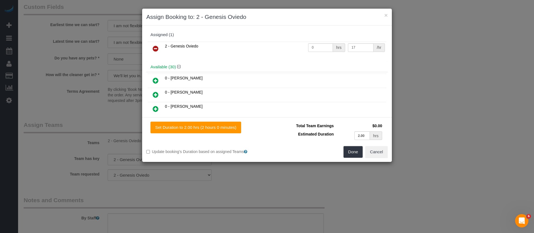
click at [153, 49] on link at bounding box center [155, 48] width 13 height 11
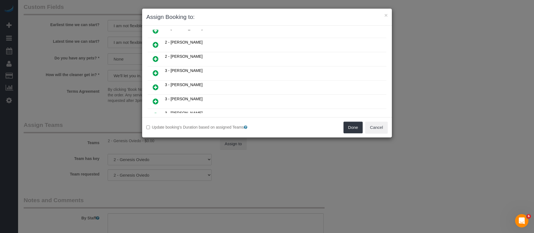
scroll to position [334, 0]
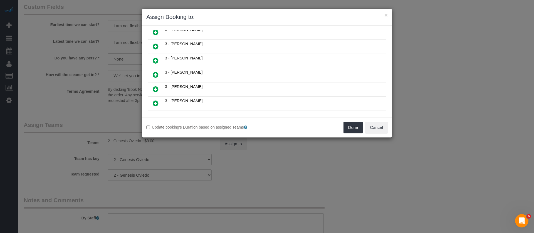
click at [156, 102] on icon at bounding box center [156, 103] width 6 height 7
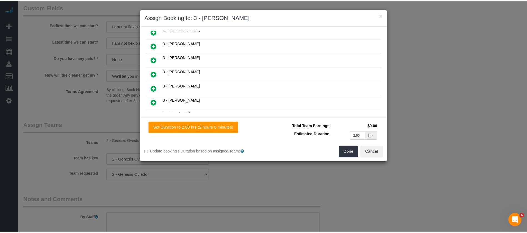
scroll to position [347, 0]
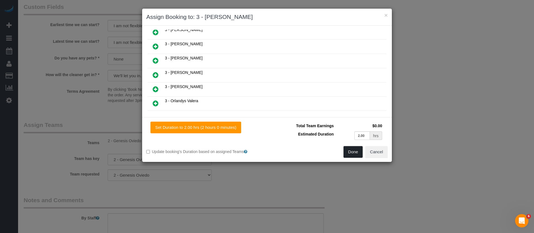
click at [350, 152] on button "Done" at bounding box center [352, 152] width 19 height 12
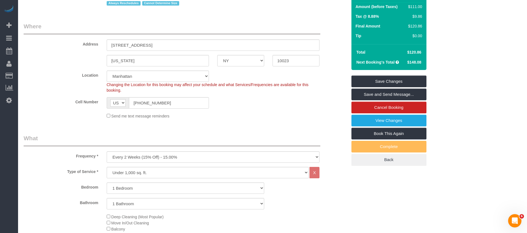
scroll to position [0, 0]
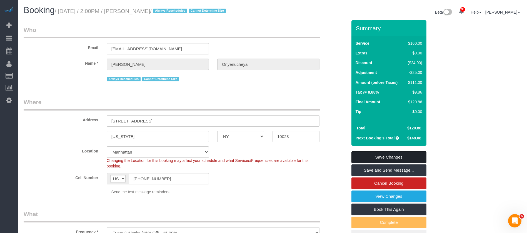
click at [405, 153] on link "Save Changes" at bounding box center [389, 158] width 75 height 12
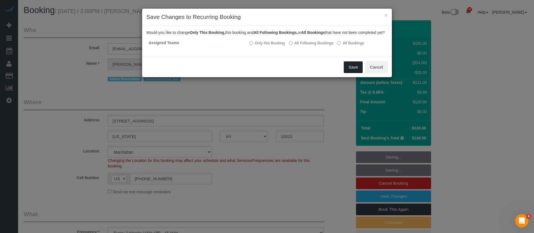
click at [352, 71] on button "Save" at bounding box center [353, 67] width 19 height 12
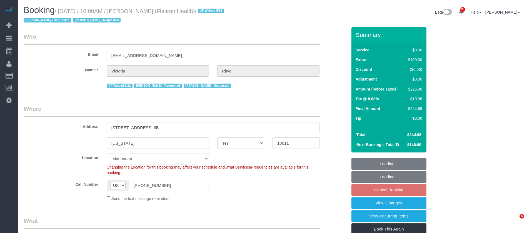
select select "NY"
select select "spot2"
select select "number:89"
select select "number:90"
select select "number:15"
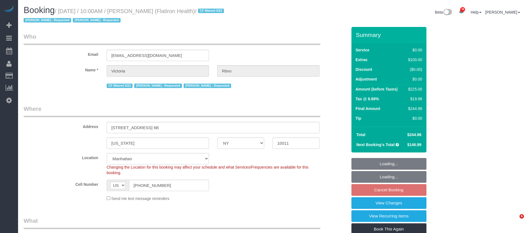
select select "number:5"
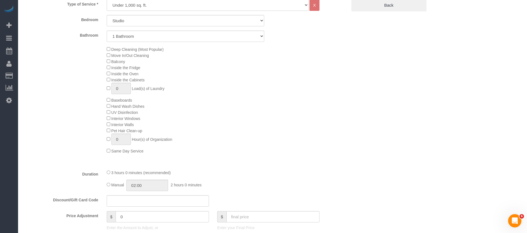
scroll to position [334, 0]
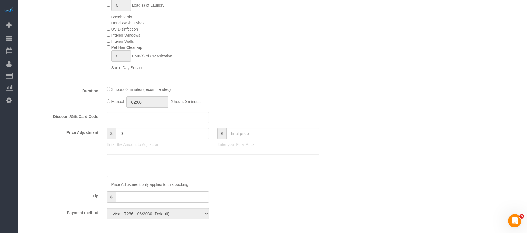
select select "spot59"
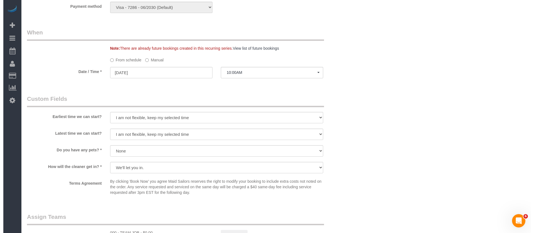
scroll to position [625, 0]
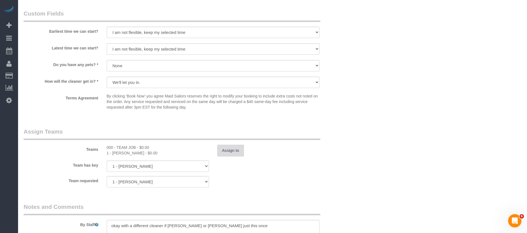
click at [235, 150] on button "Assign to" at bounding box center [230, 151] width 27 height 12
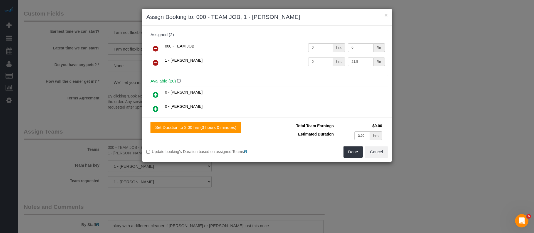
drag, startPoint x: 156, startPoint y: 45, endPoint x: 170, endPoint y: 46, distance: 13.7
click at [157, 45] on icon at bounding box center [156, 48] width 6 height 7
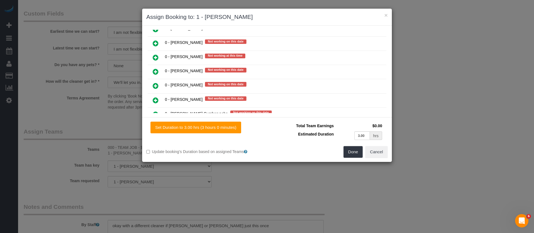
scroll to position [459, 0]
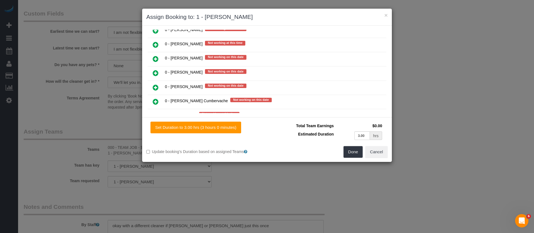
click at [154, 44] on icon at bounding box center [156, 44] width 6 height 7
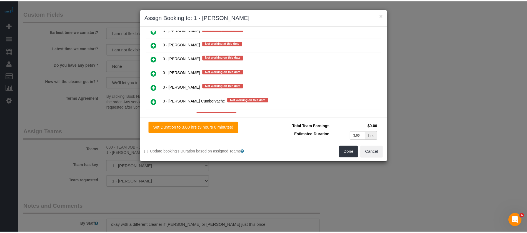
scroll to position [473, 0]
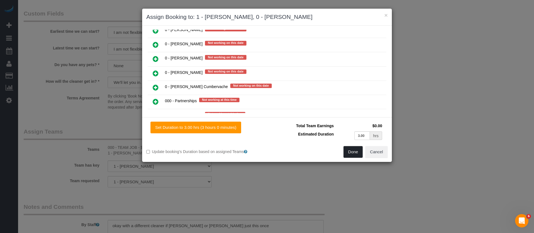
drag, startPoint x: 349, startPoint y: 151, endPoint x: 303, endPoint y: 143, distance: 46.6
click at [348, 151] on button "Done" at bounding box center [352, 152] width 19 height 12
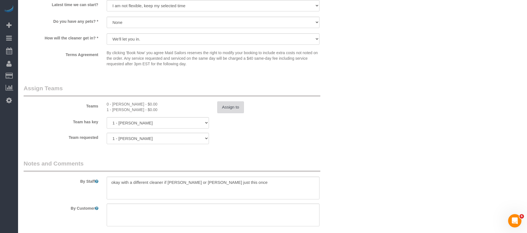
scroll to position [709, 0]
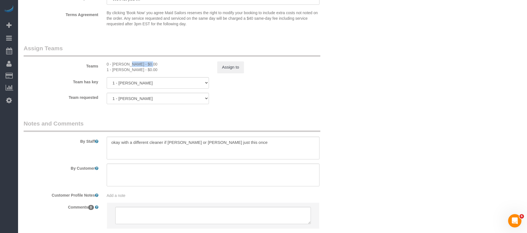
drag, startPoint x: 111, startPoint y: 63, endPoint x: 186, endPoint y: 62, distance: 75.4
click at [132, 63] on div "0 - [PERSON_NAME] - $0.00" at bounding box center [158, 64] width 102 height 6
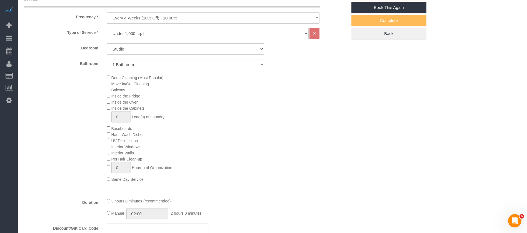
scroll to position [83, 0]
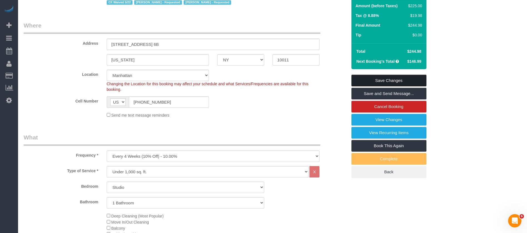
drag, startPoint x: 389, startPoint y: 76, endPoint x: 377, endPoint y: 76, distance: 12.5
click at [390, 75] on link "Save Changes" at bounding box center [389, 81] width 75 height 12
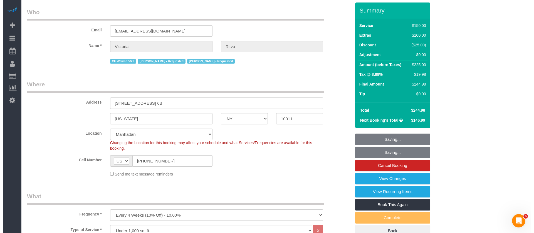
scroll to position [0, 0]
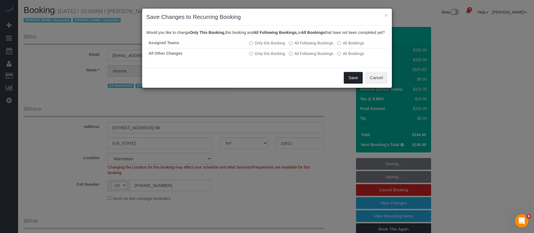
click at [345, 81] on button "Save" at bounding box center [353, 78] width 19 height 12
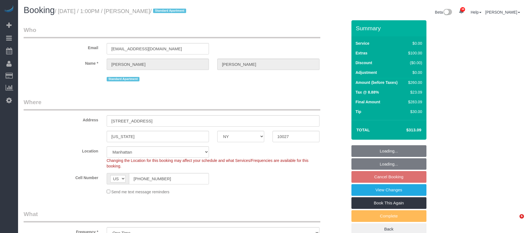
select select "NY"
select select "1"
select select "string:stripe-pm_1QwRw54VGloSiKo7jNYRKUeg"
select select "spot5"
select select "number:58"
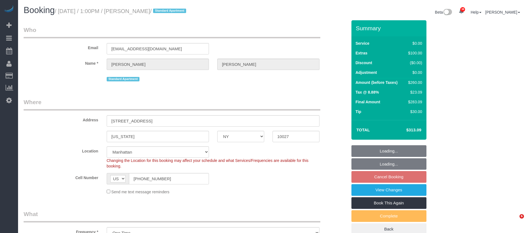
select select "number:77"
select select "number:15"
select select "number:5"
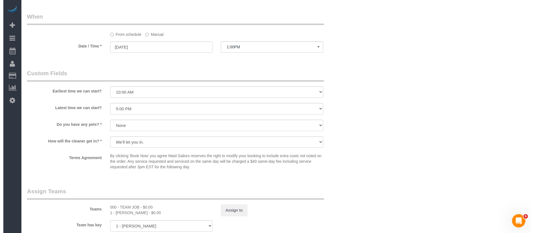
scroll to position [584, 0]
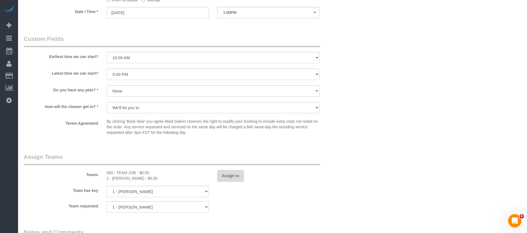
click at [236, 176] on button "Assign to" at bounding box center [230, 176] width 27 height 12
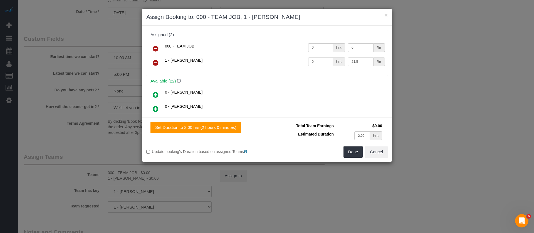
click at [153, 46] on icon at bounding box center [156, 48] width 6 height 7
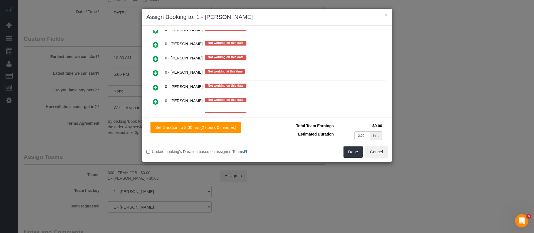
scroll to position [500, 0]
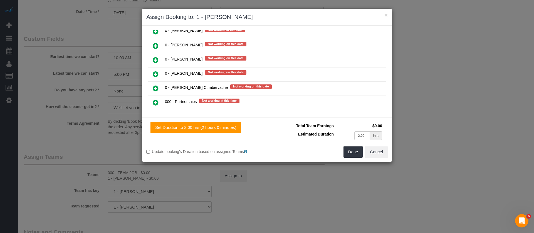
click at [157, 72] on icon at bounding box center [156, 74] width 6 height 7
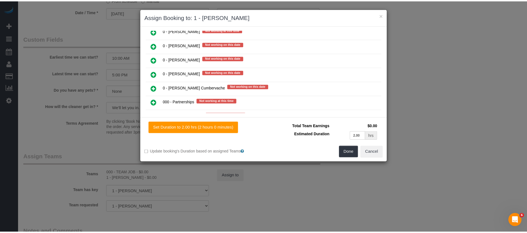
scroll to position [515, 0]
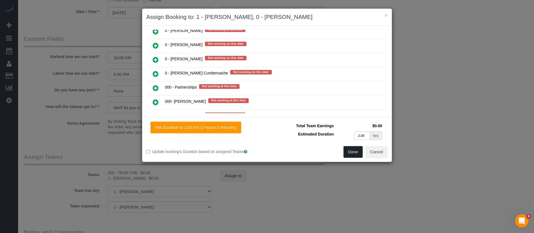
click at [348, 154] on button "Done" at bounding box center [352, 152] width 19 height 12
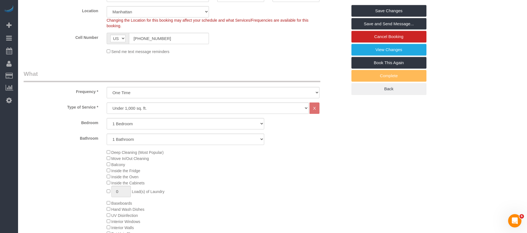
scroll to position [42, 0]
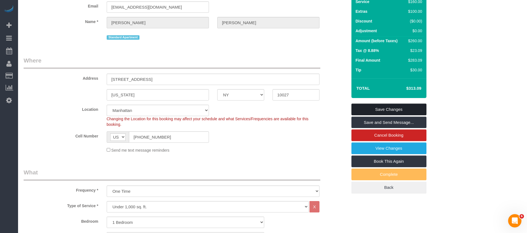
drag, startPoint x: 385, startPoint y: 108, endPoint x: 344, endPoint y: 108, distance: 40.9
click at [384, 107] on link "Save Changes" at bounding box center [389, 110] width 75 height 12
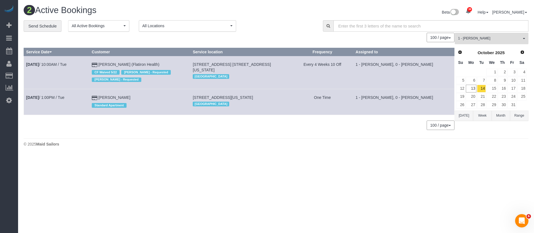
drag, startPoint x: 512, startPoint y: 36, endPoint x: 493, endPoint y: 27, distance: 20.8
click at [512, 36] on button "1 - [PERSON_NAME] All Teams" at bounding box center [492, 38] width 74 height 11
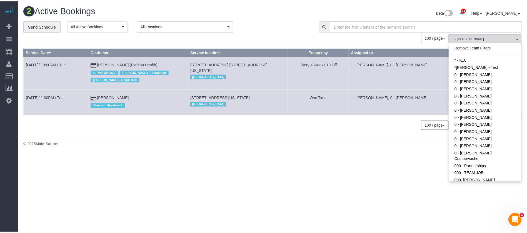
scroll to position [237, 0]
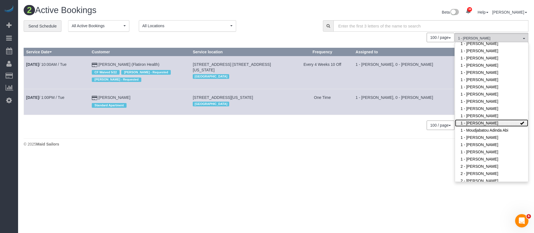
click at [497, 120] on link "1 - [PERSON_NAME]" at bounding box center [491, 123] width 73 height 7
click at [345, 137] on div "2 Active Bookings Beta 38 Your Notifications You have 0 alerts × You have 7 to …" at bounding box center [276, 77] width 516 height 155
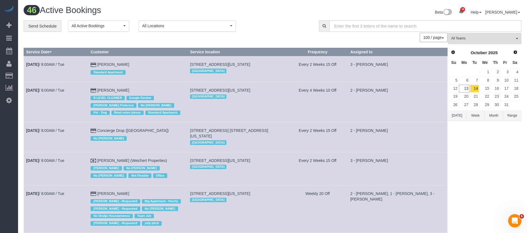
click at [515, 38] on span "All Teams" at bounding box center [482, 38] width 63 height 5
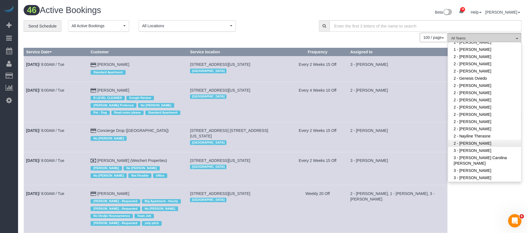
scroll to position [362, 0]
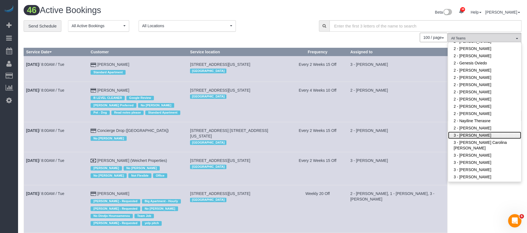
click at [470, 132] on link "3 - [PERSON_NAME]" at bounding box center [484, 135] width 73 height 7
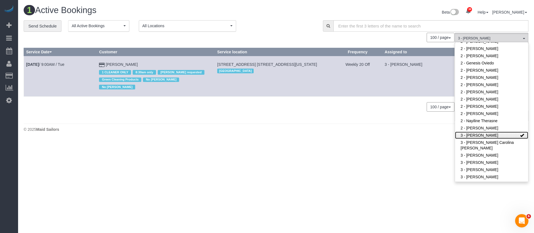
drag, startPoint x: 498, startPoint y: 125, endPoint x: 472, endPoint y: 124, distance: 25.6
click at [498, 132] on link "3 - [PERSON_NAME]" at bounding box center [491, 135] width 73 height 7
click at [337, 108] on div "0 Bookings found. We couldn't find any bookings that matched your search. Creat…" at bounding box center [239, 77] width 431 height 88
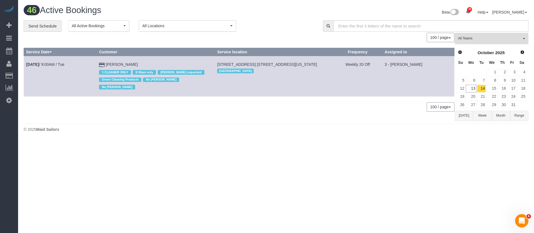
click at [519, 37] on button "All Teams" at bounding box center [492, 38] width 74 height 11
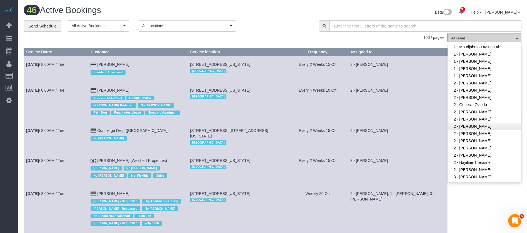
scroll to position [195, 0]
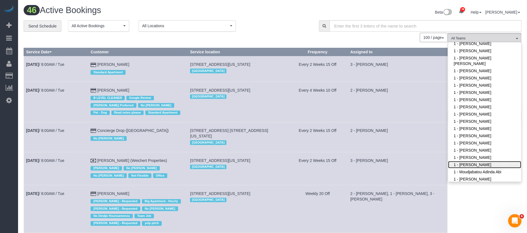
click at [488, 161] on link "1 - [PERSON_NAME]" at bounding box center [484, 164] width 73 height 7
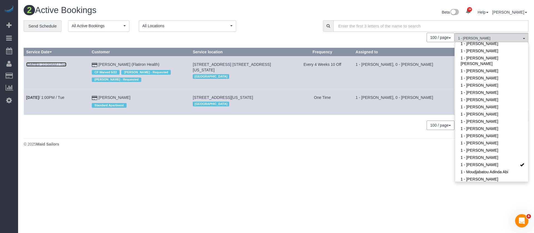
click at [65, 64] on link "[DATE] 10:00AM / Tue" at bounding box center [46, 64] width 40 height 4
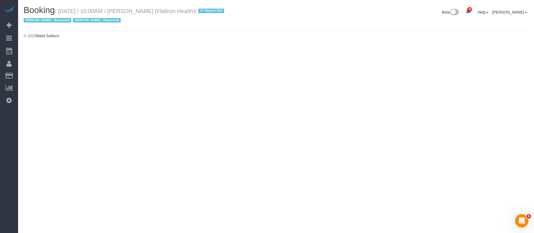
select select "NY"
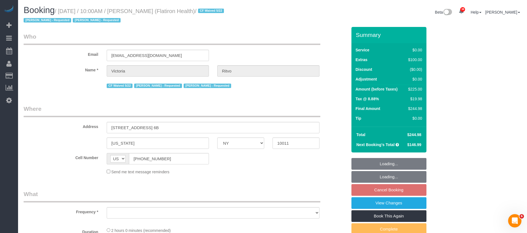
select select "object:6103"
select select "number:89"
select select "number:90"
select select "number:15"
select select "number:5"
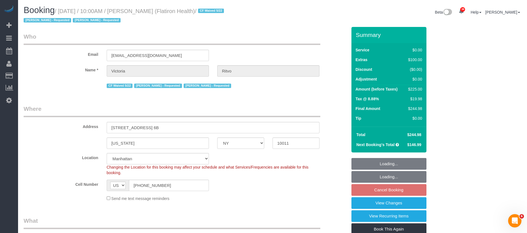
select select "spot59"
select select "string:stripe-pm_1RbL4h4VGloSiKo7vN4AGP0f"
select select "object:6367"
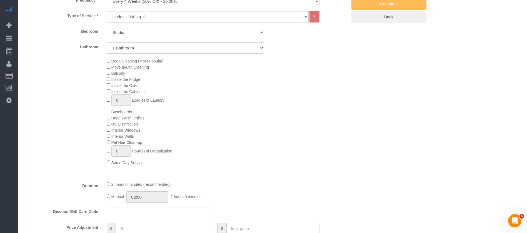
scroll to position [250, 0]
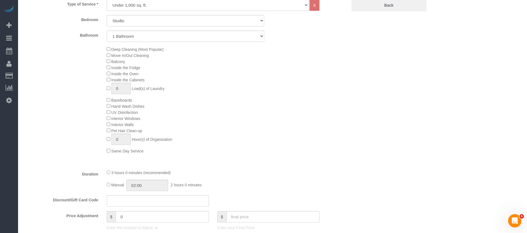
select select "spot116"
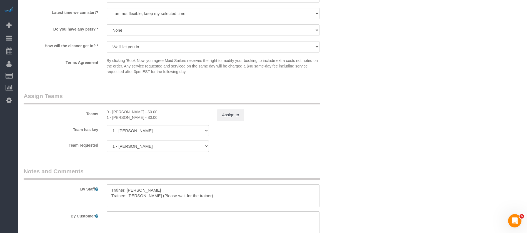
scroll to position [709, 0]
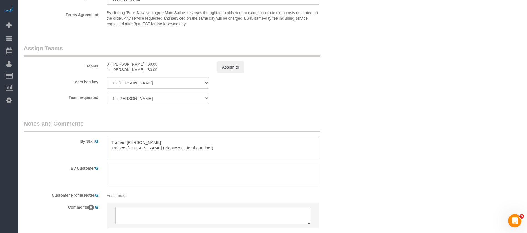
drag, startPoint x: 108, startPoint y: 142, endPoint x: 216, endPoint y: 147, distance: 107.4
click at [217, 148] on textarea at bounding box center [213, 148] width 213 height 23
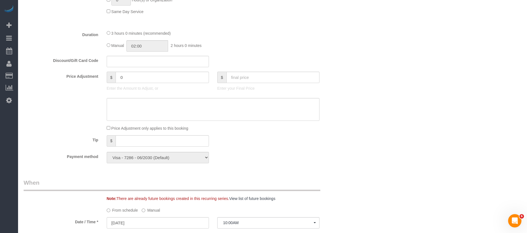
scroll to position [292, 0]
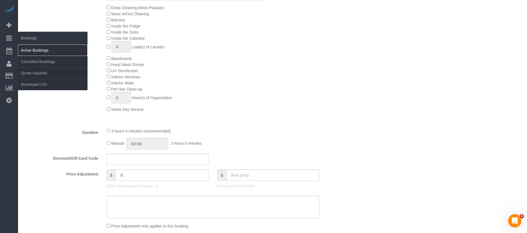
click at [60, 50] on link "Active Bookings" at bounding box center [52, 50] width 69 height 11
